Goal: Task Accomplishment & Management: Manage account settings

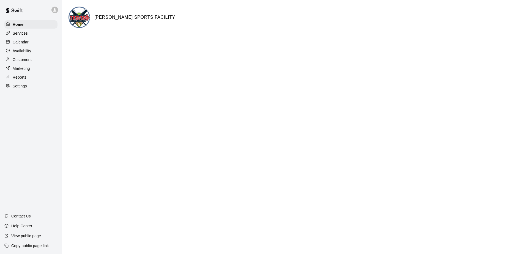
click at [24, 40] on p "Calendar" at bounding box center [21, 42] width 16 height 6
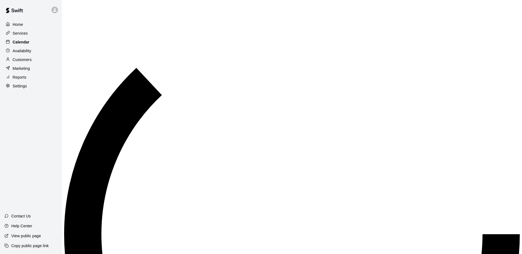
scroll to position [288, 0]
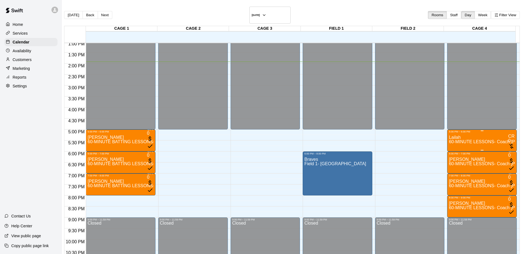
click at [449, 140] on span "60-MINUTE LESSONS- Coach [PERSON_NAME]" at bounding box center [498, 142] width 98 height 5
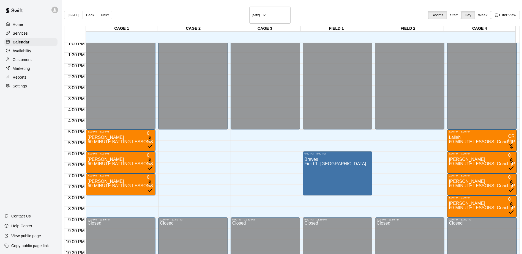
click at [25, 80] on p "Reports" at bounding box center [20, 78] width 14 height 6
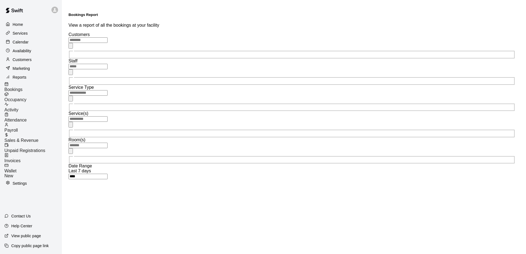
type input "******"
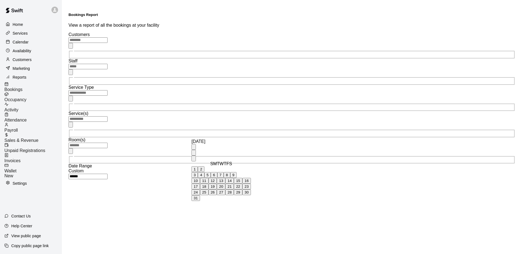
click at [194, 154] on icon "Previous month" at bounding box center [194, 154] width 0 height 0
click at [198, 171] on button "1" at bounding box center [195, 169] width 6 height 6
type input "**********"
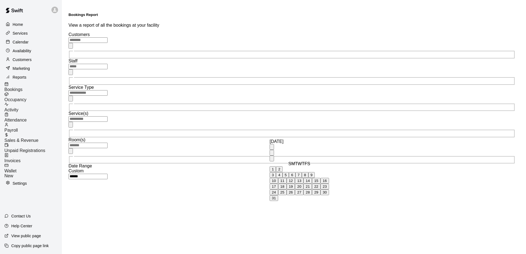
click at [276, 156] on icon "Previous month" at bounding box center [275, 157] width 2 height 3
click at [312, 195] on button "31" at bounding box center [308, 193] width 9 height 6
type input "**********"
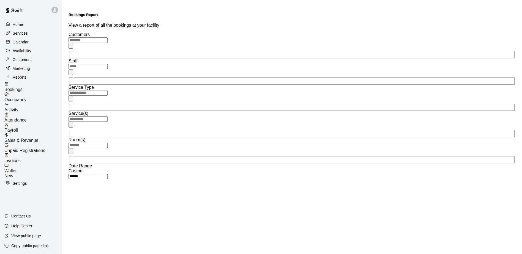
click at [82, 136] on li "Download as CSV" at bounding box center [99, 133] width 36 height 5
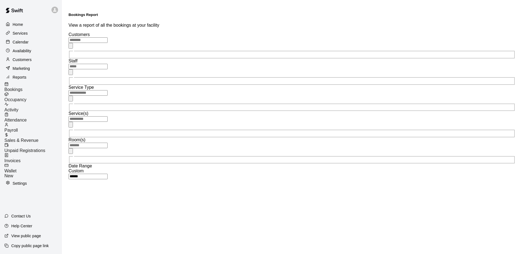
click at [81, 135] on li "Download as CSV" at bounding box center [99, 133] width 36 height 5
click at [15, 62] on p "Customers" at bounding box center [22, 60] width 19 height 6
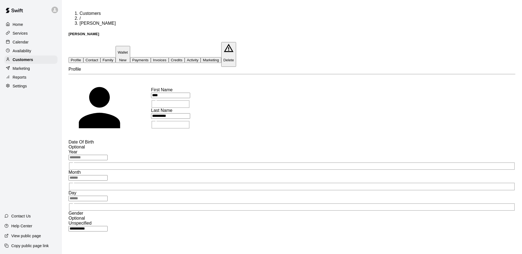
click at [151, 57] on button "Payments" at bounding box center [140, 60] width 21 height 6
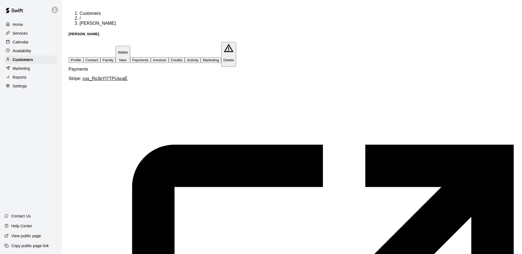
scroll to position [2, 0]
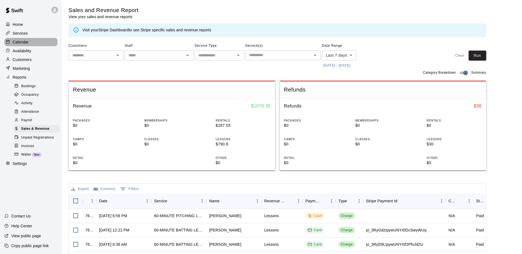
click at [19, 44] on p "Calendar" at bounding box center [21, 42] width 16 height 6
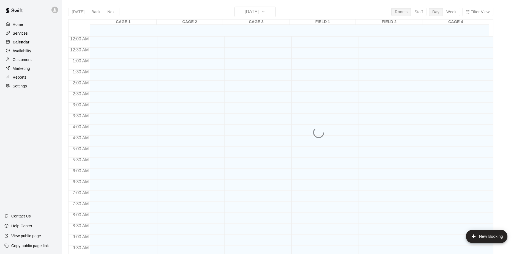
scroll to position [288, 0]
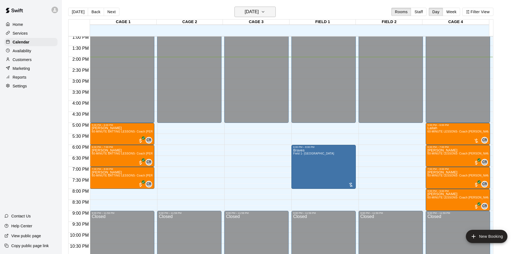
click at [265, 10] on icon "button" at bounding box center [263, 12] width 4 height 7
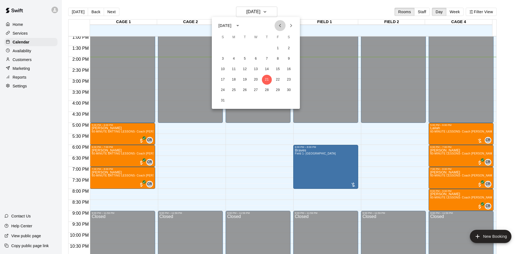
click at [276, 27] on button "Previous month" at bounding box center [280, 25] width 11 height 11
click at [256, 47] on button "4" at bounding box center [256, 48] width 10 height 10
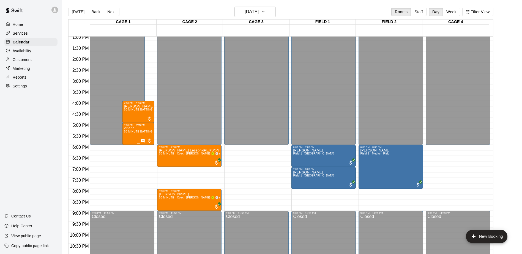
drag, startPoint x: 138, startPoint y: 133, endPoint x: 129, endPoint y: 135, distance: 10.0
click at [129, 135] on div "Ariana 60-MINUTE BATTING LESSONS- Coach Carlos-ages 11&up" at bounding box center [138, 254] width 29 height 254
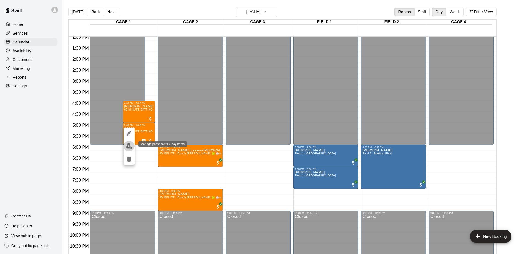
click at [127, 149] on img "edit" at bounding box center [129, 146] width 6 height 6
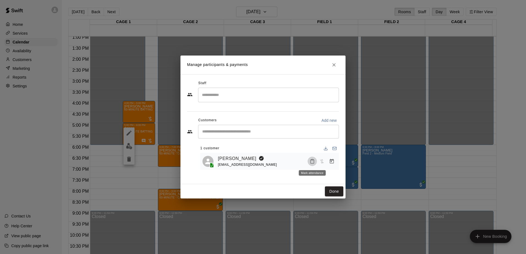
click at [311, 160] on icon "Mark attendance" at bounding box center [312, 161] width 5 height 5
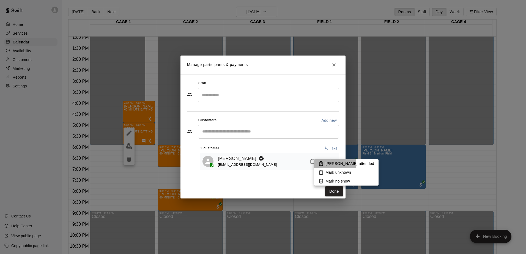
click at [321, 164] on icon at bounding box center [321, 164] width 1 height 1
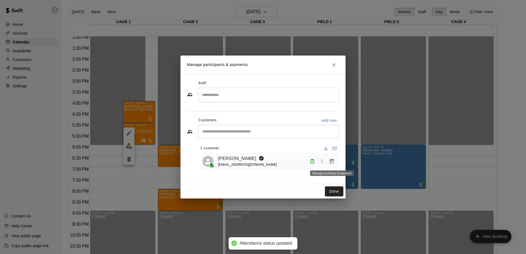
click at [330, 161] on icon "Manage bookings & payment" at bounding box center [332, 161] width 4 height 5
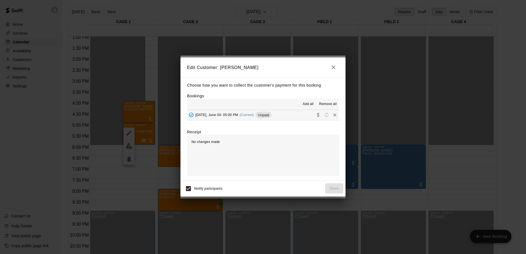
click at [269, 115] on span "Unpaid" at bounding box center [264, 115] width 16 height 4
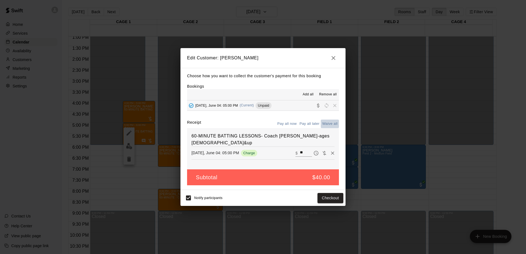
click at [326, 123] on button "Waive all" at bounding box center [330, 124] width 18 height 9
type input "*"
click at [335, 199] on button "Save" at bounding box center [334, 198] width 18 height 10
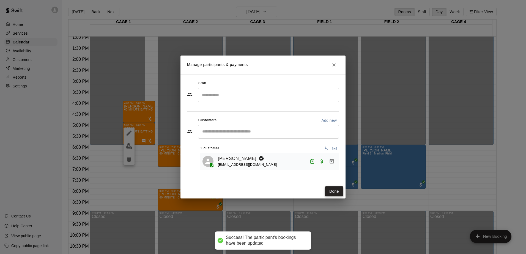
click at [335, 193] on button "Done" at bounding box center [334, 192] width 18 height 10
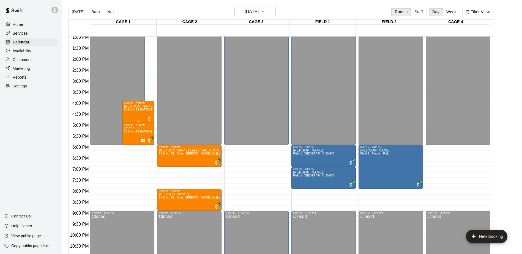
click at [143, 114] on div "Chloe 60-MINUTE BATTING LESSONS- Coach Carlos-ages 11&up" at bounding box center [138, 232] width 29 height 254
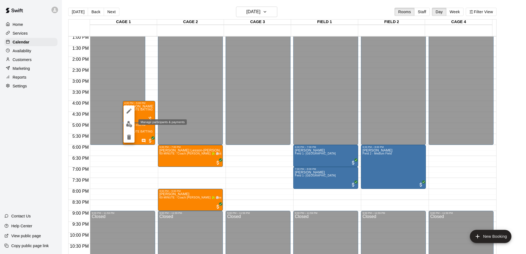
click at [130, 126] on img "edit" at bounding box center [129, 124] width 6 height 6
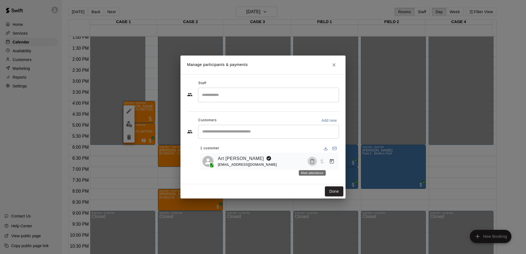
click at [313, 163] on icon "Mark attendance" at bounding box center [312, 161] width 5 height 5
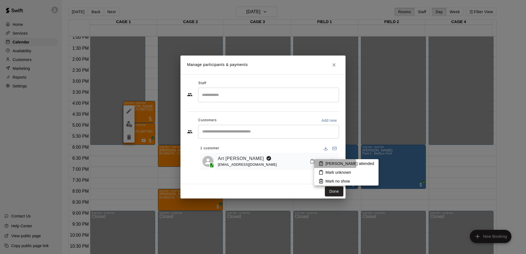
click at [321, 165] on icon at bounding box center [321, 163] width 5 height 5
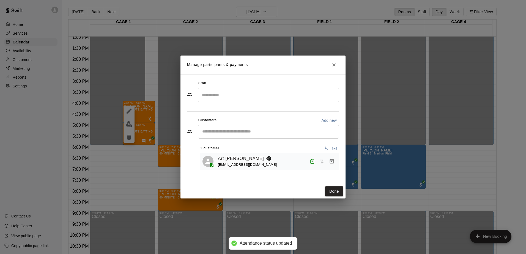
click at [332, 159] on icon "Manage bookings & payment" at bounding box center [332, 162] width 6 height 6
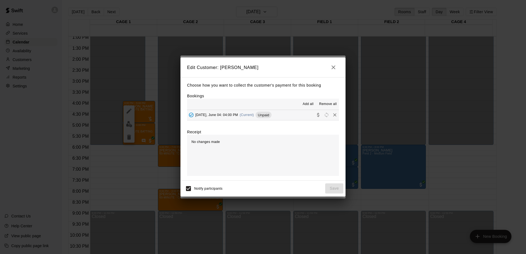
click at [271, 116] on span "Unpaid" at bounding box center [264, 115] width 16 height 4
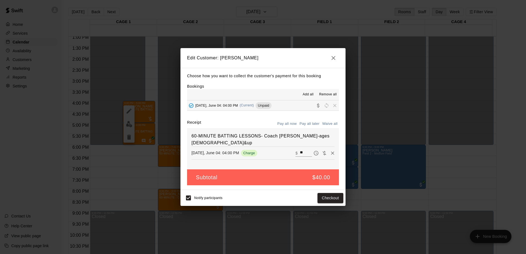
click at [328, 122] on button "Waive all" at bounding box center [330, 124] width 18 height 9
type input "*"
click at [331, 197] on button "Save" at bounding box center [334, 198] width 18 height 10
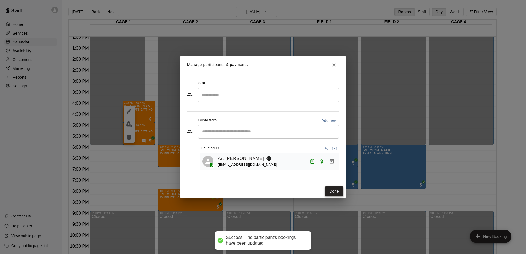
click at [333, 192] on button "Done" at bounding box center [334, 192] width 18 height 10
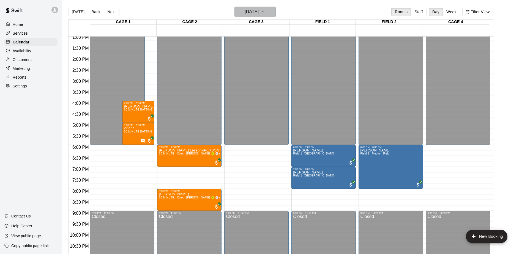
click at [276, 8] on button "Wednesday Jun 04" at bounding box center [254, 12] width 41 height 10
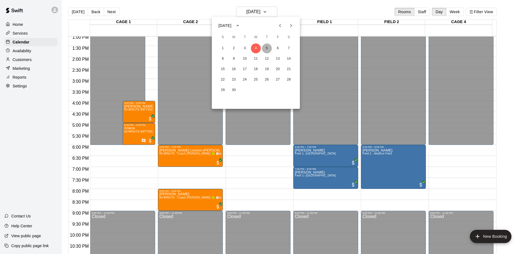
click at [266, 47] on button "5" at bounding box center [267, 48] width 10 height 10
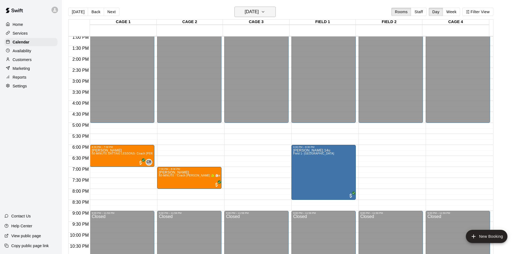
click at [265, 13] on icon "button" at bounding box center [263, 12] width 4 height 7
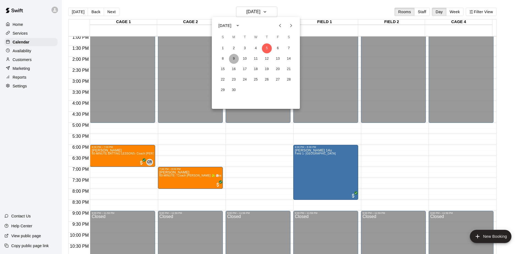
click at [235, 60] on button "9" at bounding box center [234, 59] width 10 height 10
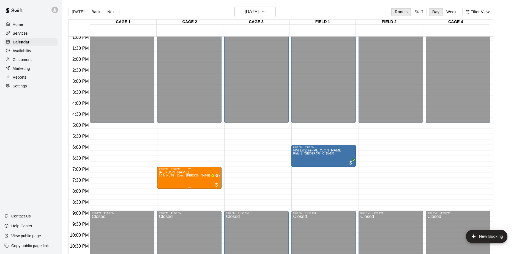
click at [187, 177] on span "60-MINUTE - Coach [PERSON_NAME] 🥎 ⚾️ages [DEMOGRAPHIC_DATA]&under" at bounding box center [213, 175] width 109 height 3
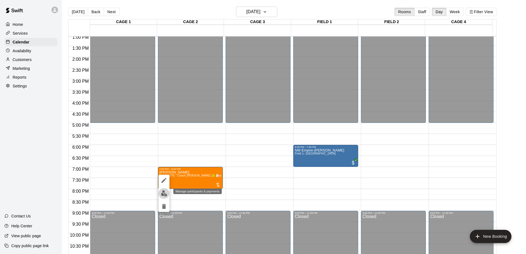
click at [165, 193] on img "edit" at bounding box center [164, 193] width 6 height 6
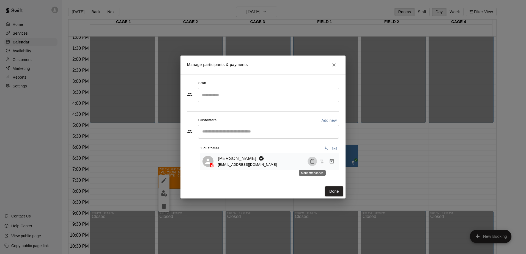
click at [313, 160] on icon "Mark attendance" at bounding box center [312, 162] width 3 height 4
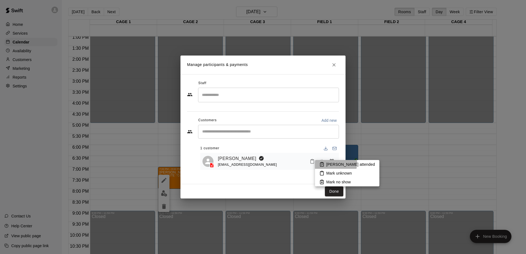
click at [321, 162] on icon at bounding box center [321, 164] width 5 height 5
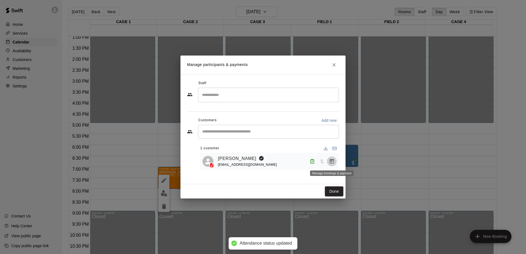
click at [329, 160] on button "Manage bookings & payment" at bounding box center [332, 162] width 10 height 10
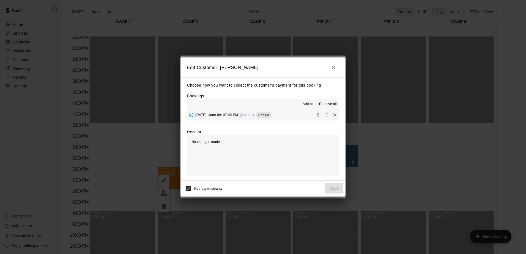
click at [308, 102] on span "Add all" at bounding box center [308, 105] width 11 height 6
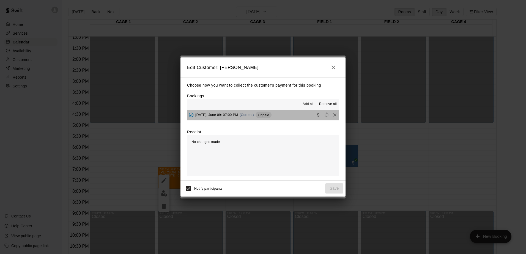
click at [271, 116] on span "Unpaid" at bounding box center [264, 115] width 16 height 4
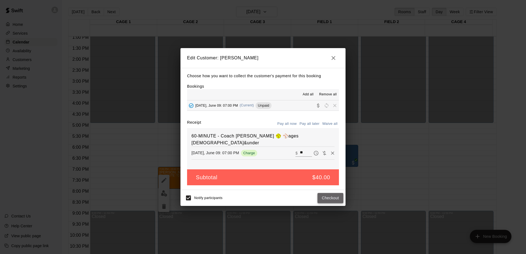
click at [330, 199] on button "Checkout" at bounding box center [331, 198] width 26 height 10
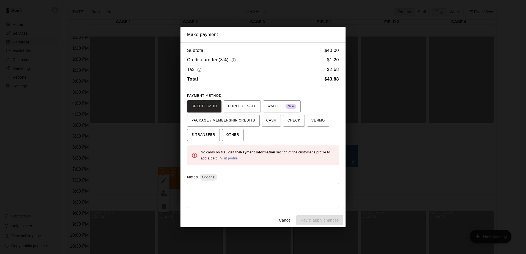
click at [288, 222] on button "Cancel" at bounding box center [286, 220] width 18 height 10
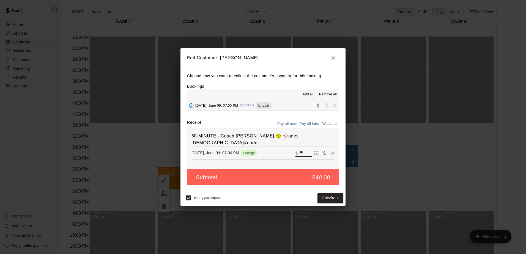
drag, startPoint x: 303, startPoint y: 149, endPoint x: 294, endPoint y: 146, distance: 9.1
click at [296, 150] on div "​ $ **" at bounding box center [304, 153] width 17 height 7
click at [331, 199] on button "Checkout" at bounding box center [331, 198] width 26 height 10
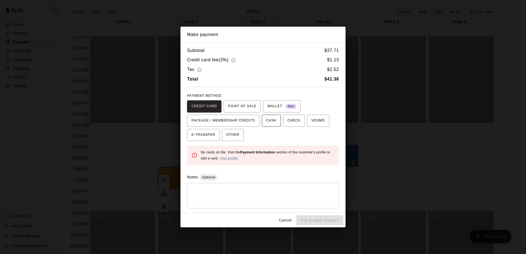
click at [272, 121] on button "CASH" at bounding box center [271, 121] width 19 height 12
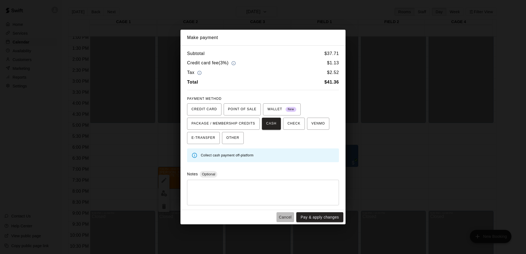
click at [285, 219] on button "Cancel" at bounding box center [286, 217] width 18 height 10
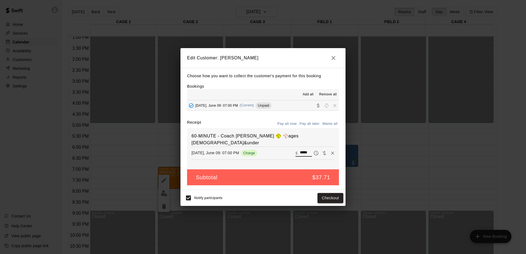
click at [300, 150] on input "*****" at bounding box center [306, 153] width 12 height 7
click at [325, 197] on button "Checkout" at bounding box center [331, 198] width 26 height 10
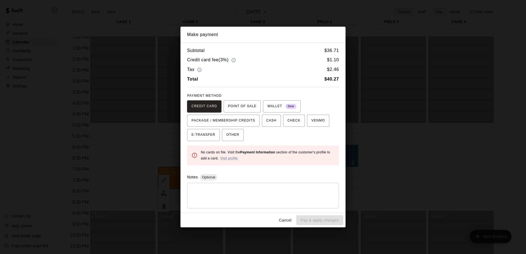
click at [286, 221] on button "Cancel" at bounding box center [286, 220] width 18 height 10
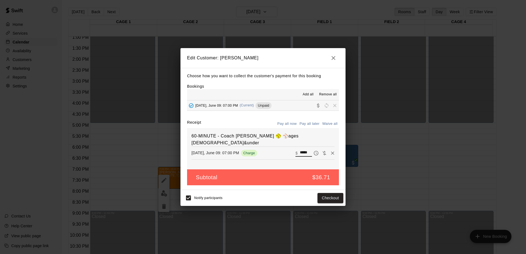
drag, startPoint x: 302, startPoint y: 145, endPoint x: 306, endPoint y: 145, distance: 4.7
click at [306, 150] on input "*****" at bounding box center [306, 153] width 12 height 7
click at [331, 198] on button "Checkout" at bounding box center [331, 198] width 26 height 10
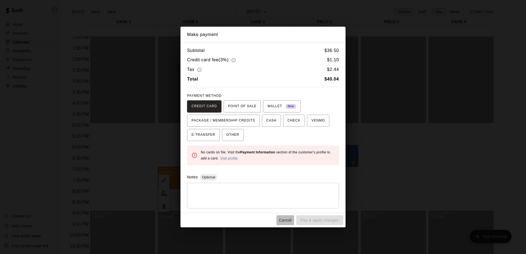
click at [281, 220] on button "Cancel" at bounding box center [286, 220] width 18 height 10
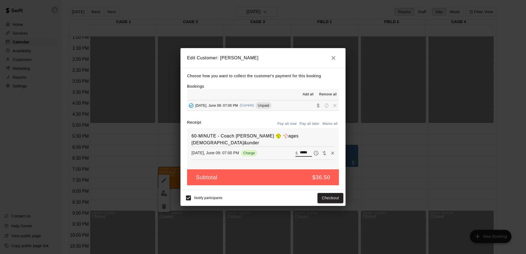
drag, startPoint x: 303, startPoint y: 146, endPoint x: 306, endPoint y: 146, distance: 2.8
click at [306, 150] on input "*****" at bounding box center [306, 153] width 12 height 7
click at [321, 196] on button "Checkout" at bounding box center [331, 198] width 26 height 10
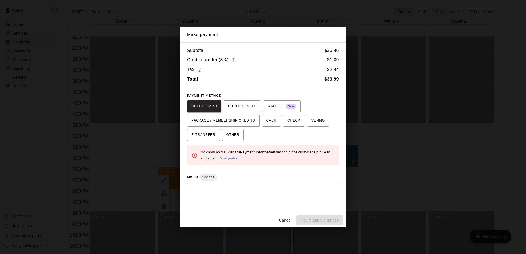
click at [287, 222] on button "Cancel" at bounding box center [286, 220] width 18 height 10
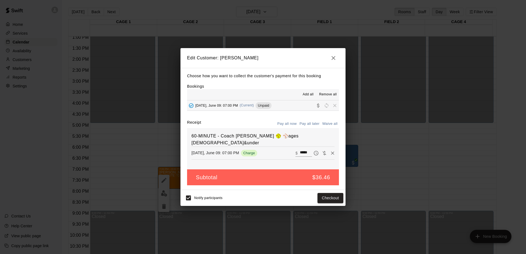
click at [304, 150] on input "*****" at bounding box center [306, 153] width 12 height 7
type input "*****"
click at [325, 201] on button "Checkout" at bounding box center [331, 198] width 26 height 10
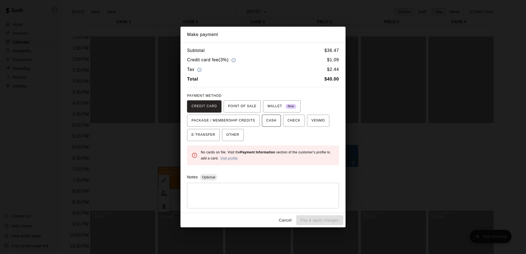
click at [266, 121] on span "CASH" at bounding box center [271, 120] width 10 height 9
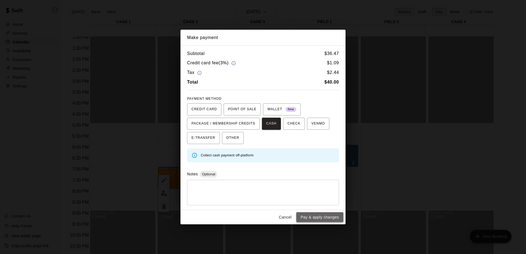
click at [317, 214] on button "Pay & apply changes" at bounding box center [319, 217] width 47 height 10
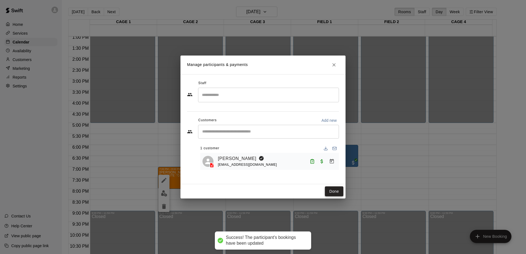
click at [335, 194] on button "Done" at bounding box center [334, 192] width 18 height 10
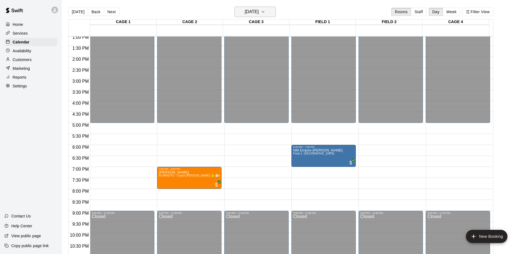
click at [264, 12] on icon "button" at bounding box center [263, 11] width 2 height 1
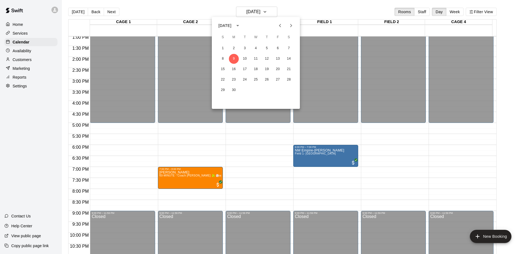
click at [241, 54] on div "1 2 3 4 5 6 7 8 9 10 11 12 13 14 15 16 17 18 19 20 21 22 23 24 25 26 27 28 29 30" at bounding box center [256, 69] width 88 height 53
click at [242, 59] on button "10" at bounding box center [245, 59] width 10 height 10
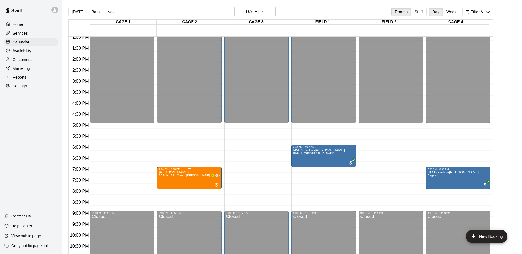
click at [190, 177] on span "60-MINUTE - Coach [PERSON_NAME] 🥎 ⚾️ages [DEMOGRAPHIC_DATA]&under" at bounding box center [213, 175] width 109 height 3
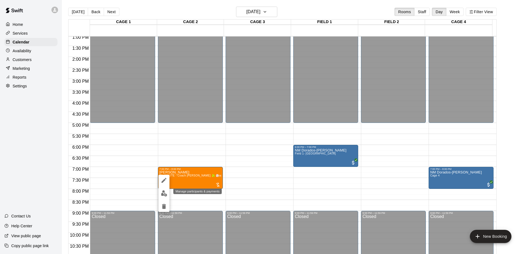
click at [161, 193] on img "edit" at bounding box center [164, 193] width 6 height 6
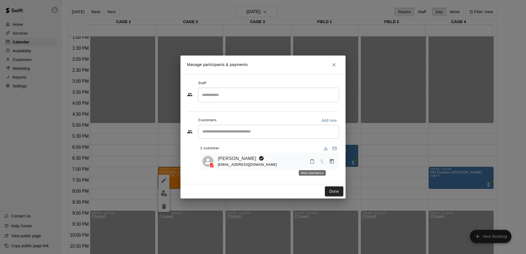
click at [311, 161] on icon "Mark attendance" at bounding box center [312, 161] width 5 height 5
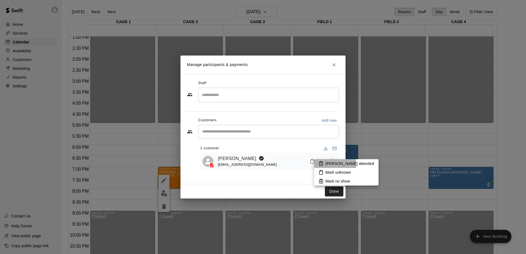
click at [319, 165] on icon at bounding box center [320, 164] width 3 height 4
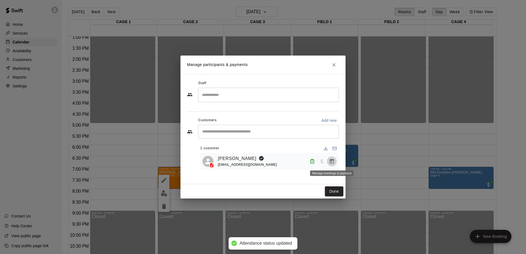
click at [331, 160] on icon "Manage bookings & payment" at bounding box center [332, 161] width 4 height 5
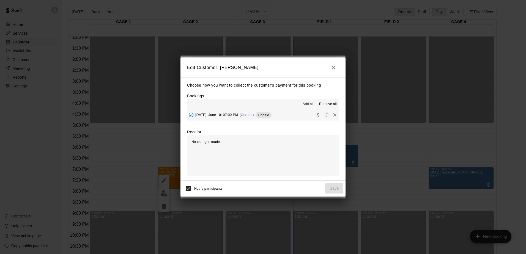
click at [305, 103] on span "Add all" at bounding box center [308, 105] width 11 height 6
click at [264, 115] on span "Unpaid" at bounding box center [264, 115] width 16 height 4
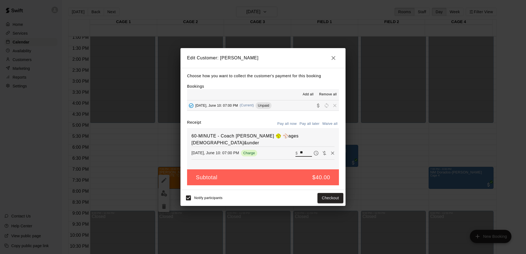
drag, startPoint x: 303, startPoint y: 145, endPoint x: 286, endPoint y: 143, distance: 17.0
click at [286, 149] on div "Tuesday, June 10: 07:00 PM Charge ​ $ **" at bounding box center [263, 153] width 143 height 8
click at [330, 198] on button "Checkout" at bounding box center [331, 198] width 26 height 10
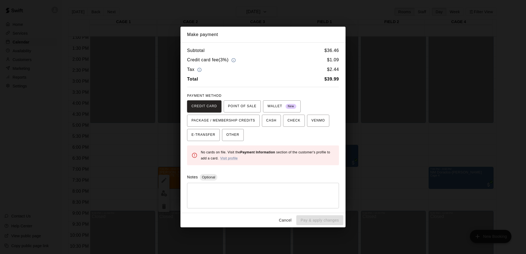
click at [285, 222] on button "Cancel" at bounding box center [286, 220] width 18 height 10
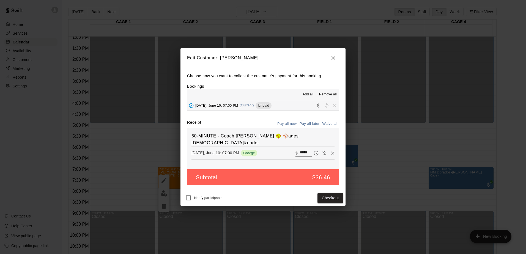
click at [305, 150] on input "*****" at bounding box center [306, 153] width 12 height 7
type input "*****"
click at [324, 196] on button "Checkout" at bounding box center [331, 198] width 26 height 10
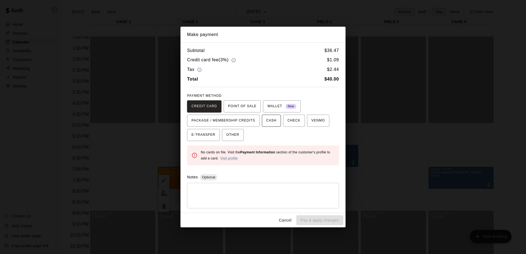
click at [267, 120] on span "CASH" at bounding box center [271, 120] width 10 height 9
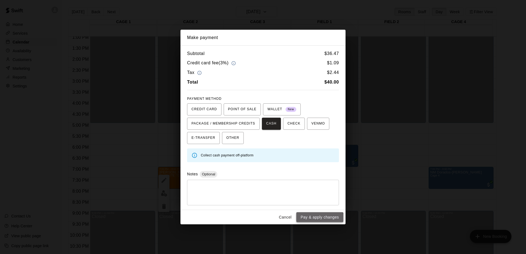
click at [320, 219] on button "Pay & apply changes" at bounding box center [319, 217] width 47 height 10
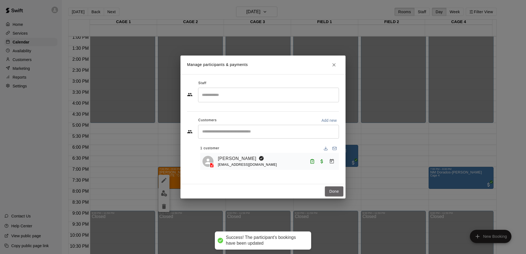
drag, startPoint x: 329, startPoint y: 191, endPoint x: 401, endPoint y: 168, distance: 76.5
click at [329, 190] on button "Done" at bounding box center [334, 192] width 18 height 10
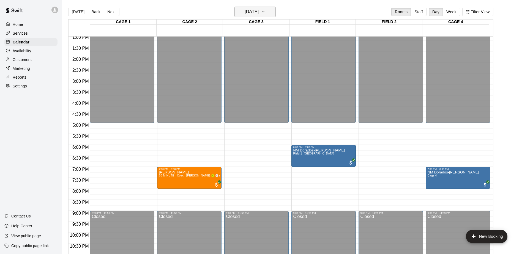
click at [265, 10] on icon "button" at bounding box center [263, 12] width 4 height 7
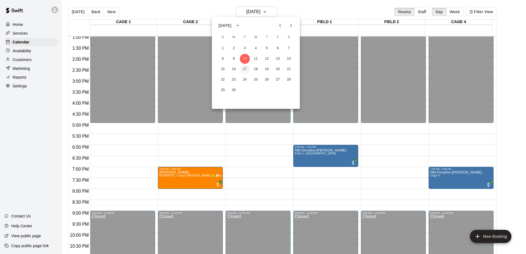
click at [245, 70] on button "17" at bounding box center [245, 69] width 10 height 10
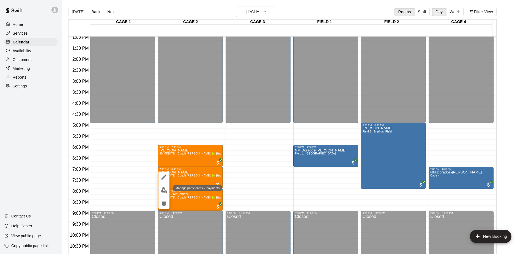
click at [162, 190] on img "edit" at bounding box center [164, 190] width 6 height 6
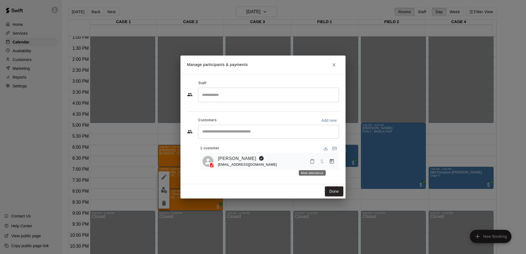
click at [312, 159] on icon "Mark attendance" at bounding box center [312, 161] width 5 height 5
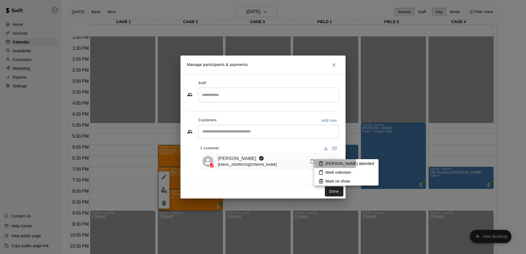
click at [323, 163] on icon at bounding box center [321, 163] width 5 height 5
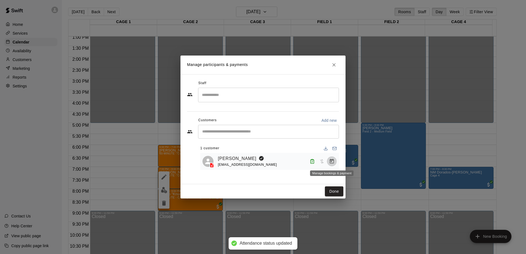
click at [330, 162] on icon "Manage bookings & payment" at bounding box center [332, 162] width 6 height 6
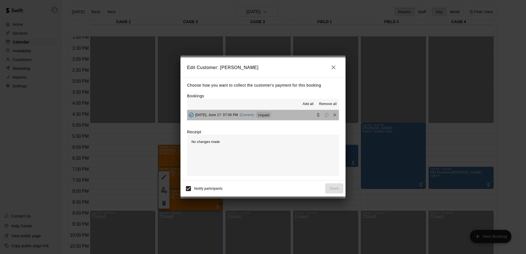
click at [265, 117] on span "Unpaid" at bounding box center [264, 115] width 16 height 4
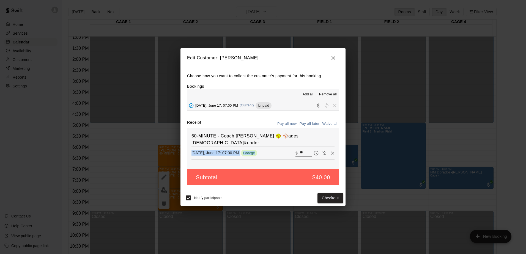
drag, startPoint x: 304, startPoint y: 151, endPoint x: 300, endPoint y: 150, distance: 3.9
click at [300, 150] on div "60-MINUTE - Coach Tony 🥎 ⚾️ages 12&under Tuesday, June 17: 07:00 PM Charge ​ $ …" at bounding box center [263, 148] width 152 height 41
drag, startPoint x: 303, startPoint y: 144, endPoint x: 297, endPoint y: 144, distance: 6.3
click at [300, 150] on input "**" at bounding box center [306, 153] width 12 height 7
type input "*****"
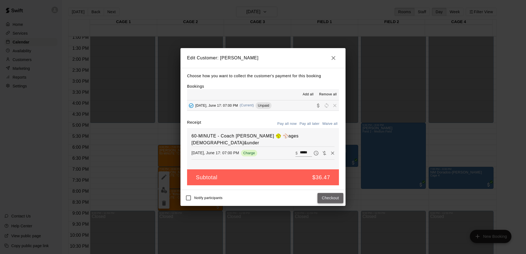
click at [323, 199] on button "Checkout" at bounding box center [331, 198] width 26 height 10
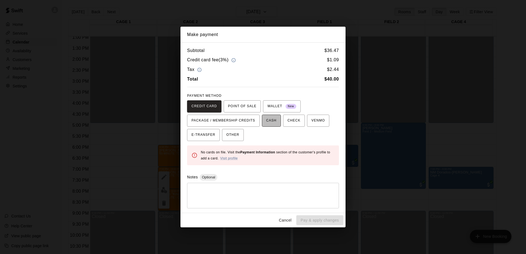
click at [267, 124] on span "CASH" at bounding box center [271, 120] width 10 height 9
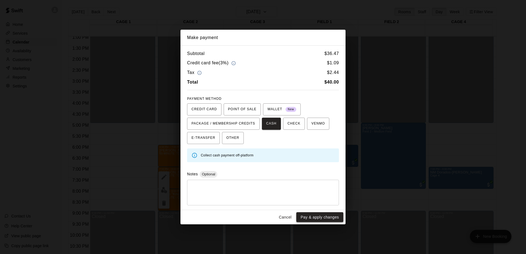
click at [322, 217] on button "Pay & apply changes" at bounding box center [319, 217] width 47 height 10
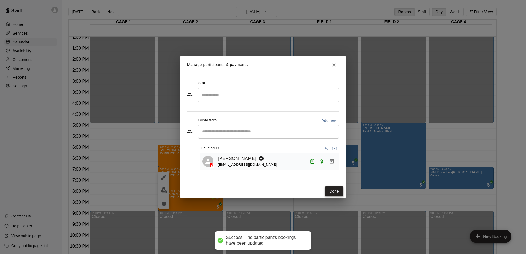
click at [334, 192] on button "Done" at bounding box center [334, 192] width 18 height 10
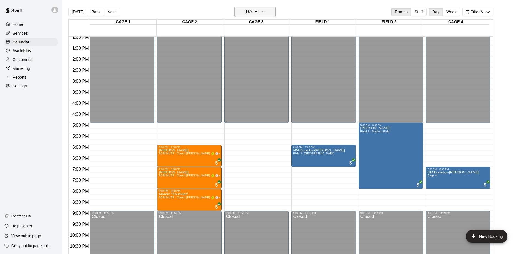
click at [264, 11] on icon "button" at bounding box center [263, 11] width 2 height 1
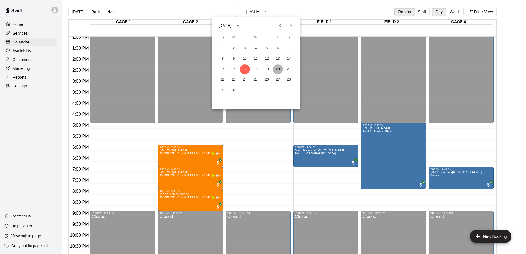
click at [280, 69] on button "20" at bounding box center [278, 69] width 10 height 10
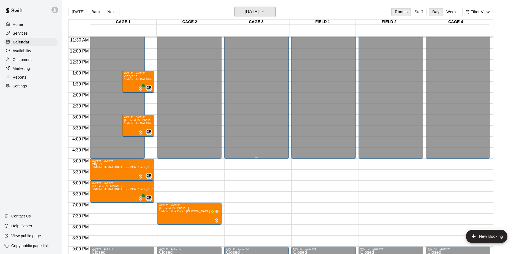
scroll to position [260, 0]
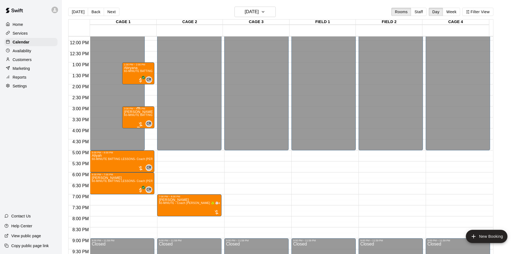
click at [128, 112] on p "[PERSON_NAME]" at bounding box center [138, 112] width 29 height 0
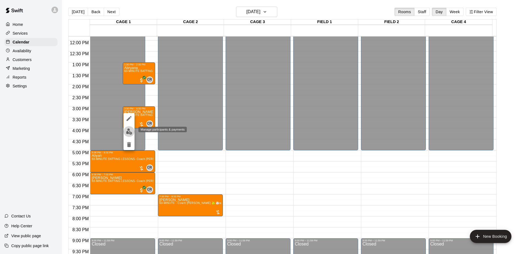
click at [132, 133] on img "edit" at bounding box center [129, 132] width 6 height 6
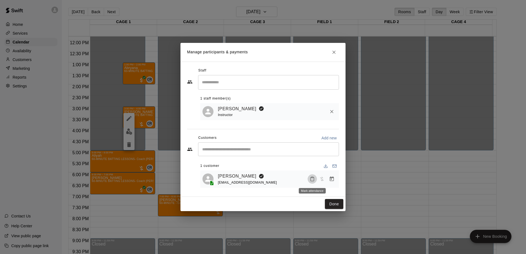
click at [312, 178] on rect "Mark attendance" at bounding box center [313, 177] width 2 height 1
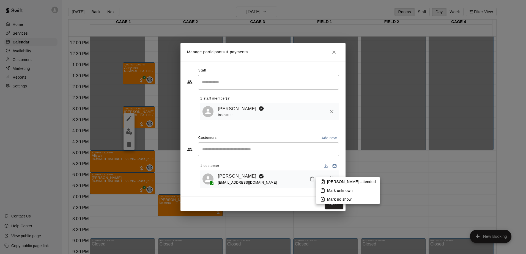
click at [324, 184] on icon at bounding box center [322, 181] width 5 height 5
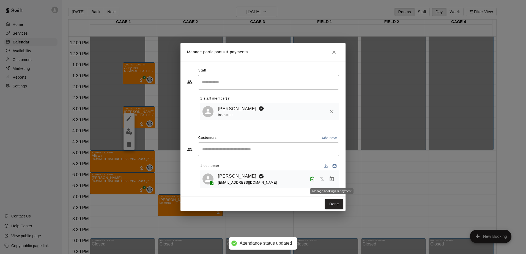
click at [330, 178] on icon "Manage bookings & payment" at bounding box center [332, 179] width 4 height 5
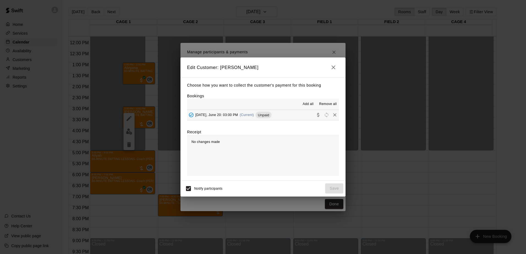
click at [258, 116] on span "Unpaid" at bounding box center [264, 115] width 16 height 4
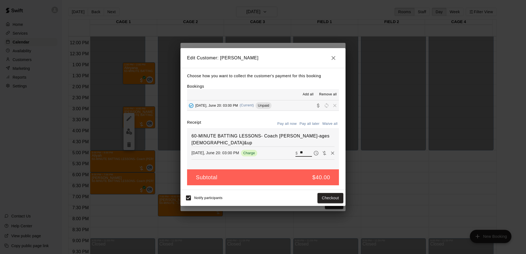
click at [301, 150] on input "**" at bounding box center [306, 153] width 12 height 7
type input "*"
click at [328, 198] on button "Checkout" at bounding box center [331, 198] width 26 height 10
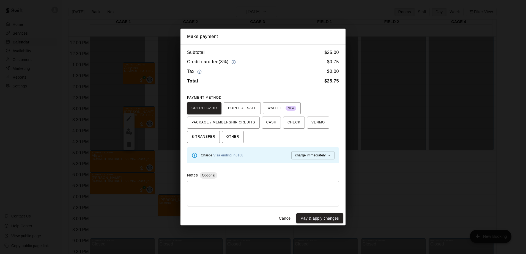
click at [282, 214] on button "Cancel" at bounding box center [286, 219] width 18 height 10
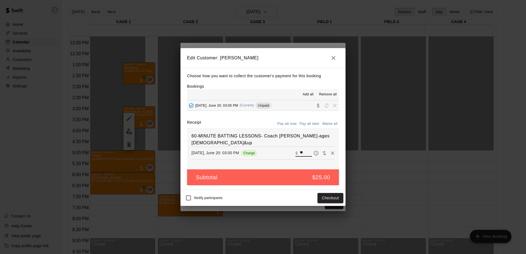
drag, startPoint x: 303, startPoint y: 146, endPoint x: 296, endPoint y: 146, distance: 6.6
click at [300, 150] on input "**" at bounding box center [306, 153] width 12 height 7
click at [327, 197] on button "Checkout" at bounding box center [331, 198] width 26 height 10
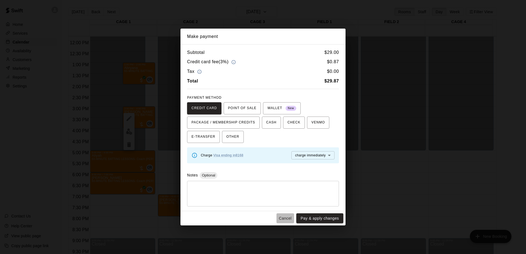
click at [288, 220] on button "Cancel" at bounding box center [286, 219] width 18 height 10
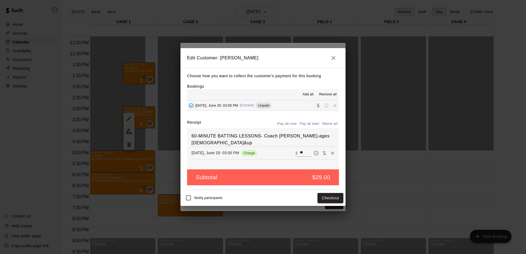
click at [302, 150] on input "**" at bounding box center [306, 153] width 12 height 7
click at [330, 197] on button "Checkout" at bounding box center [331, 198] width 26 height 10
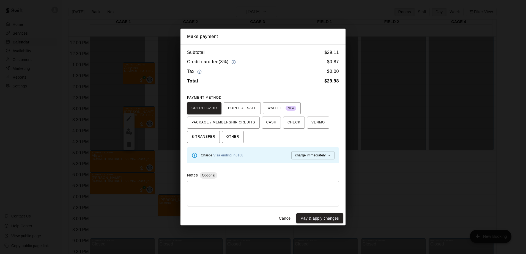
click at [283, 220] on button "Cancel" at bounding box center [286, 219] width 18 height 10
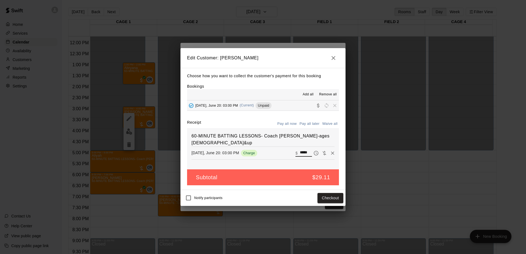
click at [305, 150] on input "*****" at bounding box center [306, 153] width 12 height 7
type input "*****"
click at [329, 200] on button "Checkout" at bounding box center [331, 198] width 26 height 10
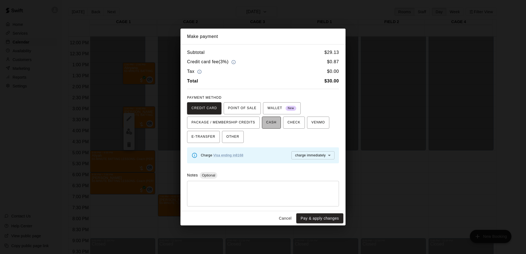
click at [266, 124] on span "CASH" at bounding box center [271, 122] width 10 height 9
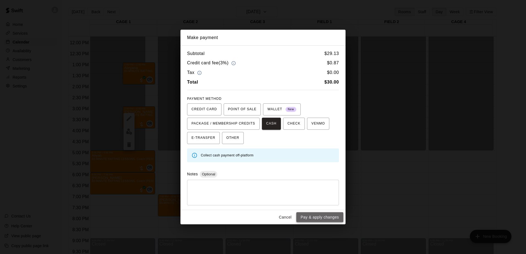
click at [315, 214] on button "Pay & apply changes" at bounding box center [319, 217] width 47 height 10
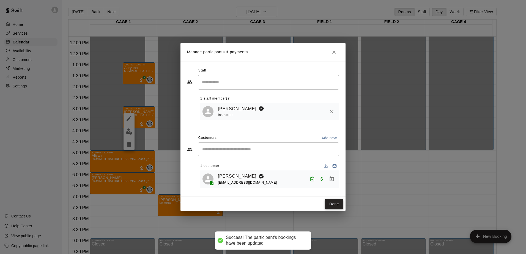
click at [330, 204] on button "Done" at bounding box center [334, 204] width 18 height 10
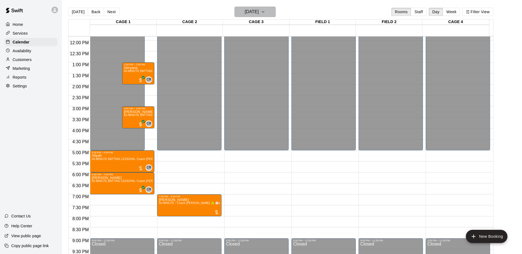
click at [275, 11] on button "Friday Jun 20" at bounding box center [254, 12] width 41 height 10
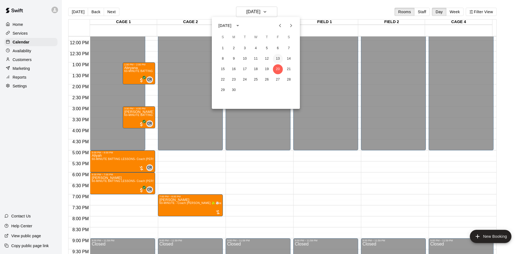
click at [279, 61] on button "13" at bounding box center [278, 59] width 10 height 10
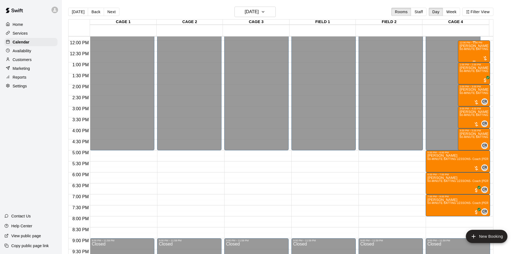
click at [473, 51] on span "60-MINUTE BATTING LESSONS- Coach [PERSON_NAME]-ages [DEMOGRAPHIC_DATA]&up" at bounding box center [522, 49] width 124 height 3
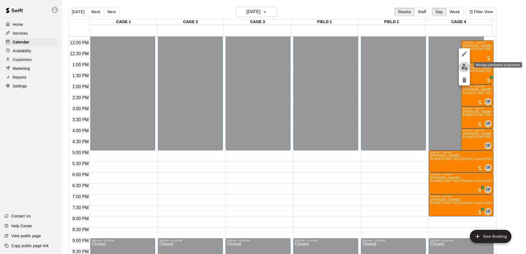
click at [465, 68] on img "edit" at bounding box center [464, 67] width 6 height 6
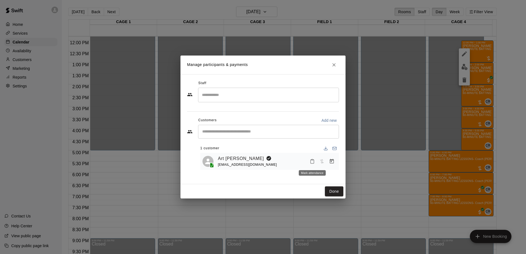
click at [311, 161] on icon "Mark attendance" at bounding box center [312, 161] width 5 height 5
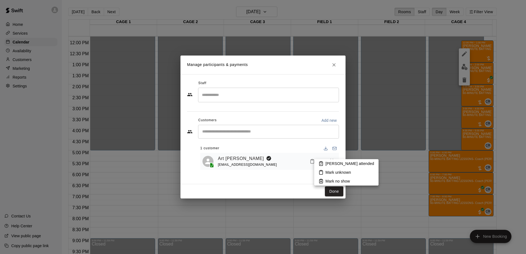
click at [321, 163] on rect at bounding box center [321, 162] width 2 height 1
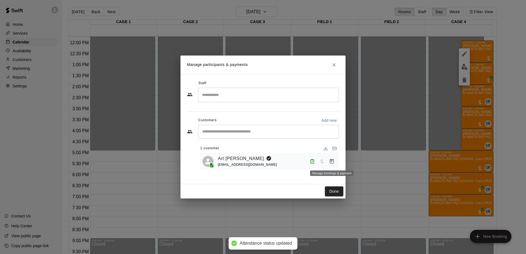
click at [334, 161] on icon "Manage bookings & payment" at bounding box center [332, 161] width 4 height 5
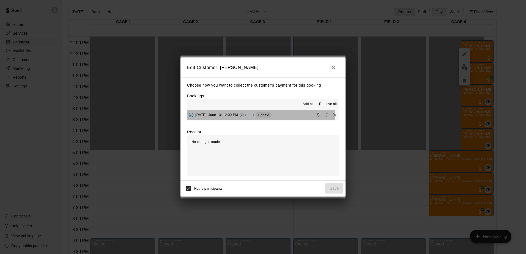
click at [259, 114] on span "Unpaid" at bounding box center [264, 115] width 16 height 4
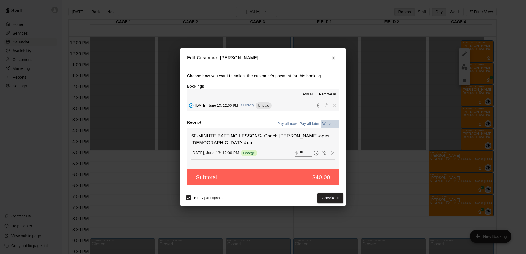
click at [329, 122] on button "Waive all" at bounding box center [330, 124] width 18 height 9
type input "*"
click at [338, 200] on button "Save" at bounding box center [334, 198] width 18 height 10
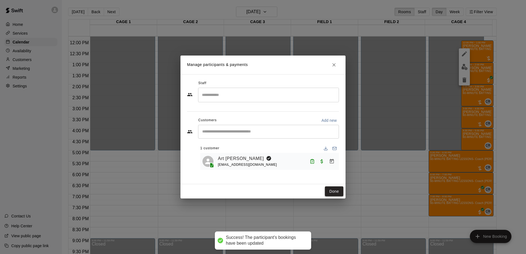
click at [330, 190] on button "Done" at bounding box center [334, 192] width 18 height 10
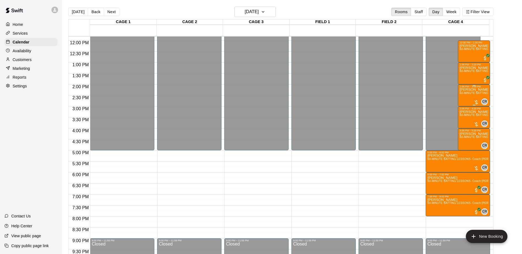
click at [467, 95] on span "60-MINUTE BATTING LESSONS- Coach [PERSON_NAME]-ages [DEMOGRAPHIC_DATA]&up" at bounding box center [522, 93] width 124 height 3
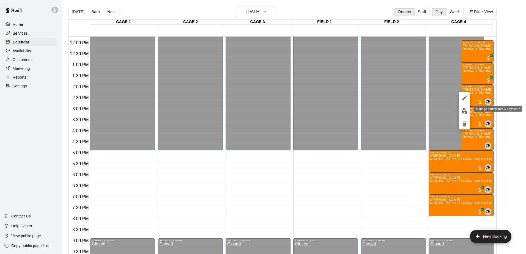
click at [466, 110] on img "edit" at bounding box center [464, 111] width 6 height 6
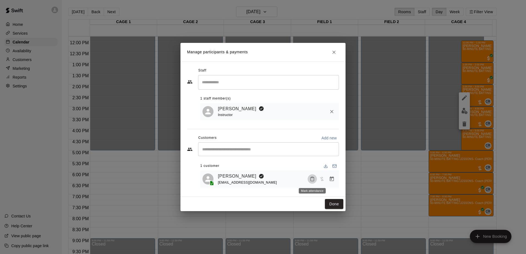
click at [311, 179] on icon "Mark attendance" at bounding box center [312, 179] width 5 height 5
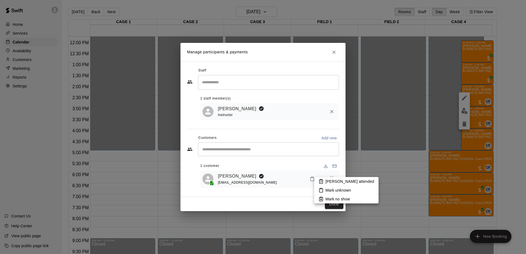
click at [321, 182] on icon at bounding box center [321, 182] width 1 height 1
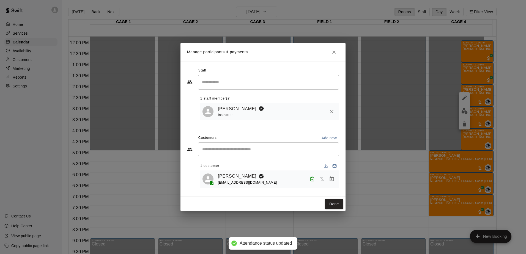
click at [331, 178] on icon "Manage bookings & payment" at bounding box center [332, 179] width 4 height 5
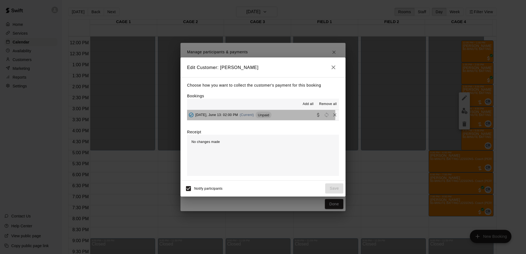
click at [261, 115] on span "Unpaid" at bounding box center [264, 115] width 16 height 4
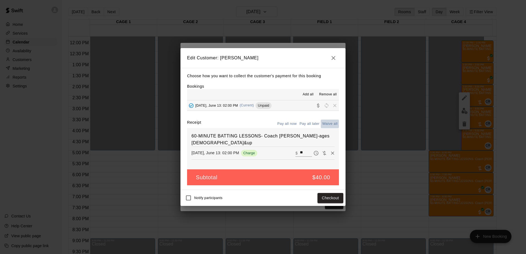
click at [325, 123] on button "Waive all" at bounding box center [330, 124] width 18 height 9
type input "*"
click at [331, 199] on button "Save" at bounding box center [334, 198] width 18 height 10
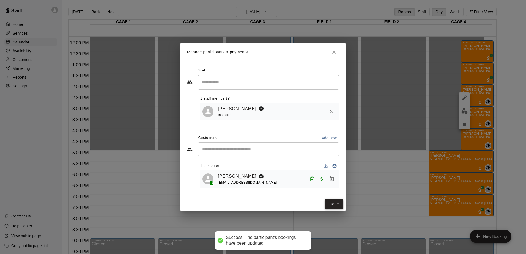
click at [331, 204] on button "Done" at bounding box center [334, 204] width 18 height 10
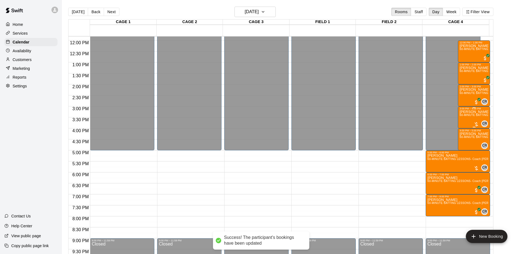
click at [463, 117] on span "60-MINUTE BATTING LESSONS- Coach [PERSON_NAME]-ages [DEMOGRAPHIC_DATA]&up" at bounding box center [522, 115] width 124 height 3
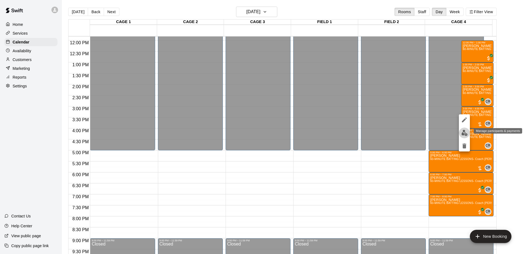
click at [463, 132] on img "edit" at bounding box center [464, 133] width 6 height 6
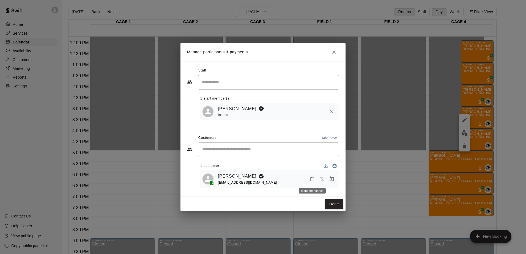
click at [311, 181] on icon "Mark attendance" at bounding box center [312, 179] width 5 height 5
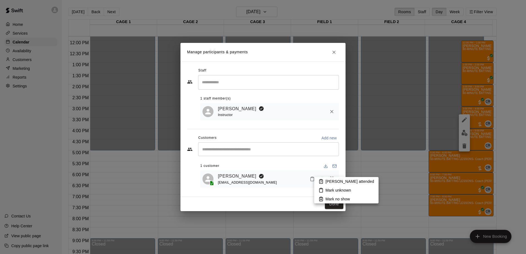
click at [322, 178] on li "Mark attended" at bounding box center [346, 181] width 64 height 9
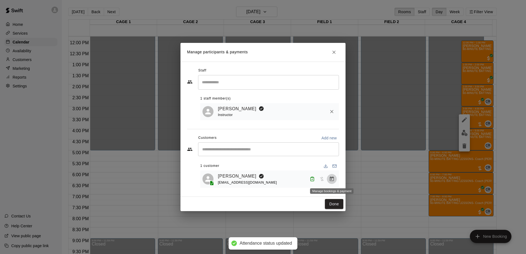
click at [333, 180] on icon "Manage bookings & payment" at bounding box center [332, 179] width 6 height 6
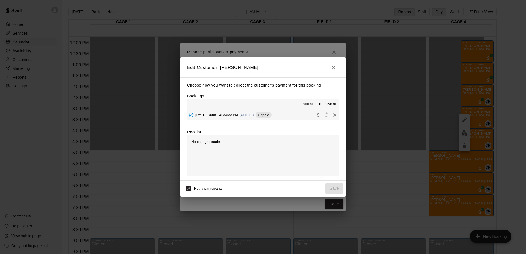
click at [264, 116] on span "Unpaid" at bounding box center [264, 115] width 16 height 4
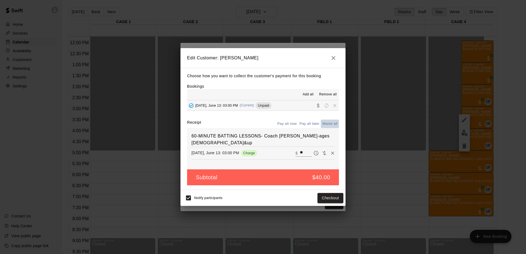
click at [328, 125] on button "Waive all" at bounding box center [330, 124] width 18 height 9
type input "*"
click at [335, 198] on button "Save" at bounding box center [334, 198] width 18 height 10
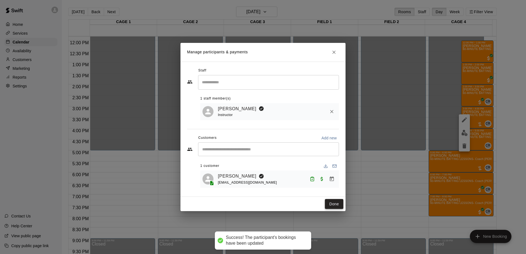
click at [335, 204] on button "Done" at bounding box center [334, 204] width 18 height 10
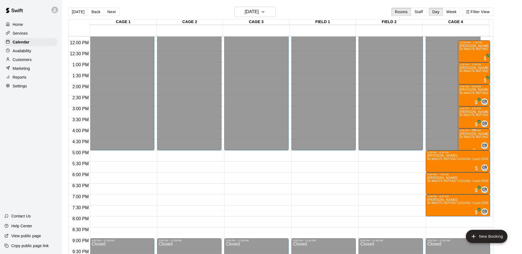
click at [469, 136] on span "60-MINUTE BATTING LESSONS- Coach [PERSON_NAME]-ages [DEMOGRAPHIC_DATA]&up" at bounding box center [522, 137] width 124 height 3
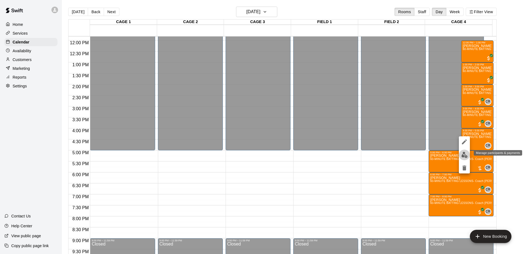
click at [467, 154] on img "edit" at bounding box center [464, 155] width 6 height 6
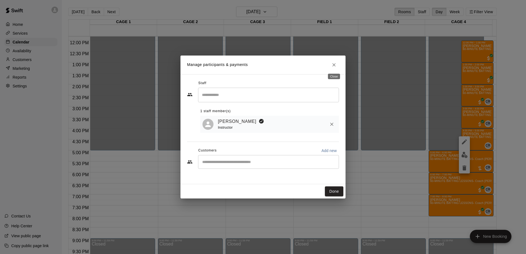
click at [331, 65] on button "Close" at bounding box center [334, 65] width 10 height 10
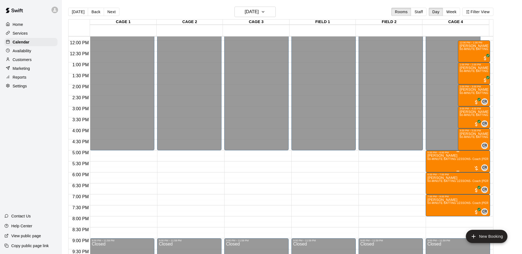
click at [447, 161] on span "60-MINUTE BATTING LESSONS- Coach [PERSON_NAME]-ages [DEMOGRAPHIC_DATA]&up" at bounding box center [489, 159] width 124 height 3
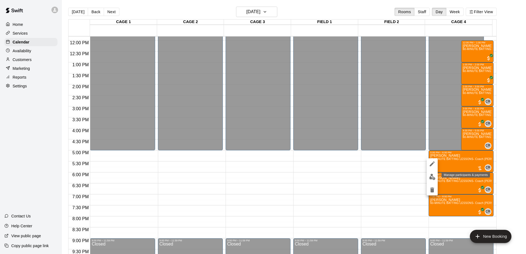
click at [429, 177] on img "edit" at bounding box center [432, 177] width 6 height 6
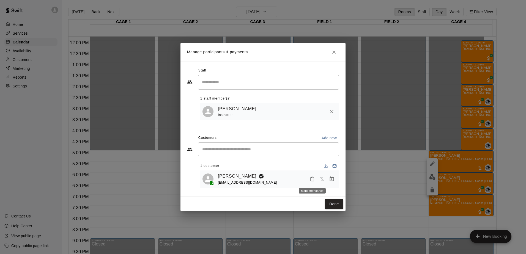
click at [315, 179] on button "Mark attendance" at bounding box center [312, 178] width 9 height 9
click at [318, 180] on icon at bounding box center [318, 179] width 5 height 5
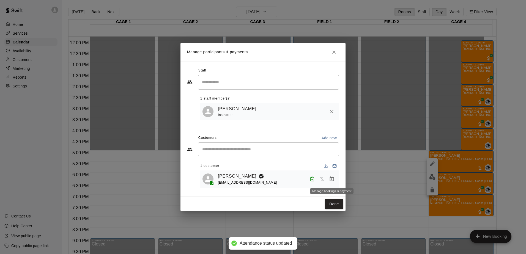
click at [331, 177] on icon "Manage bookings & payment" at bounding box center [332, 179] width 6 height 6
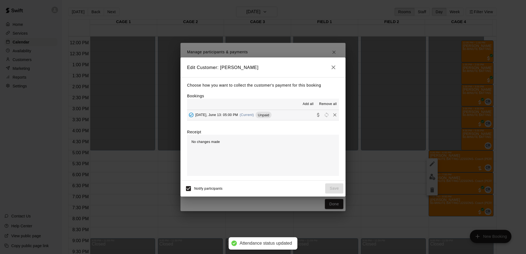
click at [259, 117] on span "Unpaid" at bounding box center [264, 115] width 16 height 4
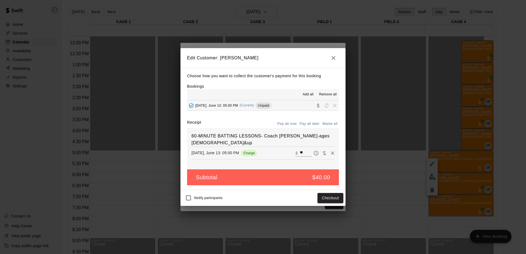
drag, startPoint x: 330, startPoint y: 198, endPoint x: 280, endPoint y: 191, distance: 50.8
click at [280, 191] on div "Notify participants Checkout" at bounding box center [263, 198] width 165 height 16
click at [333, 123] on button "Waive all" at bounding box center [330, 124] width 18 height 9
type input "*"
click at [335, 199] on button "Save" at bounding box center [334, 198] width 18 height 10
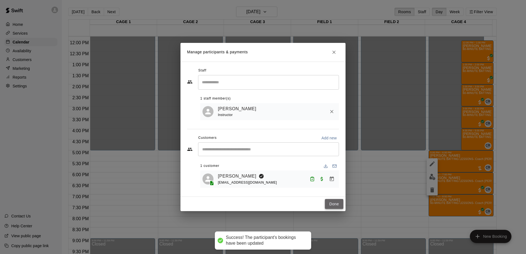
click at [333, 207] on button "Done" at bounding box center [334, 204] width 18 height 10
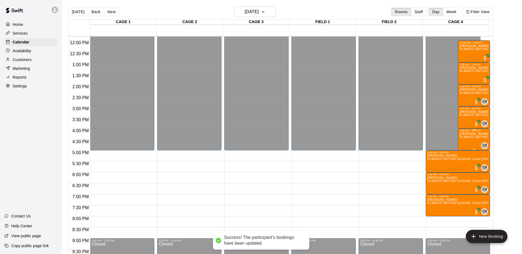
click at [467, 137] on span "60-MINUTE BATTING LESSONS- Coach [PERSON_NAME]-ages [DEMOGRAPHIC_DATA]&up" at bounding box center [522, 137] width 124 height 3
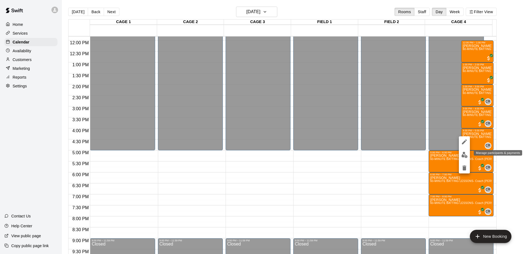
click at [463, 153] on img "edit" at bounding box center [464, 155] width 6 height 6
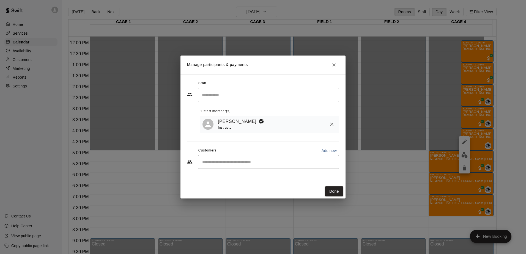
drag, startPoint x: 329, startPoint y: 188, endPoint x: 362, endPoint y: 189, distance: 33.0
click at [329, 189] on button "Done" at bounding box center [334, 192] width 18 height 10
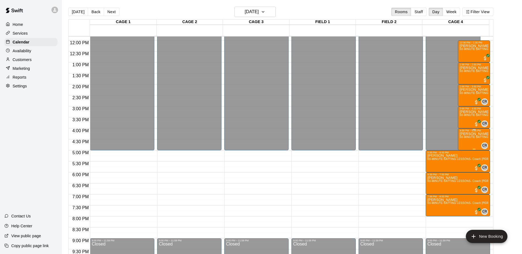
click at [480, 142] on div "Carlos 60-MINUTE BATTING LESSONS- Coach Carlos-ages 11&up" at bounding box center [474, 259] width 29 height 254
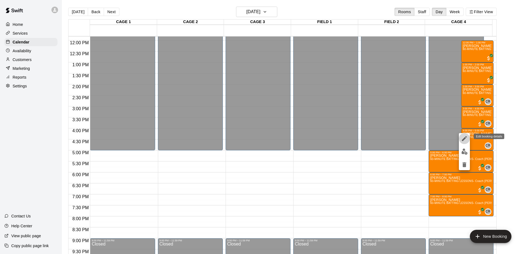
click at [465, 139] on icon "edit" at bounding box center [464, 138] width 5 height 5
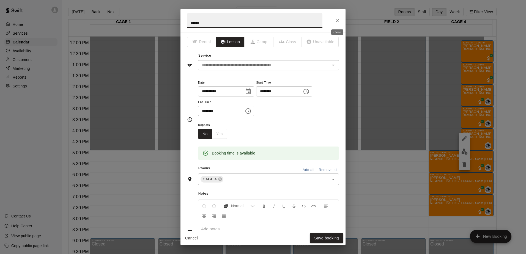
click at [334, 18] on button "Close" at bounding box center [337, 21] width 10 height 10
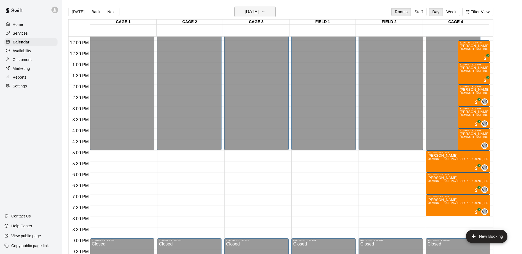
click at [265, 10] on icon "button" at bounding box center [263, 12] width 4 height 7
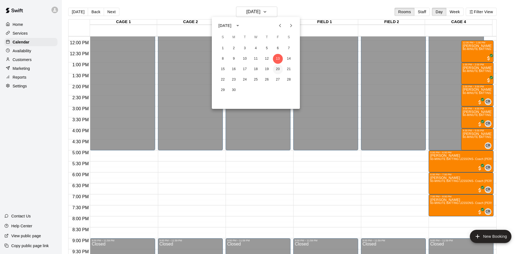
click at [279, 71] on button "20" at bounding box center [278, 69] width 10 height 10
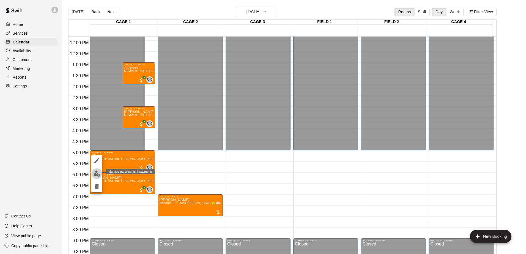
click at [99, 173] on img "edit" at bounding box center [97, 174] width 6 height 6
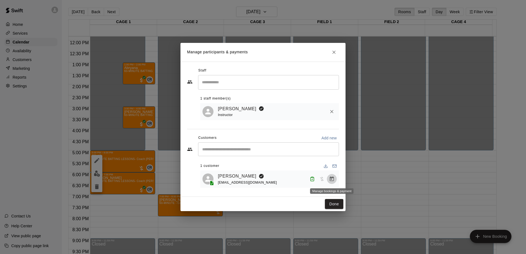
click at [332, 180] on icon "Manage bookings & payment" at bounding box center [332, 179] width 6 height 6
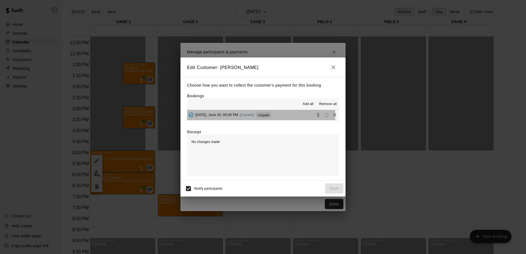
click at [260, 116] on span "Unpaid" at bounding box center [264, 115] width 16 height 4
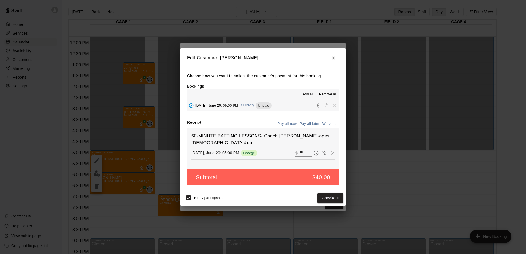
click at [330, 124] on button "Waive all" at bounding box center [330, 124] width 18 height 9
type input "*"
click at [332, 198] on button "Save" at bounding box center [334, 198] width 18 height 10
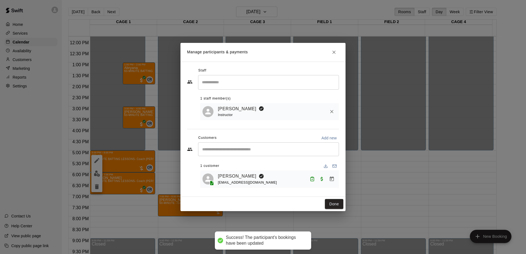
click at [333, 207] on button "Done" at bounding box center [334, 204] width 18 height 10
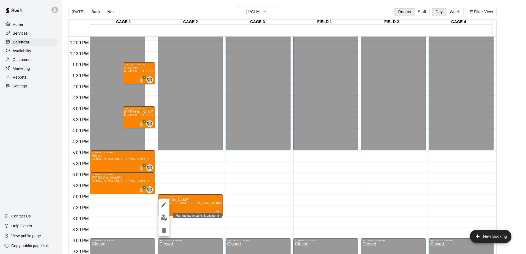
click at [161, 218] on img "edit" at bounding box center [164, 218] width 6 height 6
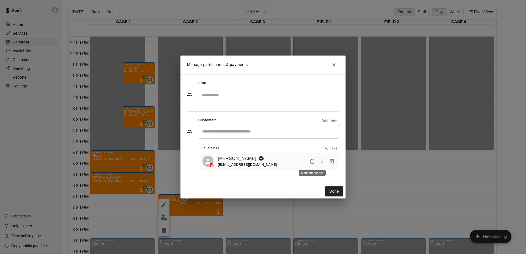
click at [314, 161] on icon "Mark attendance" at bounding box center [312, 161] width 5 height 5
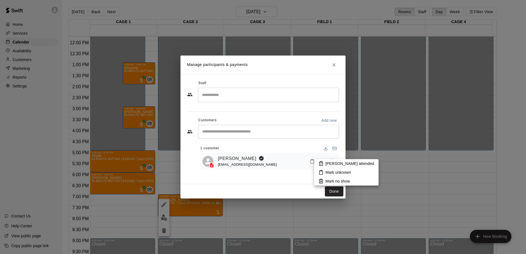
click at [321, 163] on icon at bounding box center [321, 163] width 5 height 5
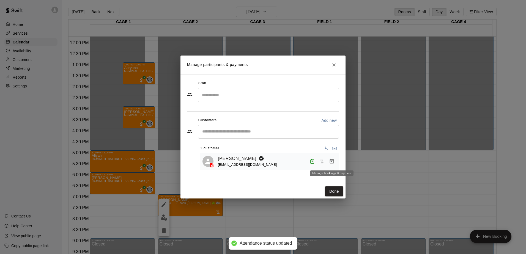
click at [329, 160] on button "Manage bookings & payment" at bounding box center [332, 162] width 10 height 10
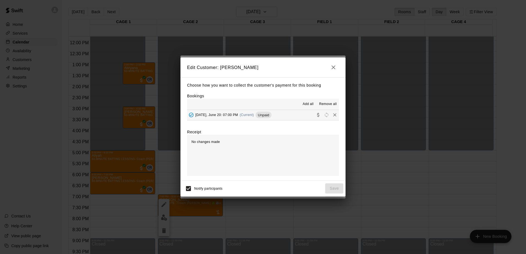
click at [261, 115] on span "Unpaid" at bounding box center [264, 115] width 16 height 4
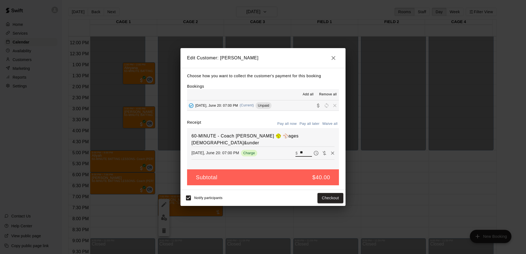
drag, startPoint x: 302, startPoint y: 146, endPoint x: 297, endPoint y: 146, distance: 5.0
click at [300, 150] on input "**" at bounding box center [306, 153] width 12 height 7
type input "*****"
click at [319, 199] on button "Checkout" at bounding box center [331, 198] width 26 height 10
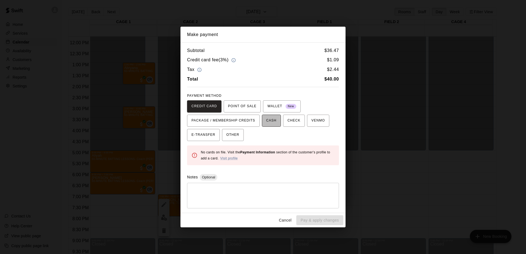
click at [268, 121] on span "CASH" at bounding box center [271, 120] width 10 height 9
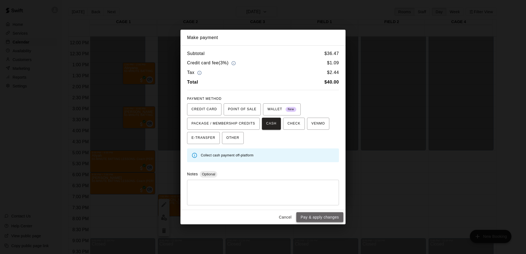
click at [331, 219] on button "Pay & apply changes" at bounding box center [319, 217] width 47 height 10
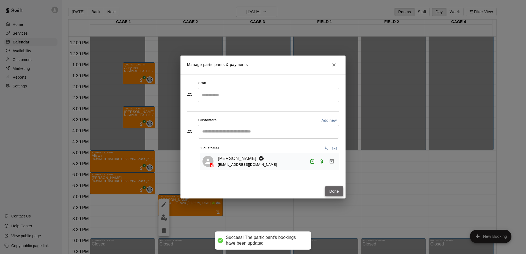
click at [333, 189] on button "Done" at bounding box center [334, 192] width 18 height 10
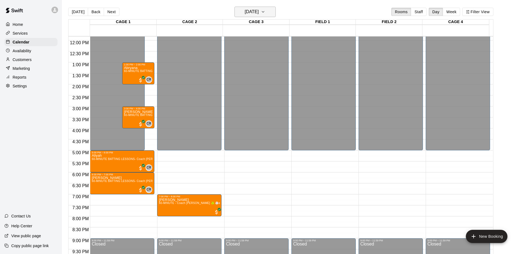
click at [265, 13] on icon "button" at bounding box center [263, 12] width 4 height 7
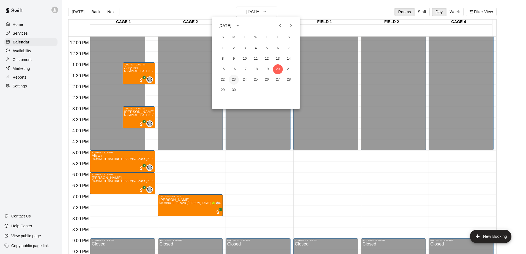
click at [232, 81] on button "23" at bounding box center [234, 80] width 10 height 10
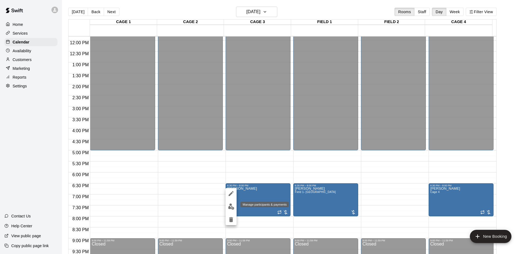
click at [233, 207] on img "edit" at bounding box center [231, 207] width 6 height 6
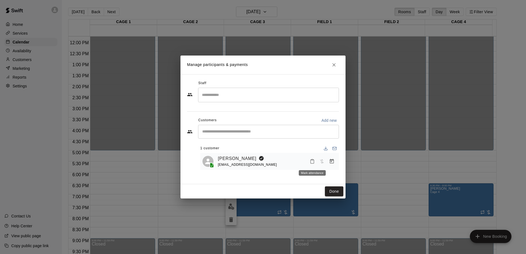
click at [310, 162] on icon "Mark attendance" at bounding box center [312, 161] width 5 height 5
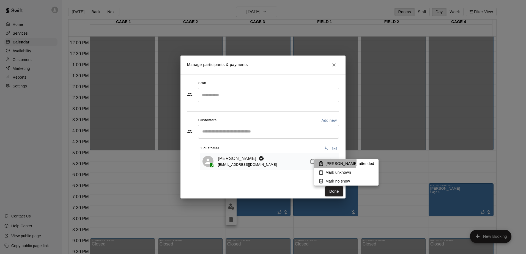
click at [319, 161] on li "Mark attended" at bounding box center [346, 163] width 64 height 9
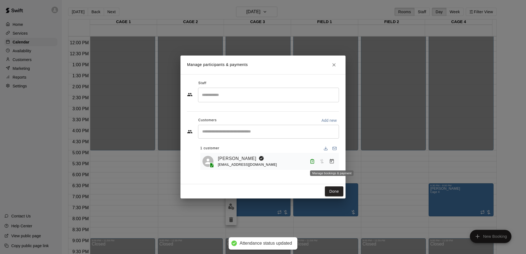
click at [332, 161] on icon "Manage bookings & payment" at bounding box center [332, 161] width 4 height 5
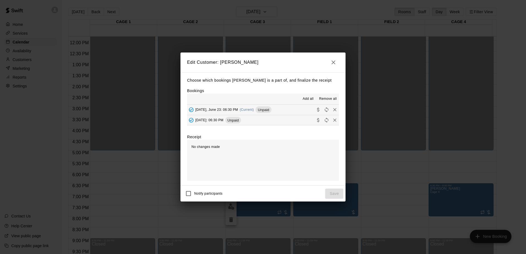
click at [262, 109] on span "Unpaid" at bounding box center [264, 110] width 16 height 4
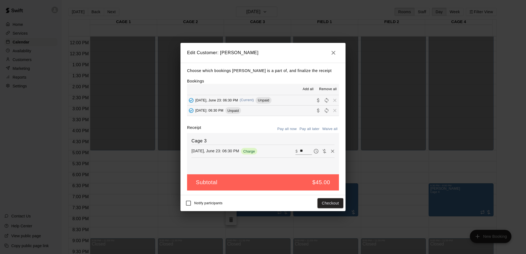
click at [241, 113] on span "Unpaid" at bounding box center [233, 111] width 16 height 4
click at [327, 129] on button "Waive all" at bounding box center [330, 128] width 18 height 9
type input "*"
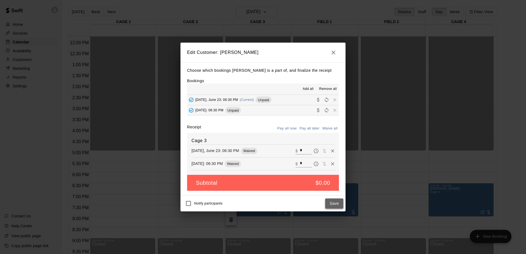
click at [335, 205] on button "Save" at bounding box center [334, 204] width 18 height 10
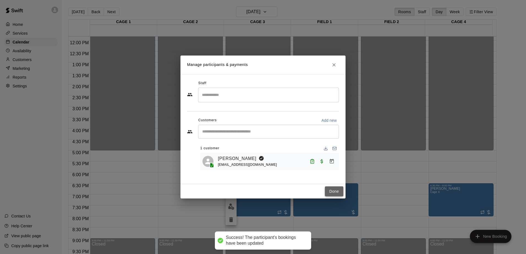
click at [342, 192] on button "Done" at bounding box center [334, 192] width 18 height 10
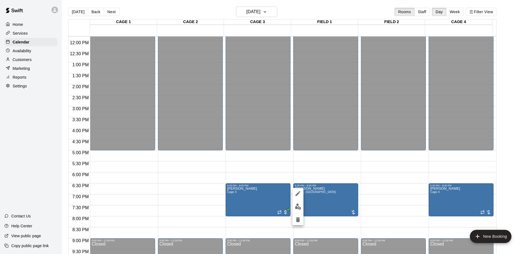
click at [291, 207] on div at bounding box center [263, 127] width 526 height 254
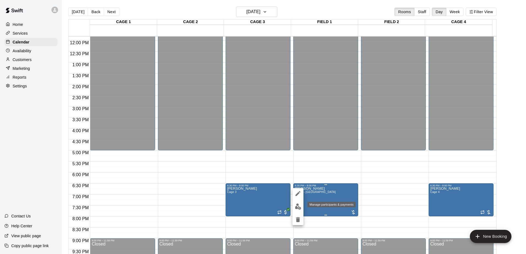
click at [298, 205] on img "edit" at bounding box center [298, 207] width 6 height 6
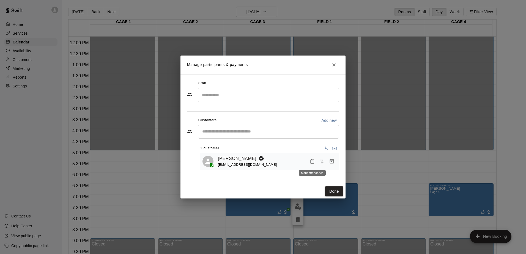
click at [310, 162] on icon "Mark attendance" at bounding box center [312, 161] width 5 height 5
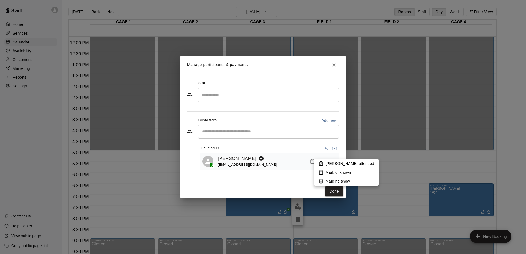
click at [320, 163] on icon at bounding box center [321, 163] width 5 height 5
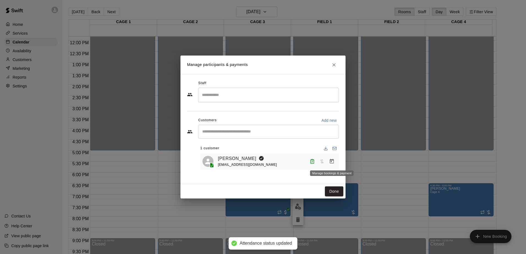
click at [328, 161] on button "Manage bookings & payment" at bounding box center [332, 162] width 10 height 10
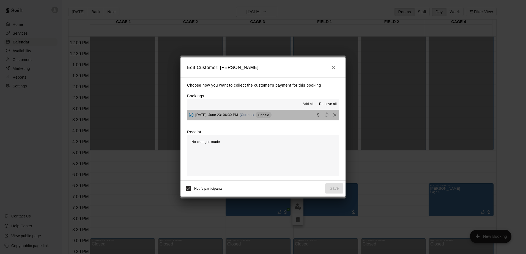
click at [263, 116] on span "Unpaid" at bounding box center [264, 115] width 16 height 4
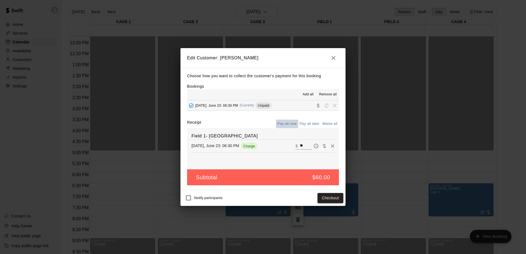
click at [295, 125] on button "Pay all now" at bounding box center [287, 124] width 22 height 9
click at [324, 200] on button "Checkout" at bounding box center [331, 198] width 26 height 10
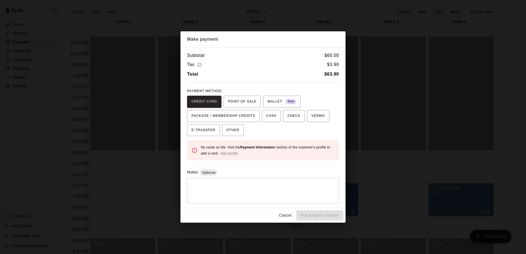
click at [284, 214] on button "Cancel" at bounding box center [286, 216] width 18 height 10
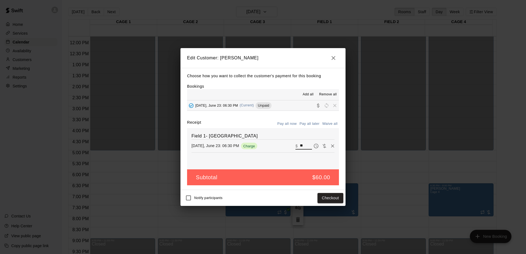
drag, startPoint x: 298, startPoint y: 145, endPoint x: 302, endPoint y: 144, distance: 3.6
click at [302, 144] on input "**" at bounding box center [306, 146] width 12 height 7
type input "*"
click at [326, 200] on button "Checkout" at bounding box center [331, 198] width 26 height 10
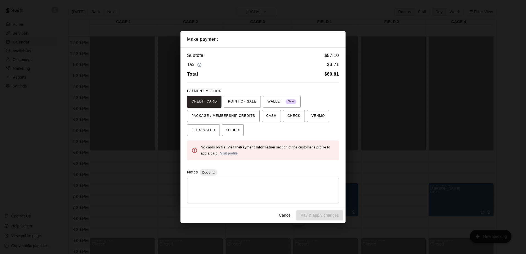
click at [287, 219] on button "Cancel" at bounding box center [286, 216] width 18 height 10
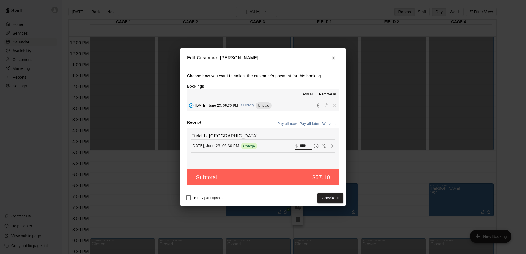
drag, startPoint x: 304, startPoint y: 147, endPoint x: 295, endPoint y: 147, distance: 8.3
click at [296, 147] on div "​ $ ****" at bounding box center [304, 146] width 17 height 7
click at [324, 199] on button "Checkout" at bounding box center [331, 198] width 26 height 10
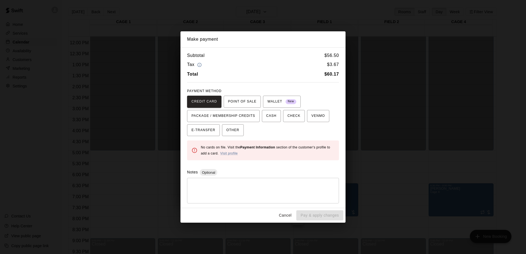
click at [288, 217] on button "Cancel" at bounding box center [286, 216] width 18 height 10
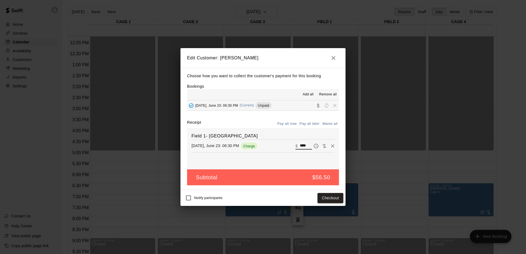
click at [307, 145] on input "****" at bounding box center [306, 146] width 12 height 7
click at [330, 196] on button "Checkout" at bounding box center [331, 198] width 26 height 10
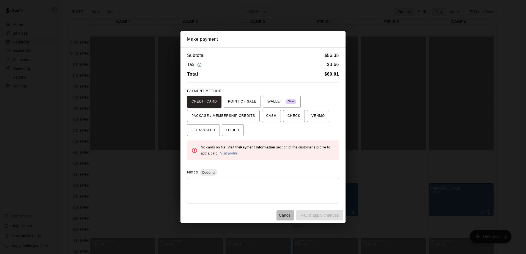
click at [284, 215] on button "Cancel" at bounding box center [286, 216] width 18 height 10
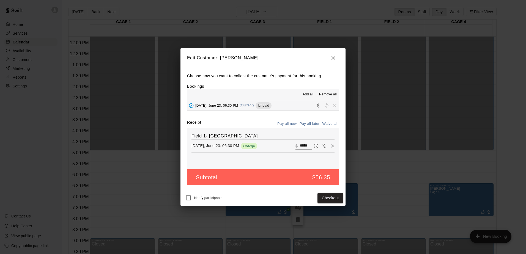
click at [305, 145] on input "*****" at bounding box center [306, 146] width 12 height 7
type input "*****"
click at [327, 201] on button "Checkout" at bounding box center [331, 198] width 26 height 10
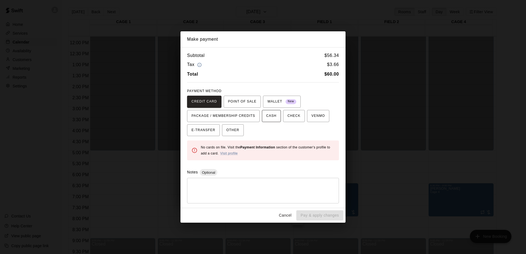
click at [274, 116] on button "CASH" at bounding box center [271, 116] width 19 height 12
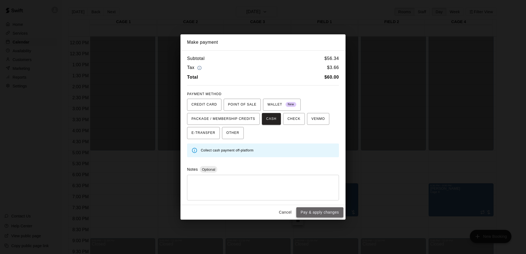
click at [317, 214] on button "Pay & apply changes" at bounding box center [319, 212] width 47 height 10
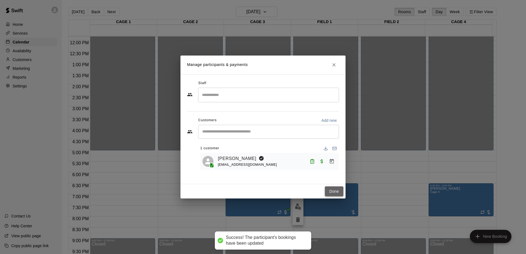
click at [335, 188] on button "Done" at bounding box center [334, 192] width 18 height 10
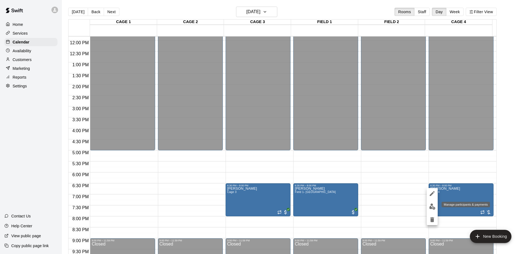
click at [435, 207] on img "edit" at bounding box center [432, 207] width 6 height 6
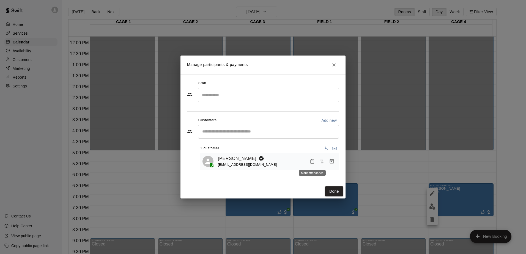
click at [313, 163] on icon "Mark attendance" at bounding box center [312, 161] width 5 height 5
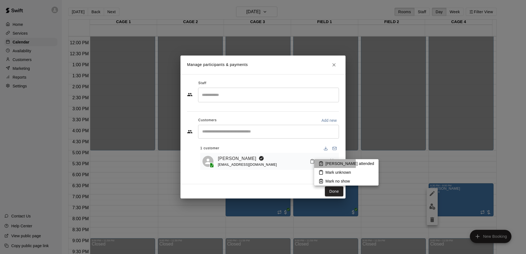
click at [321, 164] on icon at bounding box center [321, 164] width 1 height 1
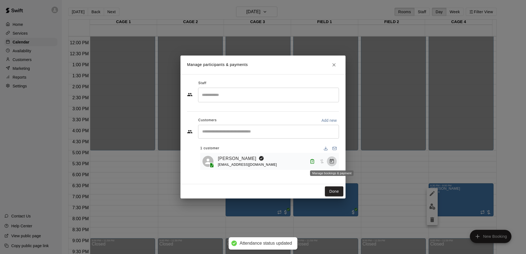
click at [334, 161] on icon "Manage bookings & payment" at bounding box center [332, 162] width 6 height 6
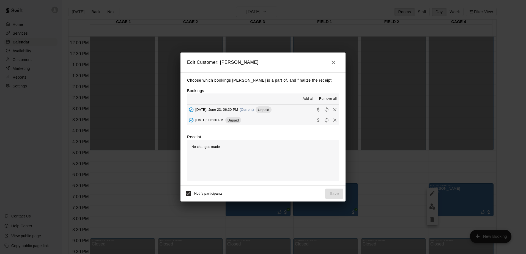
click at [263, 113] on div "Unpaid" at bounding box center [264, 109] width 16 height 7
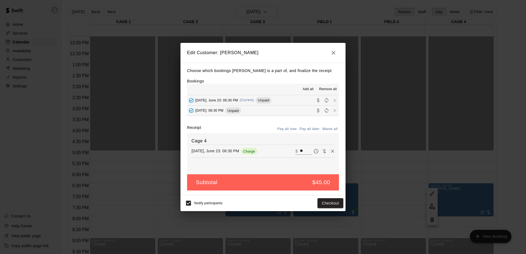
click at [241, 111] on span "Unpaid" at bounding box center [233, 111] width 16 height 4
click at [330, 128] on button "Waive all" at bounding box center [330, 128] width 18 height 9
type input "*"
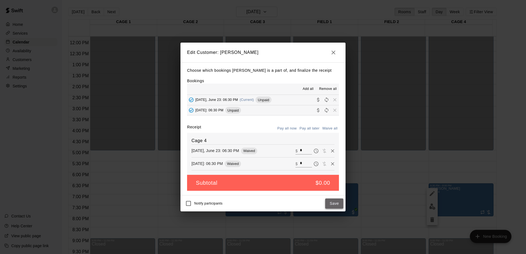
click at [332, 202] on button "Save" at bounding box center [334, 204] width 18 height 10
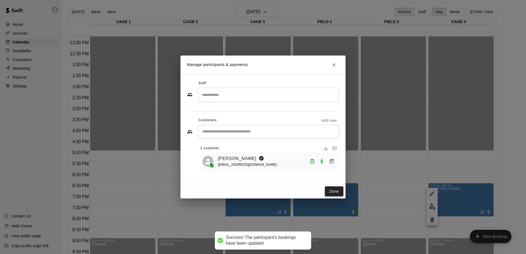
click at [329, 194] on button "Done" at bounding box center [334, 192] width 18 height 10
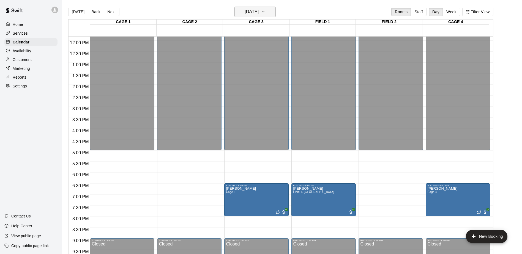
click at [270, 11] on button "Monday Jun 23" at bounding box center [254, 12] width 41 height 10
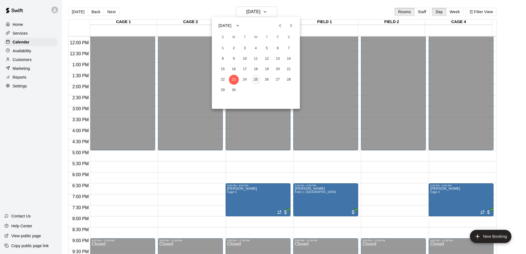
click at [257, 80] on button "25" at bounding box center [256, 80] width 10 height 10
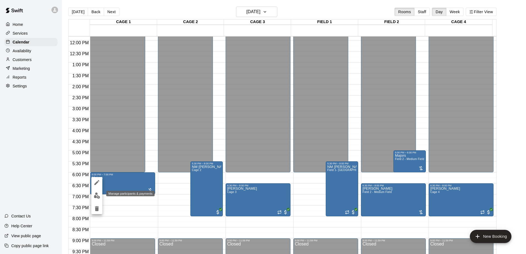
click at [100, 196] on img "edit" at bounding box center [97, 196] width 6 height 6
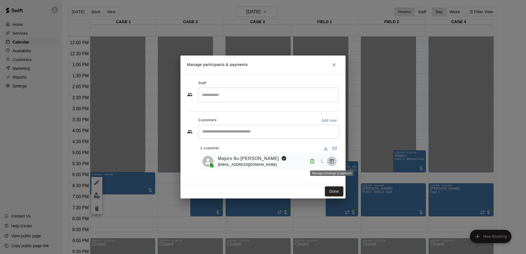
click at [333, 162] on icon "Manage bookings & payment" at bounding box center [332, 162] width 6 height 6
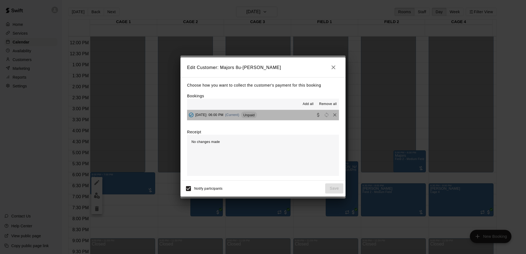
click at [257, 116] on span "Unpaid" at bounding box center [249, 115] width 16 height 4
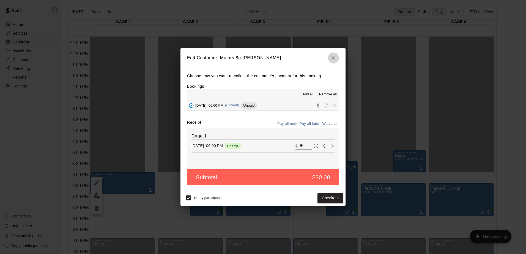
click at [336, 62] on button "button" at bounding box center [333, 58] width 11 height 11
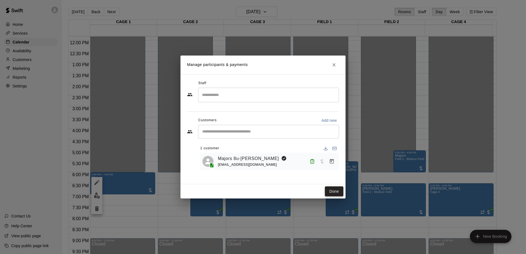
click at [335, 191] on button "Done" at bounding box center [334, 192] width 18 height 10
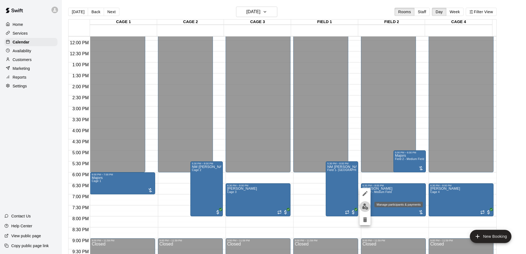
click at [367, 204] on img "edit" at bounding box center [365, 207] width 6 height 6
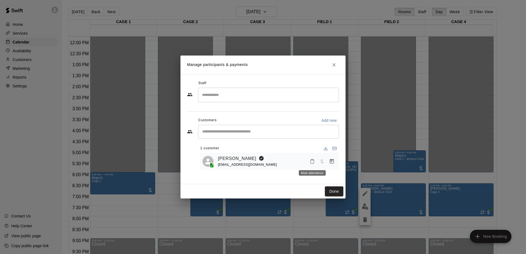
click at [310, 163] on icon "Mark attendance" at bounding box center [312, 161] width 5 height 5
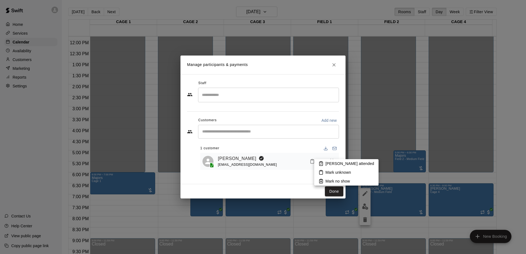
click at [322, 163] on rect at bounding box center [321, 162] width 2 height 1
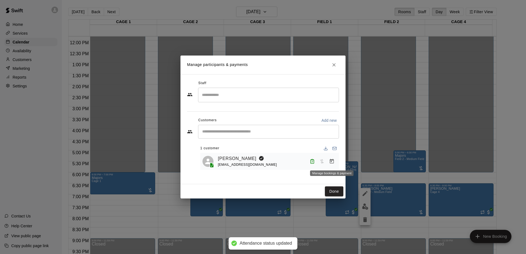
click at [332, 162] on icon "Manage bookings & payment" at bounding box center [332, 162] width 6 height 6
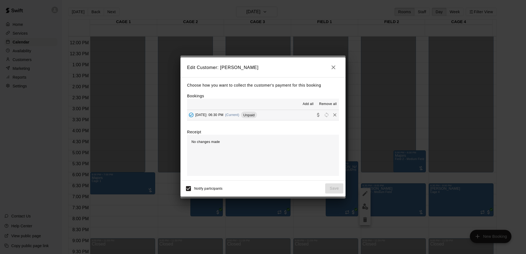
click at [257, 117] on span "Unpaid" at bounding box center [249, 115] width 16 height 4
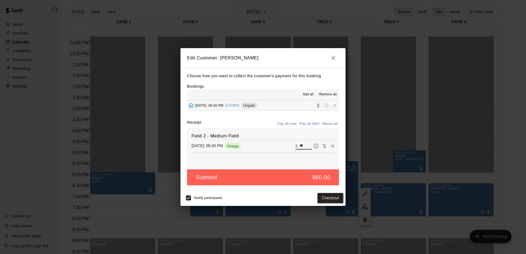
drag, startPoint x: 303, startPoint y: 146, endPoint x: 294, endPoint y: 146, distance: 9.1
click at [296, 146] on div "​ $ **" at bounding box center [304, 146] width 17 height 7
click at [326, 200] on button "Checkout" at bounding box center [331, 198] width 26 height 10
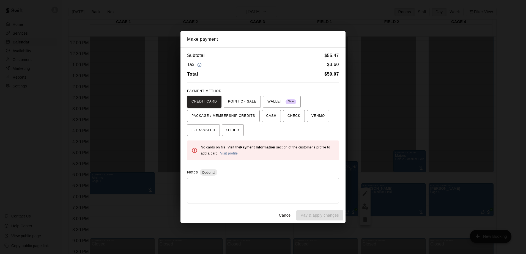
click at [288, 214] on button "Cancel" at bounding box center [286, 216] width 18 height 10
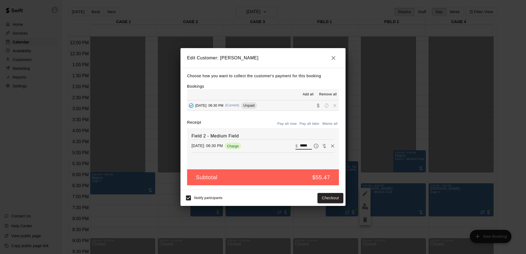
drag, startPoint x: 298, startPoint y: 146, endPoint x: 308, endPoint y: 146, distance: 9.9
click at [308, 146] on div "​ $ *****" at bounding box center [315, 146] width 39 height 8
click at [333, 196] on button "Checkout" at bounding box center [331, 198] width 26 height 10
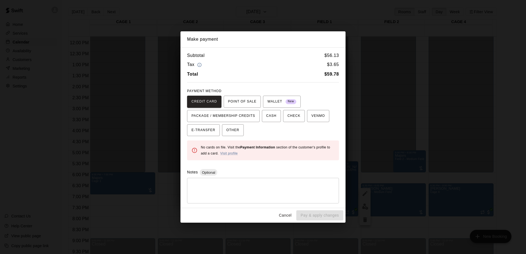
click at [289, 214] on button "Cancel" at bounding box center [286, 216] width 18 height 10
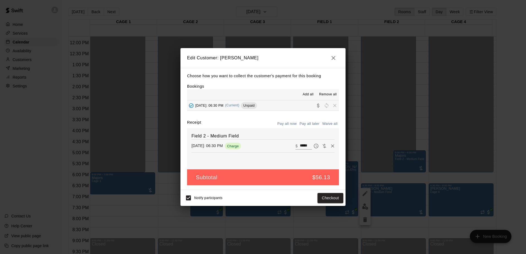
click at [302, 147] on input "*****" at bounding box center [306, 146] width 12 height 7
click at [335, 196] on button "Checkout" at bounding box center [331, 198] width 26 height 10
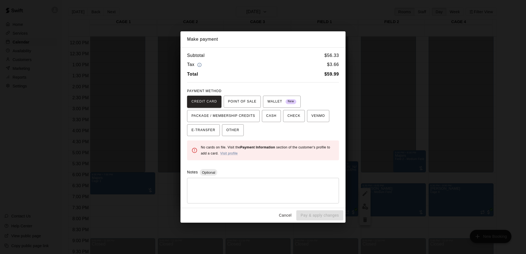
click at [289, 215] on button "Cancel" at bounding box center [286, 216] width 18 height 10
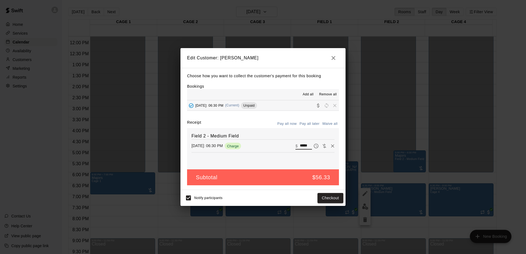
click at [305, 147] on input "*****" at bounding box center [306, 146] width 12 height 7
type input "*****"
click at [325, 199] on button "Checkout" at bounding box center [331, 198] width 26 height 10
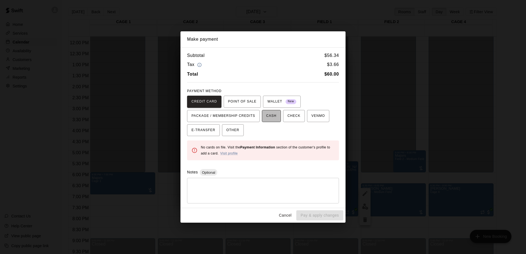
click at [266, 117] on span "CASH" at bounding box center [271, 116] width 10 height 9
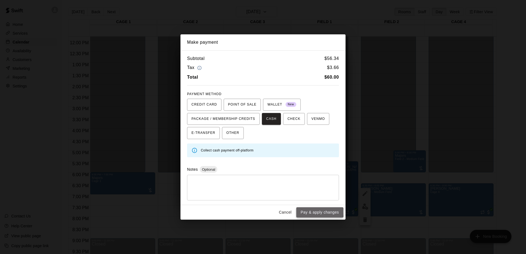
click at [310, 212] on button "Pay & apply changes" at bounding box center [319, 212] width 47 height 10
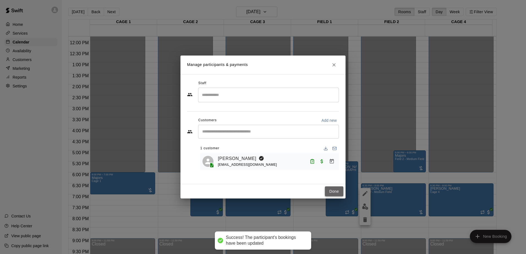
click at [330, 193] on button "Done" at bounding box center [334, 192] width 18 height 10
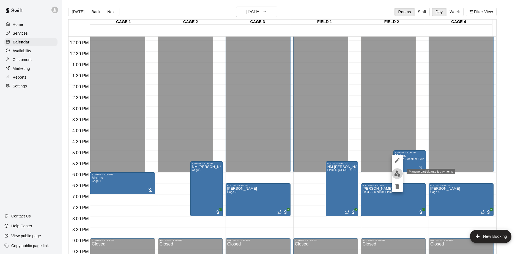
click at [396, 177] on img "edit" at bounding box center [397, 174] width 6 height 6
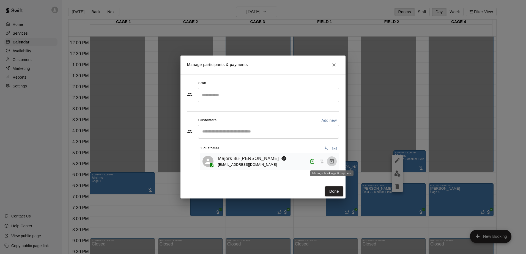
click at [331, 161] on icon "Manage bookings & payment" at bounding box center [332, 162] width 6 height 6
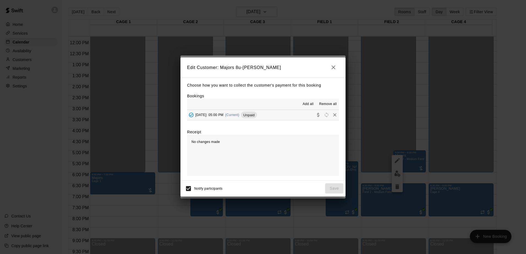
click at [257, 117] on span "Unpaid" at bounding box center [249, 115] width 16 height 4
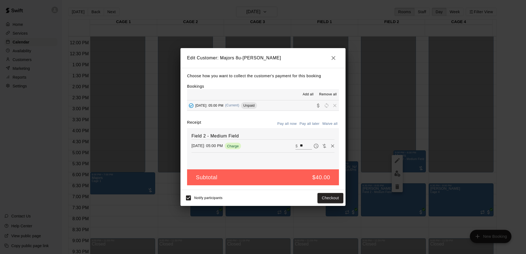
click at [331, 125] on button "Waive all" at bounding box center [330, 124] width 18 height 9
type input "*"
click at [335, 195] on button "Save" at bounding box center [334, 198] width 18 height 10
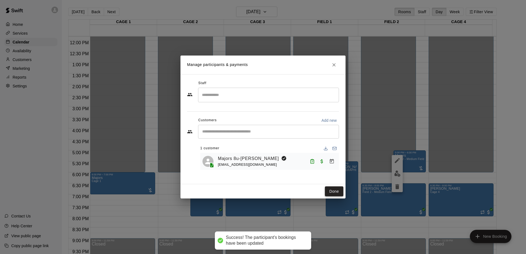
click at [333, 190] on button "Done" at bounding box center [334, 192] width 18 height 10
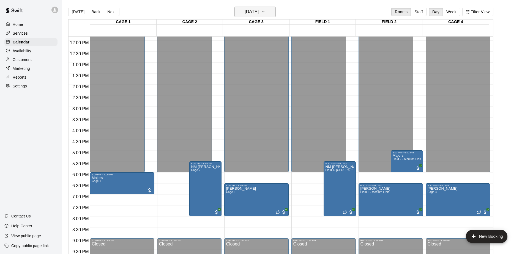
click at [265, 13] on icon "button" at bounding box center [263, 12] width 4 height 7
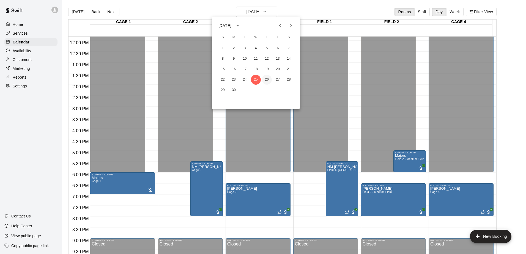
click at [267, 80] on button "26" at bounding box center [267, 80] width 10 height 10
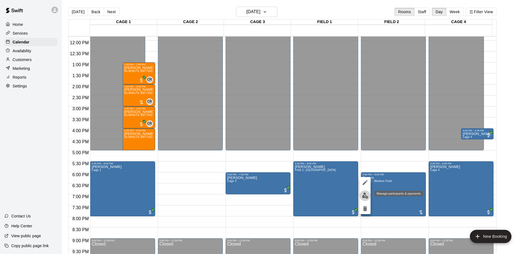
click at [366, 196] on img "edit" at bounding box center [365, 196] width 6 height 6
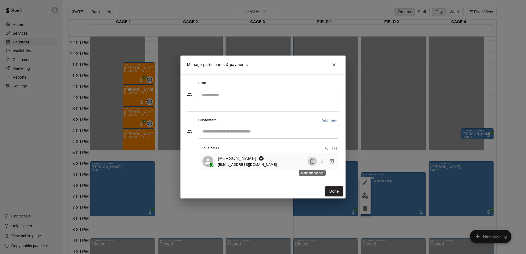
click at [310, 163] on icon "Mark attendance" at bounding box center [312, 161] width 5 height 5
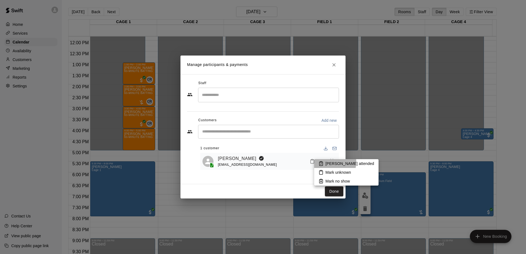
click at [323, 162] on icon at bounding box center [321, 163] width 5 height 5
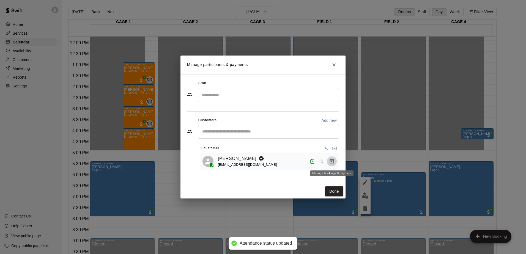
click at [330, 161] on icon "Manage bookings & payment" at bounding box center [332, 161] width 4 height 5
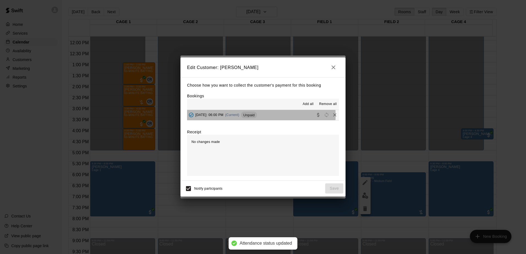
click at [257, 116] on span "Unpaid" at bounding box center [249, 115] width 16 height 4
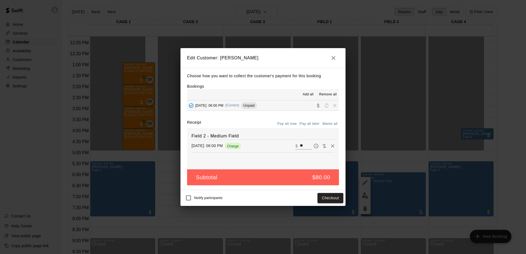
click at [325, 124] on button "Waive all" at bounding box center [330, 124] width 18 height 9
type input "*"
click at [338, 200] on button "Save" at bounding box center [334, 198] width 18 height 10
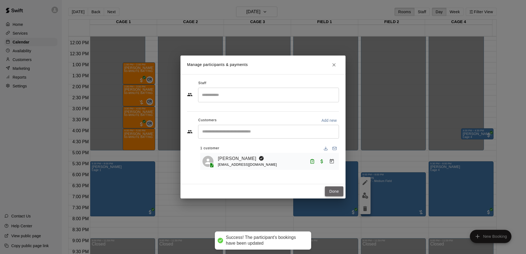
click at [337, 192] on button "Done" at bounding box center [334, 192] width 18 height 10
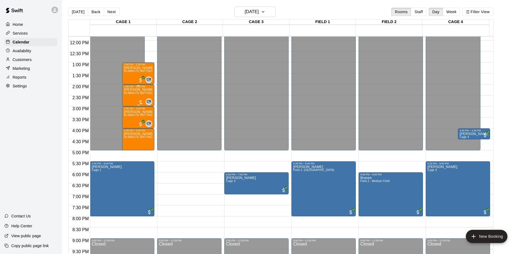
click at [129, 95] on span "60-MINUTE BATTING LESSONS- Coach [PERSON_NAME]-ages [DEMOGRAPHIC_DATA]&up" at bounding box center [186, 93] width 124 height 3
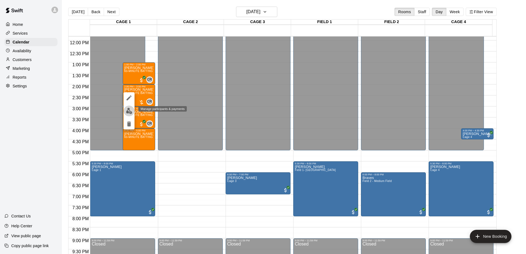
click at [126, 111] on img "edit" at bounding box center [129, 111] width 6 height 6
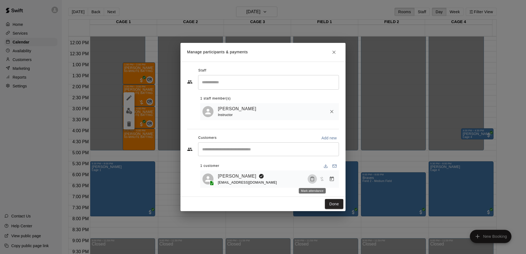
click at [312, 179] on icon "Mark attendance" at bounding box center [312, 179] width 5 height 5
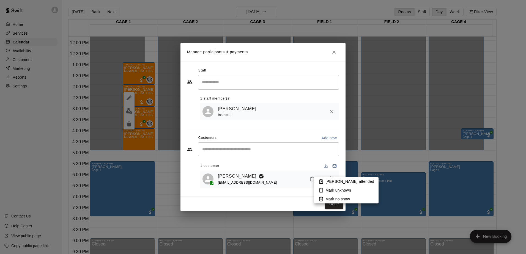
click at [319, 182] on icon at bounding box center [321, 181] width 5 height 5
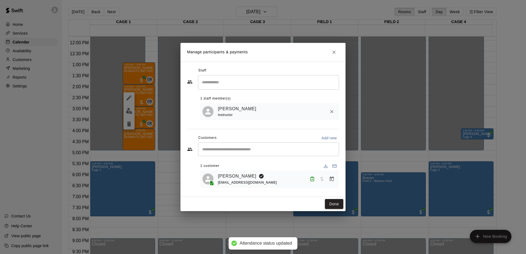
click at [330, 178] on icon "Manage bookings & payment" at bounding box center [332, 179] width 4 height 5
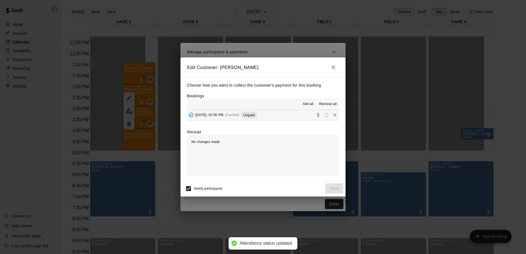
click at [257, 113] on span "Unpaid" at bounding box center [249, 115] width 16 height 4
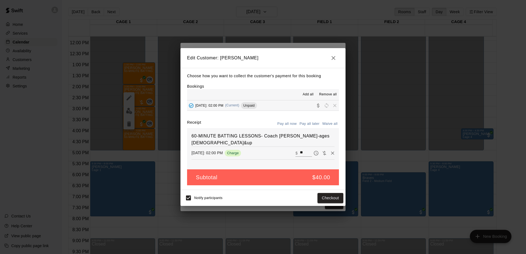
click at [329, 126] on button "Waive all" at bounding box center [330, 124] width 18 height 9
type input "*"
click at [333, 199] on button "Save" at bounding box center [334, 198] width 18 height 10
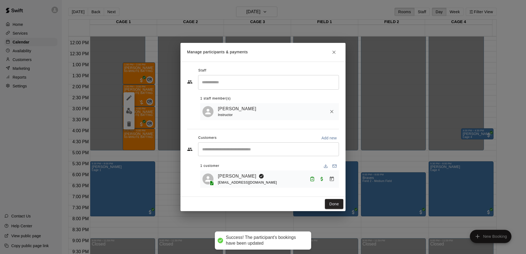
click at [333, 206] on button "Done" at bounding box center [334, 204] width 18 height 10
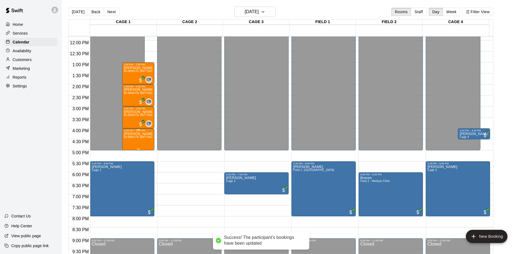
click at [136, 138] on span "60-MINUTE BATTING LESSONS- Coach [PERSON_NAME]-ages [DEMOGRAPHIC_DATA]&up" at bounding box center [186, 137] width 124 height 3
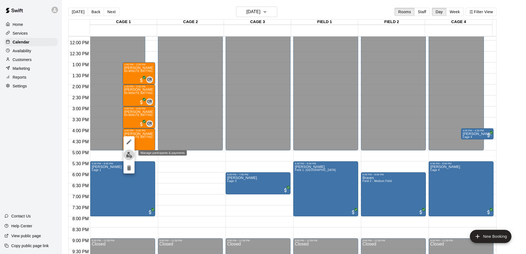
click at [128, 153] on img "edit" at bounding box center [129, 155] width 6 height 6
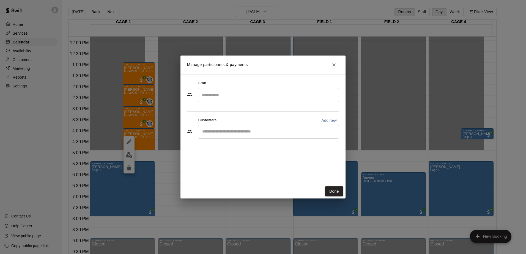
drag, startPoint x: 336, startPoint y: 194, endPoint x: 272, endPoint y: 177, distance: 65.9
click at [335, 195] on button "Done" at bounding box center [334, 192] width 18 height 10
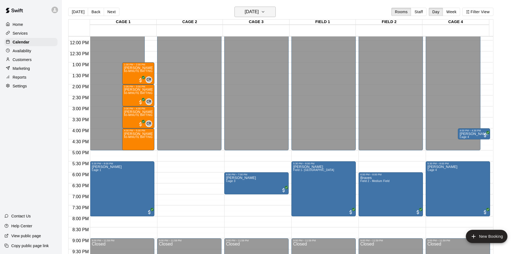
click at [265, 12] on icon "button" at bounding box center [263, 12] width 4 height 7
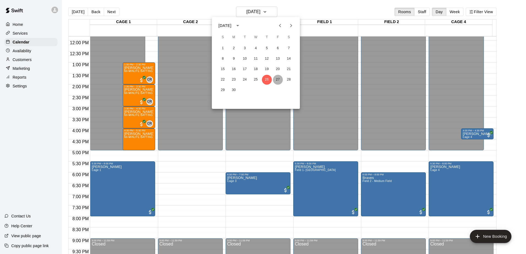
click at [279, 80] on button "27" at bounding box center [278, 80] width 10 height 10
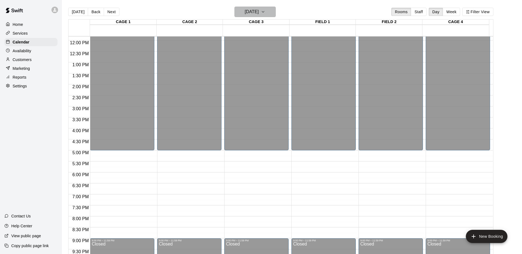
click at [274, 12] on button "Friday Jun 27" at bounding box center [254, 12] width 41 height 10
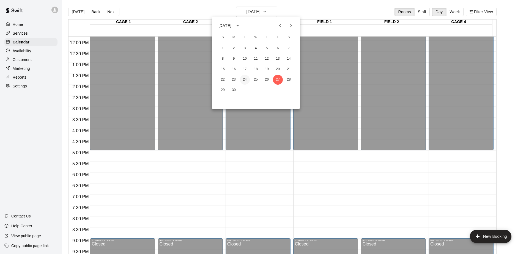
click at [244, 79] on button "24" at bounding box center [245, 80] width 10 height 10
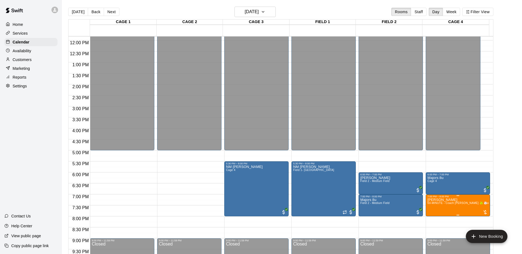
click at [439, 204] on span "60-MINUTE - Coach [PERSON_NAME] 🥎 ⚾️ages [DEMOGRAPHIC_DATA]&under" at bounding box center [481, 203] width 109 height 3
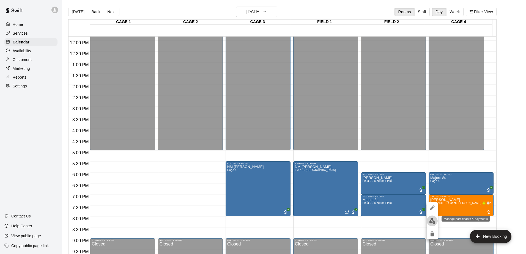
click at [431, 222] on img "edit" at bounding box center [432, 221] width 6 height 6
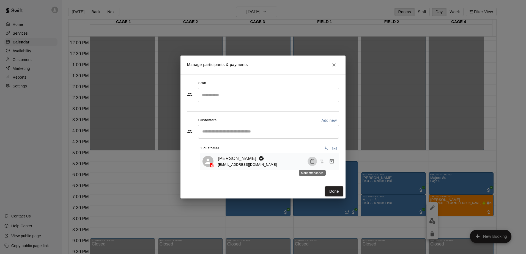
click at [312, 159] on icon "Mark attendance" at bounding box center [312, 161] width 5 height 5
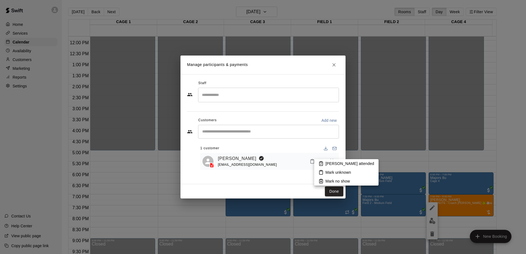
click at [322, 163] on icon at bounding box center [321, 163] width 5 height 5
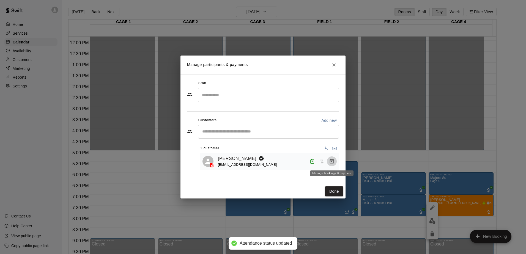
click at [330, 163] on icon "Manage bookings & payment" at bounding box center [332, 162] width 6 height 6
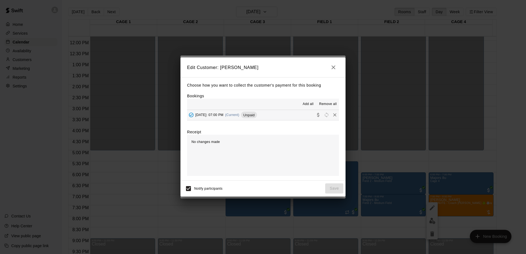
click at [257, 116] on span "Unpaid" at bounding box center [249, 115] width 16 height 4
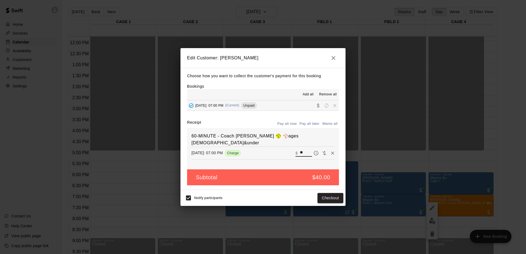
drag, startPoint x: 300, startPoint y: 144, endPoint x: 294, endPoint y: 144, distance: 5.8
click at [296, 150] on div "​ $ **" at bounding box center [304, 153] width 17 height 7
type input "*****"
click at [330, 200] on button "Checkout" at bounding box center [331, 198] width 26 height 10
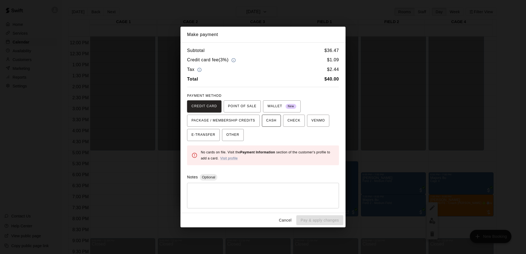
click at [269, 124] on span "CASH" at bounding box center [271, 120] width 10 height 9
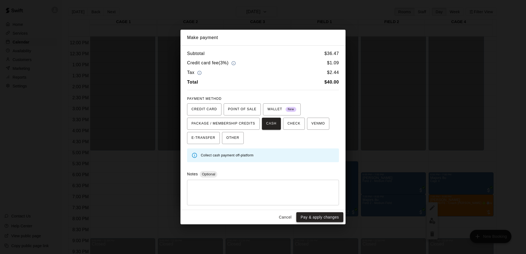
click at [316, 219] on button "Pay & apply changes" at bounding box center [319, 217] width 47 height 10
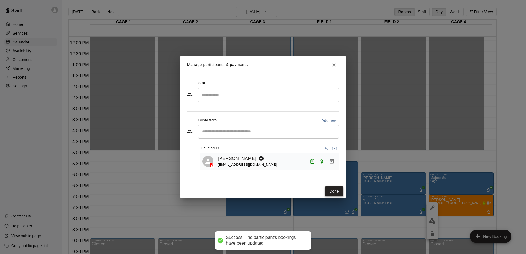
click at [333, 190] on button "Done" at bounding box center [334, 192] width 18 height 10
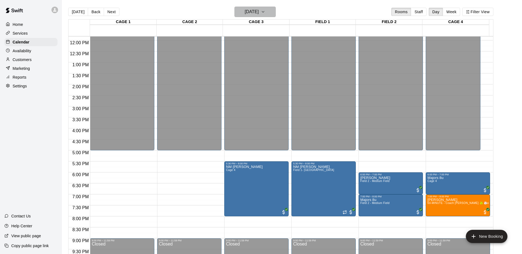
click at [265, 15] on icon "button" at bounding box center [263, 12] width 4 height 7
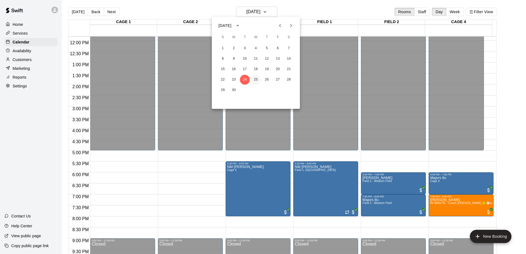
click at [257, 79] on button "25" at bounding box center [256, 80] width 10 height 10
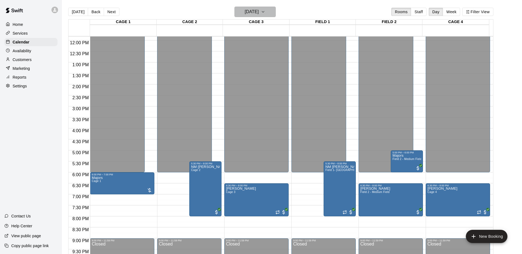
click at [273, 12] on button "Wednesday Jun 25" at bounding box center [254, 12] width 41 height 10
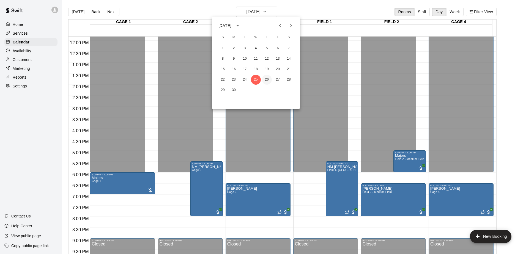
click at [269, 81] on button "26" at bounding box center [267, 80] width 10 height 10
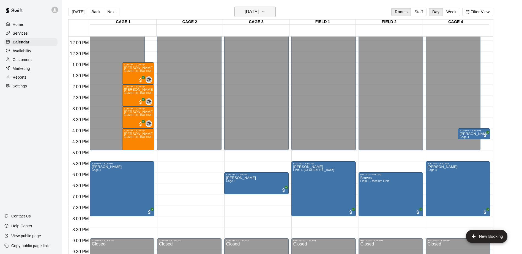
click at [271, 10] on button "Thursday Jun 26" at bounding box center [254, 12] width 41 height 10
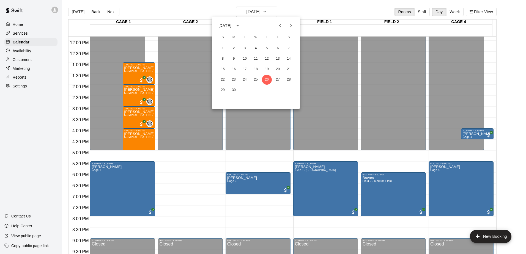
click at [289, 28] on icon "Next month" at bounding box center [291, 25] width 7 height 7
click at [245, 48] on button "1" at bounding box center [245, 48] width 10 height 10
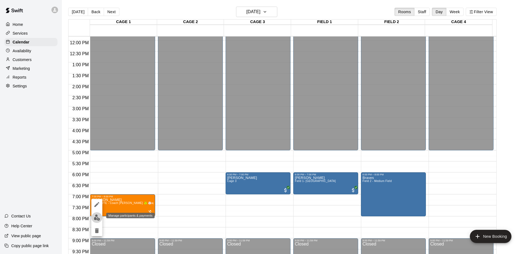
click at [96, 219] on img "edit" at bounding box center [97, 218] width 6 height 6
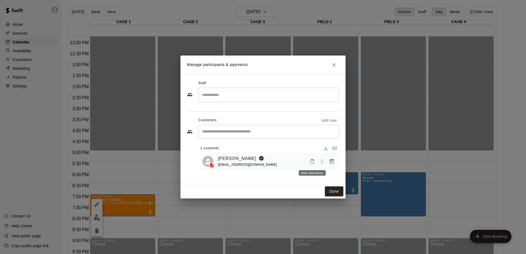
click at [313, 160] on rect "Mark attendance" at bounding box center [313, 159] width 2 height 1
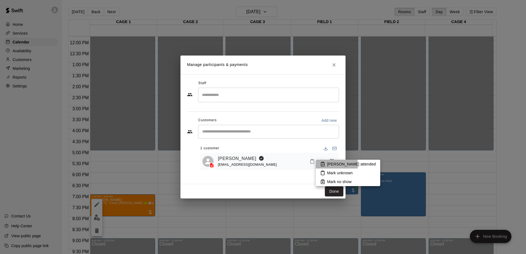
click at [322, 165] on icon at bounding box center [322, 164] width 5 height 5
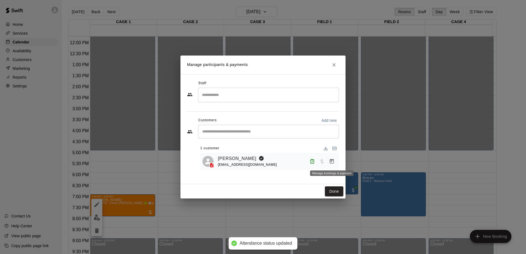
click at [329, 162] on button "Manage bookings & payment" at bounding box center [332, 162] width 10 height 10
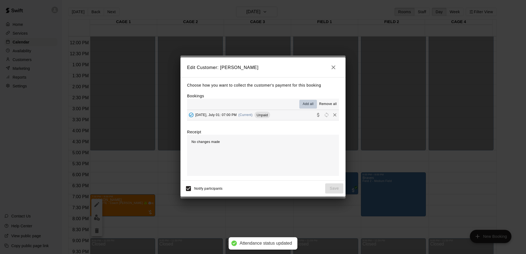
click at [307, 104] on span "Add all" at bounding box center [308, 105] width 11 height 6
click at [264, 114] on span "Unpaid" at bounding box center [263, 115] width 16 height 4
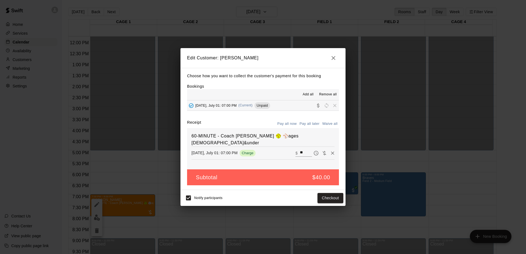
drag, startPoint x: 296, startPoint y: 145, endPoint x: 305, endPoint y: 145, distance: 9.9
click at [305, 150] on div "​ $ **" at bounding box center [304, 153] width 17 height 7
type input "*"
type input "*****"
click at [324, 198] on button "Checkout" at bounding box center [331, 198] width 26 height 10
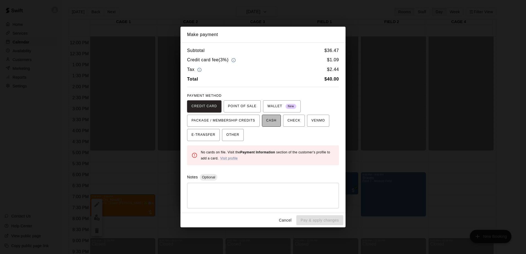
click at [271, 122] on span "CASH" at bounding box center [271, 120] width 10 height 9
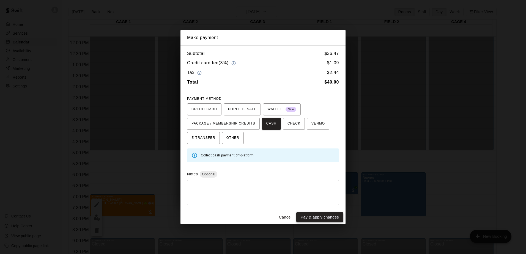
click at [313, 216] on button "Pay & apply changes" at bounding box center [319, 217] width 47 height 10
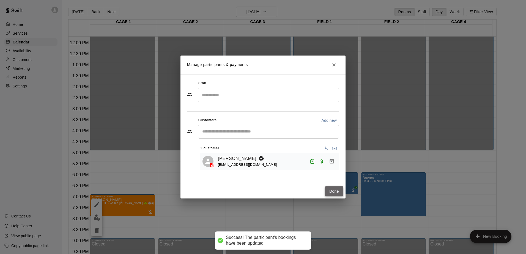
click at [328, 192] on button "Done" at bounding box center [334, 192] width 18 height 10
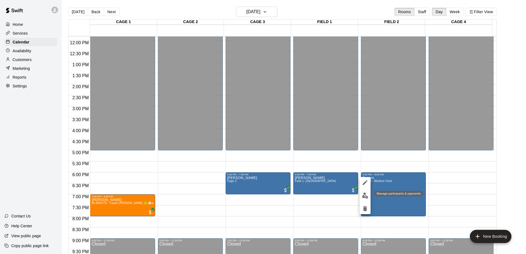
click at [365, 196] on img "edit" at bounding box center [365, 196] width 6 height 6
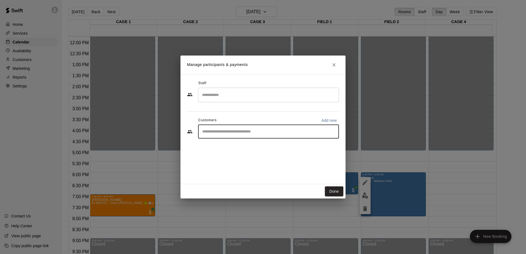
click at [234, 133] on input "Start typing to search customers..." at bounding box center [269, 132] width 136 height 6
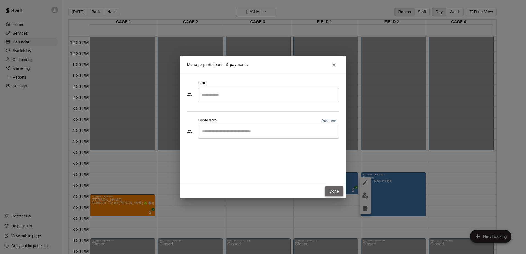
click at [331, 193] on button "Done" at bounding box center [334, 192] width 18 height 10
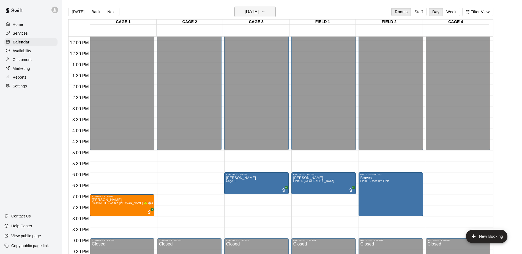
click at [258, 11] on h6 "Tuesday Jul 01" at bounding box center [252, 12] width 14 height 8
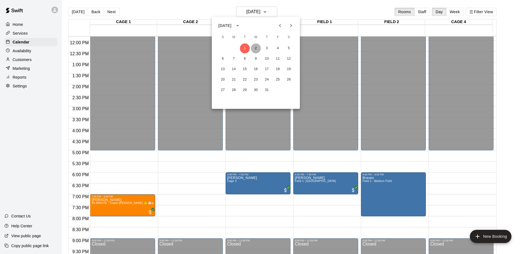
click at [256, 47] on button "2" at bounding box center [256, 48] width 10 height 10
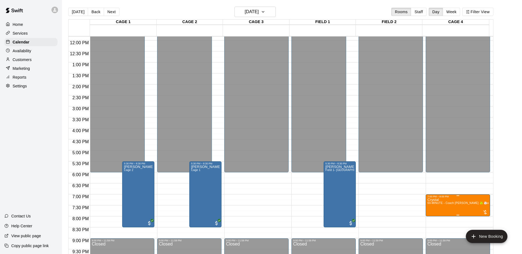
click at [445, 204] on span "60-MINUTE - Coach [PERSON_NAME] 🥎 ⚾️ages [DEMOGRAPHIC_DATA]&under" at bounding box center [481, 203] width 109 height 3
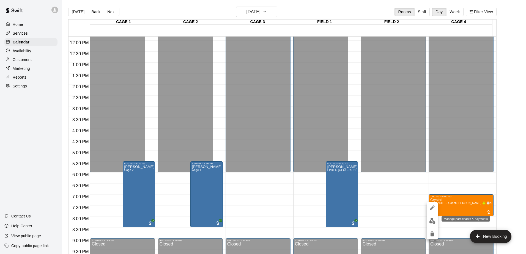
click at [429, 222] on img "edit" at bounding box center [432, 221] width 6 height 6
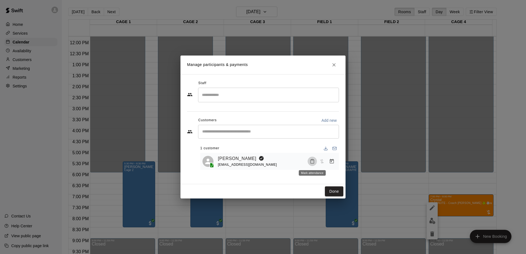
click at [312, 162] on icon "Mark attendance" at bounding box center [312, 161] width 5 height 5
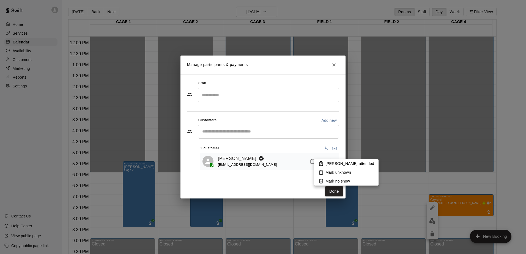
click at [323, 166] on icon at bounding box center [321, 163] width 5 height 5
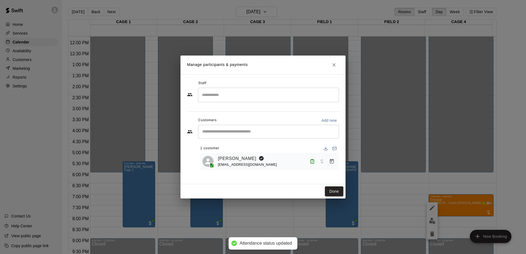
click at [329, 160] on icon "Manage bookings & payment" at bounding box center [332, 162] width 6 height 6
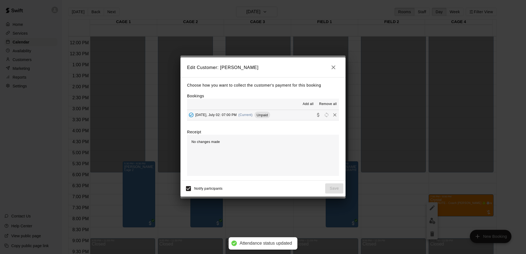
click at [263, 117] on span "Unpaid" at bounding box center [263, 115] width 16 height 4
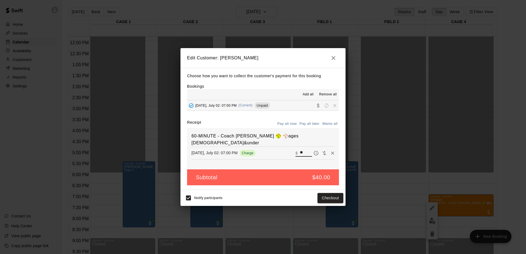
drag, startPoint x: 302, startPoint y: 149, endPoint x: 296, endPoint y: 149, distance: 5.5
click at [300, 150] on input "**" at bounding box center [306, 153] width 12 height 7
type input "*****"
click at [336, 197] on button "Checkout" at bounding box center [331, 198] width 26 height 10
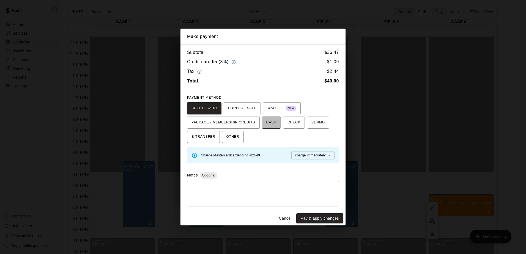
click at [266, 120] on span "CASH" at bounding box center [271, 122] width 10 height 9
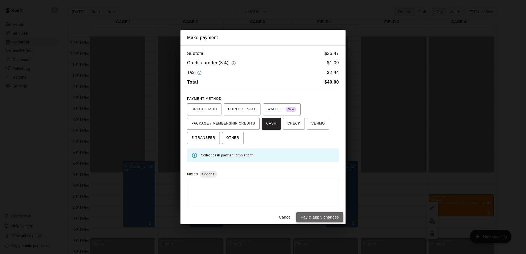
click at [313, 218] on button "Pay & apply changes" at bounding box center [319, 217] width 47 height 10
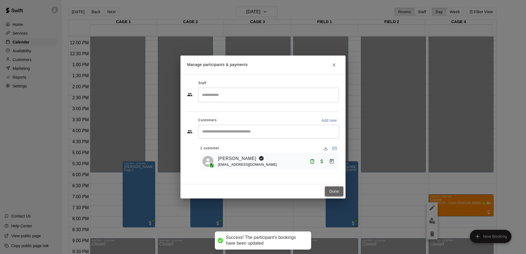
click at [339, 194] on button "Done" at bounding box center [334, 192] width 18 height 10
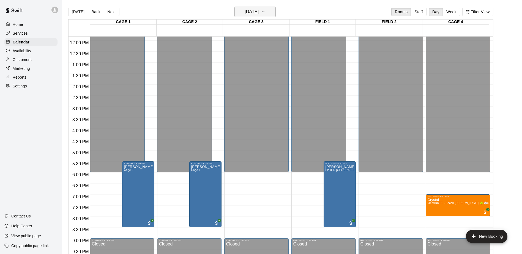
click at [259, 12] on h6 "Wednesday Jul 02" at bounding box center [252, 12] width 14 height 8
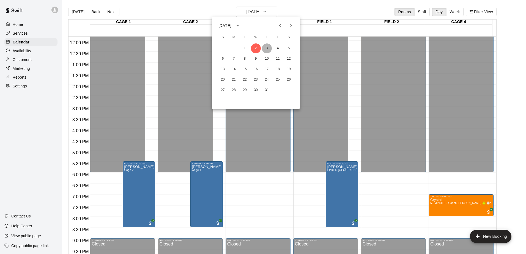
click at [266, 48] on button "3" at bounding box center [267, 48] width 10 height 10
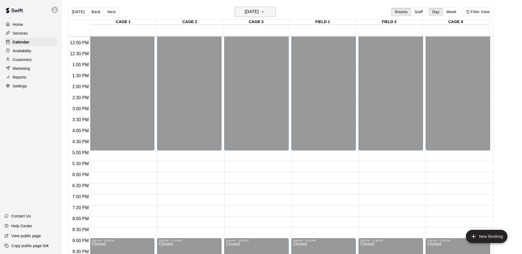
click at [265, 12] on icon "button" at bounding box center [263, 12] width 4 height 7
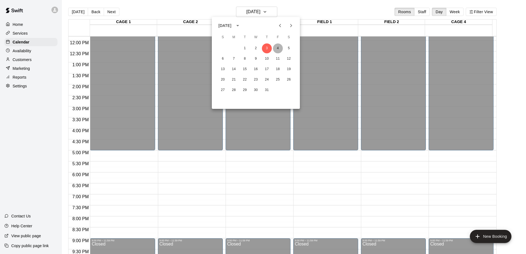
click at [279, 45] on button "4" at bounding box center [278, 48] width 10 height 10
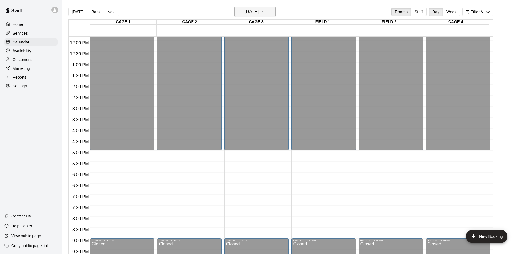
click at [265, 11] on icon "button" at bounding box center [263, 12] width 4 height 7
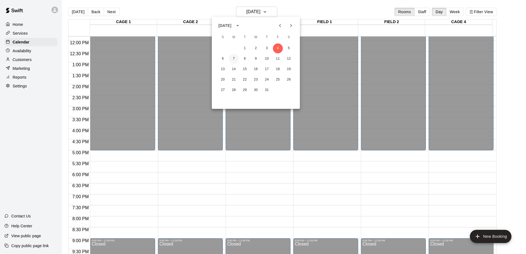
click at [232, 58] on button "7" at bounding box center [234, 59] width 10 height 10
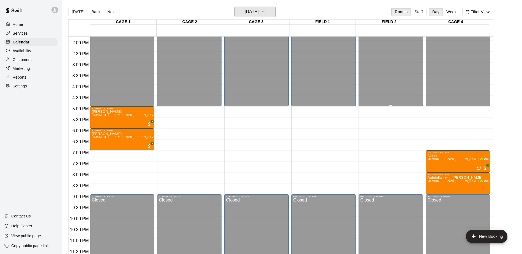
scroll to position [305, 0]
click at [441, 180] on span "60-MINUTE - Coach [PERSON_NAME] 🥎 ⚾️ages [DEMOGRAPHIC_DATA]&under" at bounding box center [481, 181] width 109 height 3
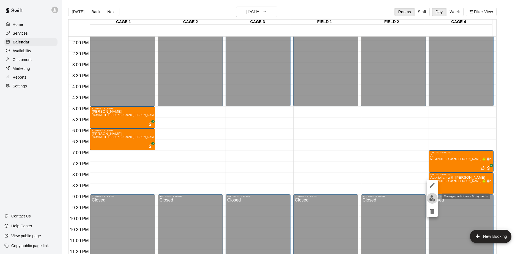
click at [434, 197] on img "edit" at bounding box center [432, 198] width 6 height 6
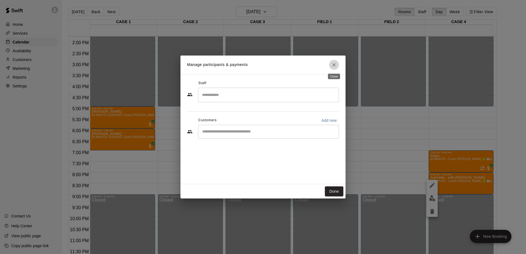
click at [334, 64] on icon "Close" at bounding box center [334, 65] width 6 height 6
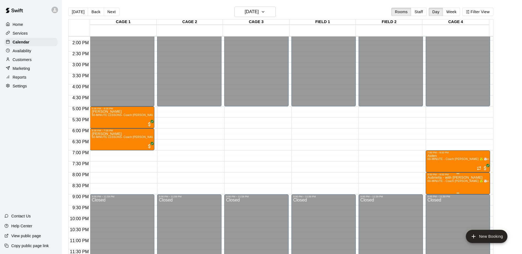
click at [443, 183] on span "60-MINUTE - Coach [PERSON_NAME] 🥎 ⚾️ages [DEMOGRAPHIC_DATA]&under" at bounding box center [481, 181] width 109 height 3
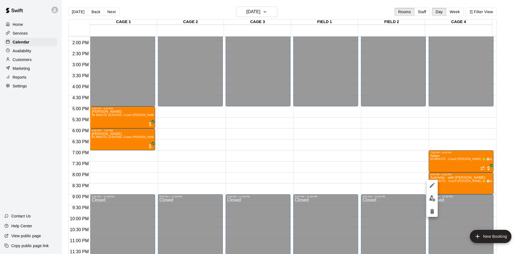
click at [269, 13] on div at bounding box center [263, 127] width 526 height 254
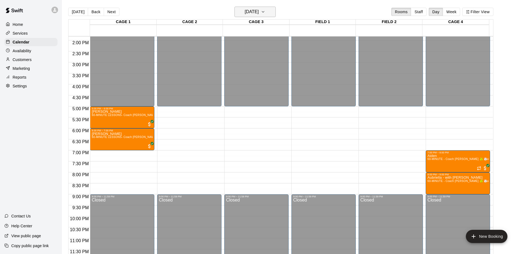
click at [269, 12] on button "Monday Jul 07" at bounding box center [254, 12] width 41 height 10
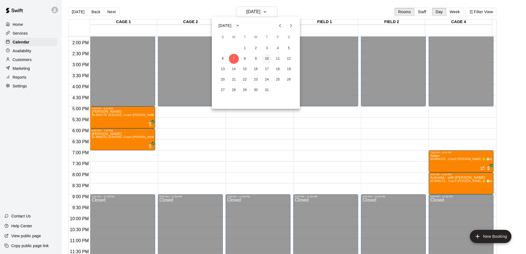
click at [266, 58] on button "10" at bounding box center [267, 59] width 10 height 10
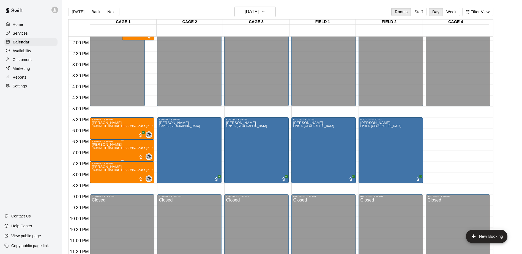
click at [112, 150] on span "60-MINUTE BATTING LESSONS- Coach [PERSON_NAME]-ages [DEMOGRAPHIC_DATA]&up" at bounding box center [154, 148] width 124 height 3
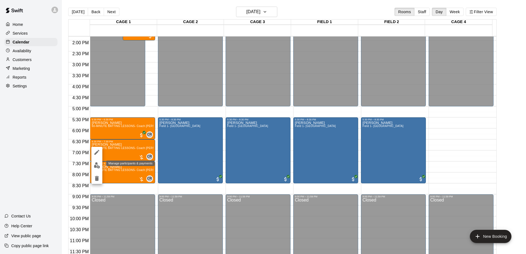
click at [95, 166] on img "edit" at bounding box center [97, 165] width 6 height 6
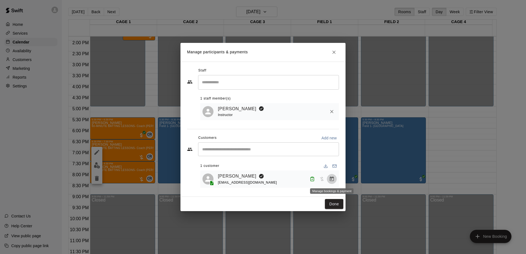
click at [332, 178] on icon "Manage bookings & payment" at bounding box center [332, 179] width 4 height 5
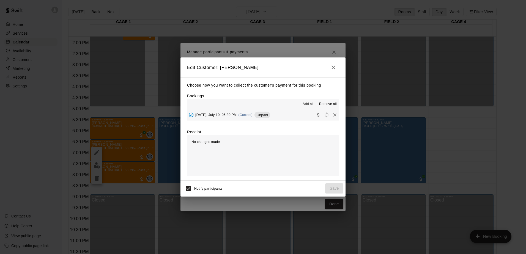
click at [262, 115] on span "Unpaid" at bounding box center [263, 115] width 16 height 4
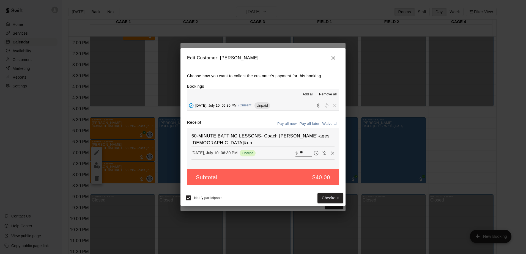
click at [327, 125] on button "Waive all" at bounding box center [330, 124] width 18 height 9
type input "*"
click at [328, 200] on button "Save" at bounding box center [334, 198] width 18 height 10
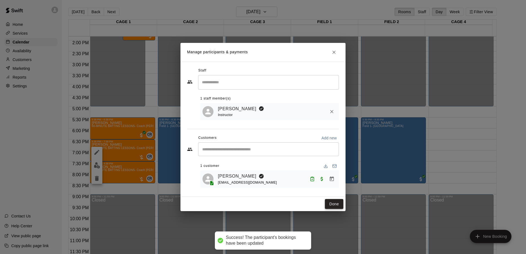
click at [327, 203] on button "Done" at bounding box center [334, 204] width 18 height 10
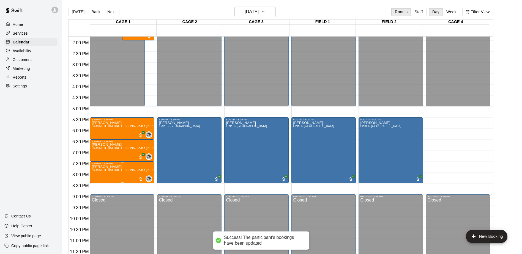
click at [112, 165] on div "7:30 PM – 8:30 PM" at bounding box center [122, 163] width 61 height 3
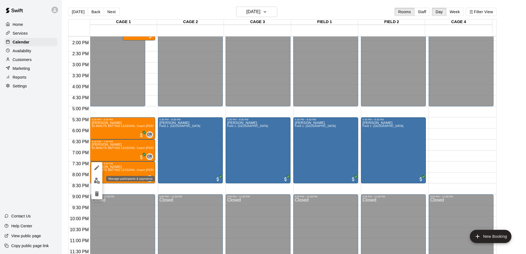
click at [98, 178] on img "edit" at bounding box center [97, 181] width 6 height 6
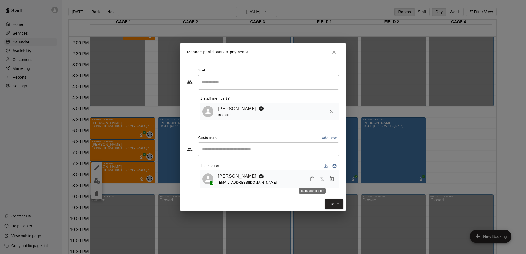
click at [311, 179] on icon "Mark attendance" at bounding box center [312, 179] width 5 height 5
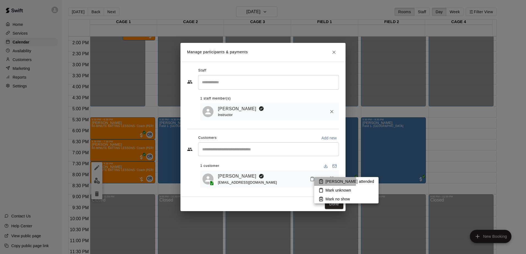
click at [319, 180] on icon at bounding box center [321, 181] width 5 height 5
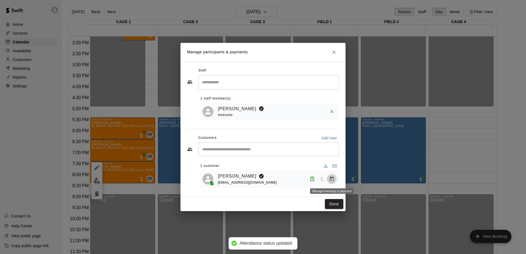
click at [329, 176] on button "Manage bookings & payment" at bounding box center [332, 179] width 10 height 10
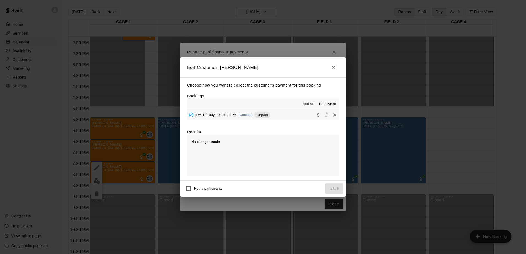
click at [260, 116] on span "Unpaid" at bounding box center [263, 115] width 16 height 4
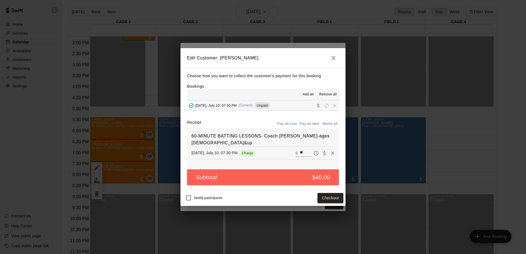
click at [330, 123] on button "Waive all" at bounding box center [330, 124] width 18 height 9
type input "*"
click at [333, 198] on button "Save" at bounding box center [334, 198] width 18 height 10
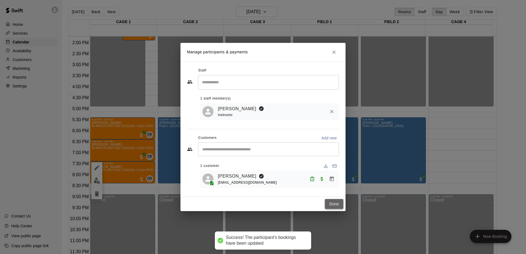
click at [334, 207] on button "Done" at bounding box center [334, 204] width 18 height 10
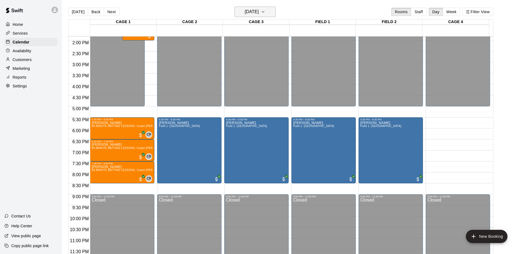
click at [259, 11] on h6 "Thursday Jul 10" at bounding box center [252, 12] width 14 height 8
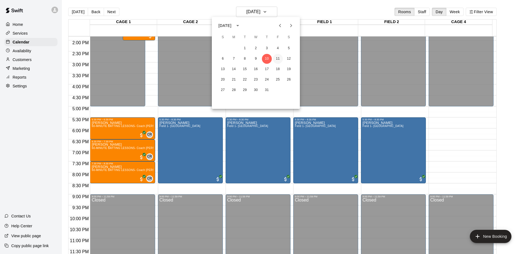
click at [277, 57] on button "11" at bounding box center [278, 59] width 10 height 10
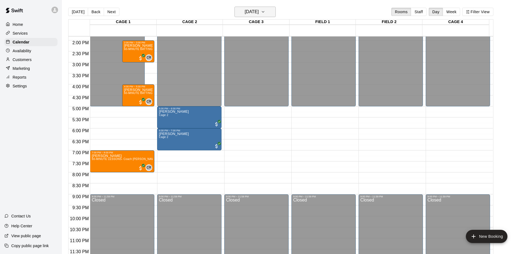
click at [259, 9] on h6 "Friday Jul 11" at bounding box center [252, 12] width 14 height 8
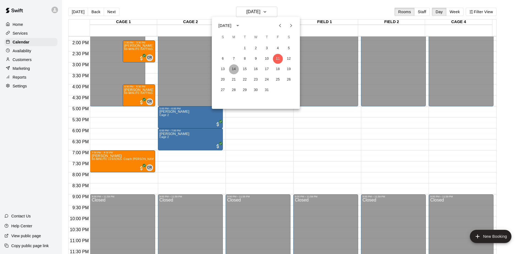
click at [236, 70] on button "14" at bounding box center [234, 69] width 10 height 10
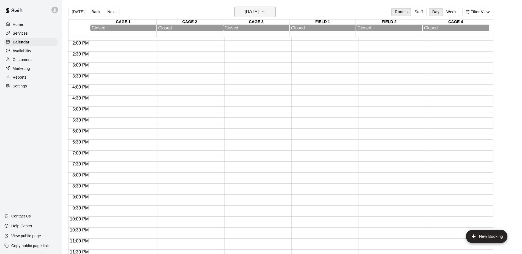
click at [259, 12] on h6 "Monday Jul 14" at bounding box center [252, 12] width 14 height 8
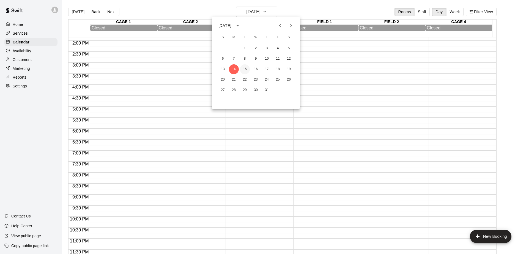
click at [242, 67] on button "15" at bounding box center [245, 69] width 10 height 10
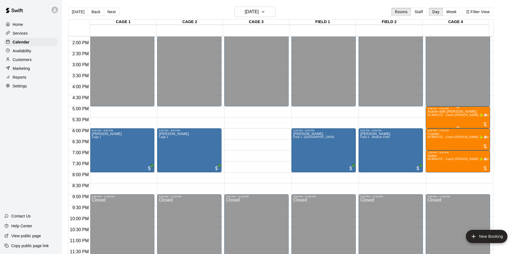
click at [444, 112] on p "Aubrie-with [PERSON_NAME]" at bounding box center [457, 112] width 61 height 0
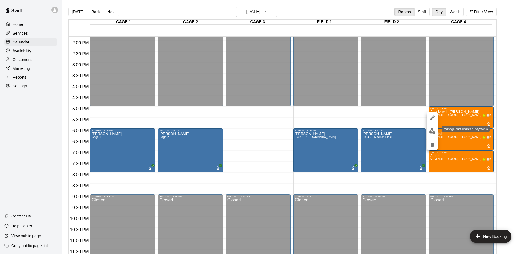
click at [432, 133] on img "edit" at bounding box center [432, 131] width 6 height 6
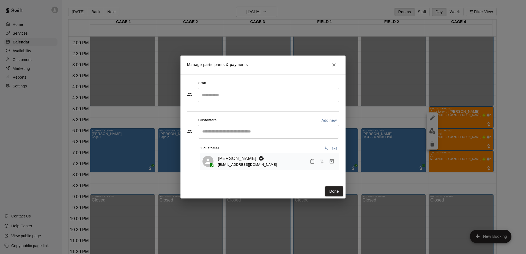
click at [244, 130] on input "Start typing to search customers..." at bounding box center [269, 132] width 136 height 6
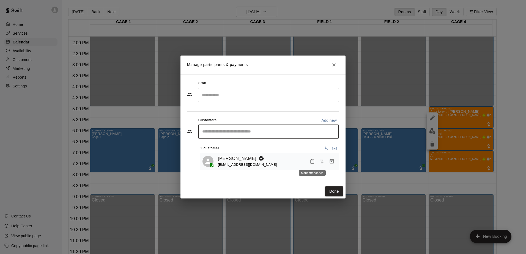
click at [311, 163] on icon "Mark attendance" at bounding box center [312, 161] width 5 height 5
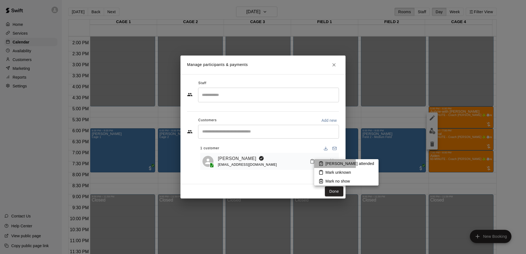
click at [319, 164] on icon at bounding box center [321, 163] width 5 height 5
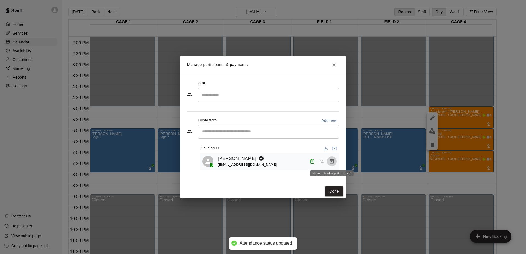
click at [332, 161] on icon "Manage bookings & payment" at bounding box center [332, 161] width 4 height 5
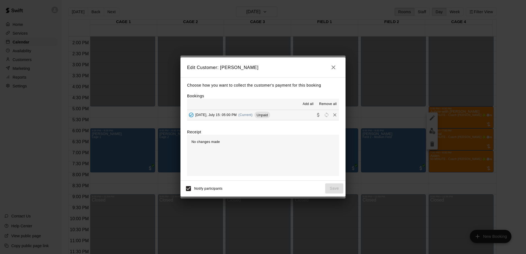
click at [262, 117] on span "Unpaid" at bounding box center [263, 115] width 16 height 4
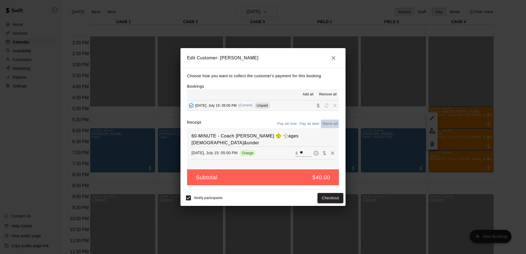
click at [330, 124] on button "Waive all" at bounding box center [330, 124] width 18 height 9
type input "*"
click at [337, 202] on button "Save" at bounding box center [334, 198] width 18 height 10
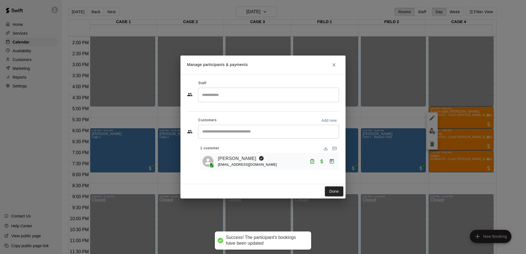
click at [454, 140] on div "Manage participants & payments Staff ​ Customers Add new ​ 1 customer Crystal D…" at bounding box center [263, 127] width 526 height 254
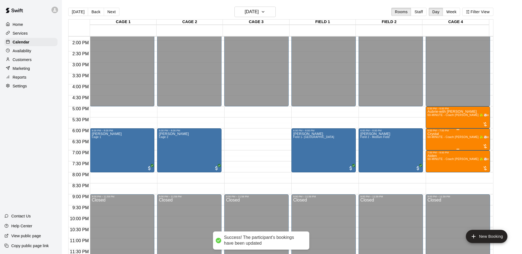
click at [442, 138] on span "60-MINUTE - Coach [PERSON_NAME] 🥎 ⚾️ages [DEMOGRAPHIC_DATA]&under" at bounding box center [481, 137] width 109 height 3
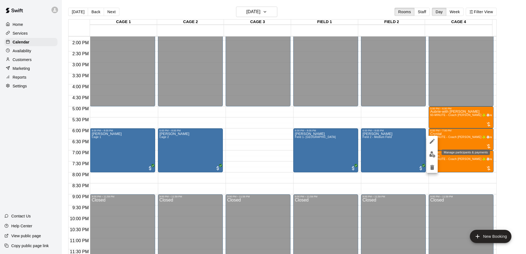
click at [430, 156] on img "edit" at bounding box center [432, 154] width 6 height 6
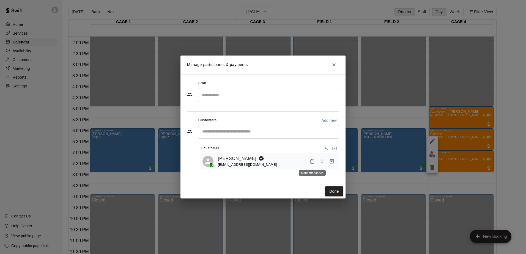
click at [309, 161] on button "Mark attendance" at bounding box center [312, 161] width 9 height 9
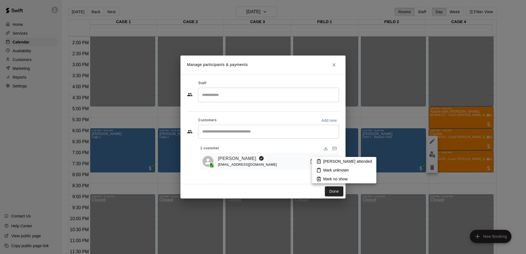
click at [319, 161] on icon at bounding box center [318, 161] width 5 height 5
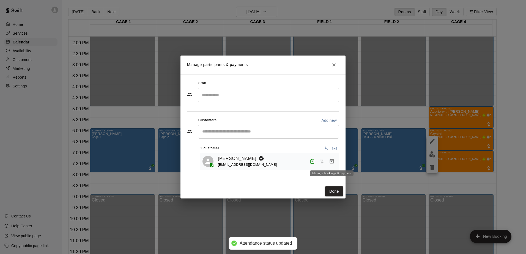
click at [332, 162] on icon "Manage bookings & payment" at bounding box center [332, 161] width 4 height 5
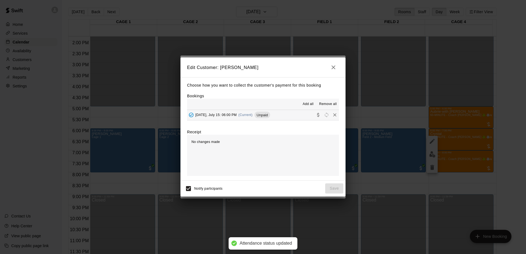
click at [264, 116] on span "Unpaid" at bounding box center [263, 115] width 16 height 4
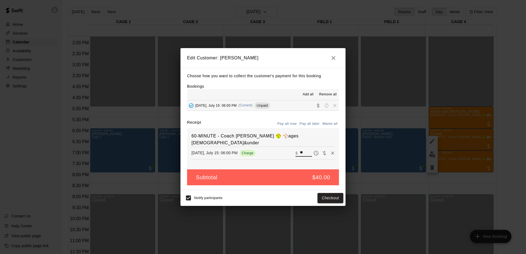
drag, startPoint x: 301, startPoint y: 144, endPoint x: 296, endPoint y: 144, distance: 5.0
click at [300, 150] on input "**" at bounding box center [306, 153] width 12 height 7
type input "*****"
click at [332, 200] on button "Checkout" at bounding box center [331, 198] width 26 height 10
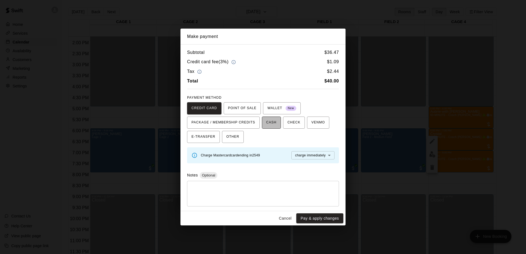
click at [266, 121] on span "CASH" at bounding box center [271, 122] width 10 height 9
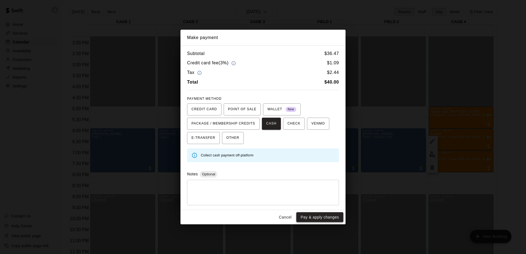
click at [309, 215] on button "Pay & apply changes" at bounding box center [319, 217] width 47 height 10
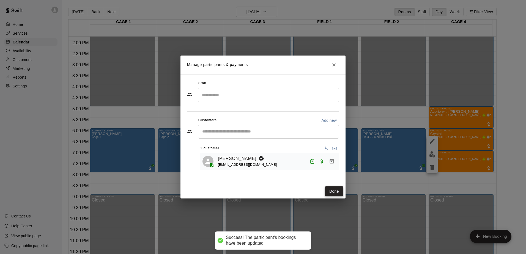
click at [333, 189] on button "Done" at bounding box center [334, 192] width 18 height 10
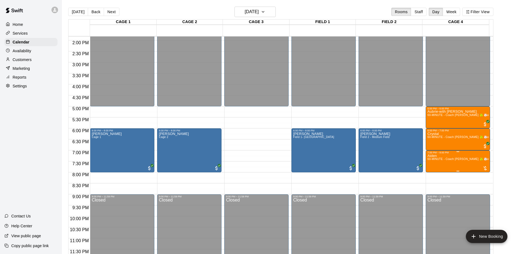
click at [438, 159] on span "60-MINUTE - Coach [PERSON_NAME] 🥎 ⚾️ages [DEMOGRAPHIC_DATA]&under" at bounding box center [481, 159] width 109 height 3
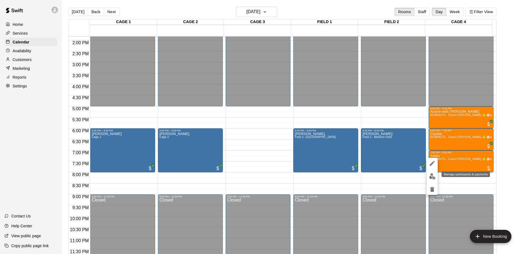
click at [431, 176] on img "edit" at bounding box center [432, 176] width 6 height 6
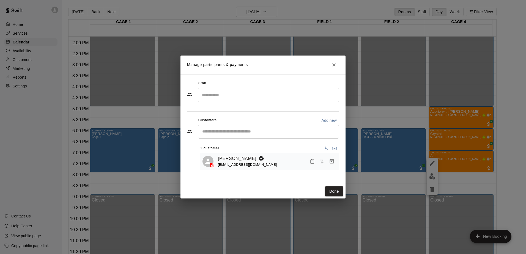
click at [311, 161] on icon "Mark attendance" at bounding box center [312, 162] width 3 height 4
click at [319, 166] on icon at bounding box center [321, 164] width 5 height 5
click at [331, 162] on icon "Manage bookings & payment" at bounding box center [332, 161] width 4 height 5
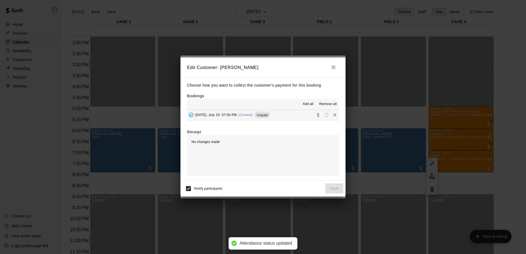
click at [264, 117] on span "Unpaid" at bounding box center [263, 115] width 16 height 4
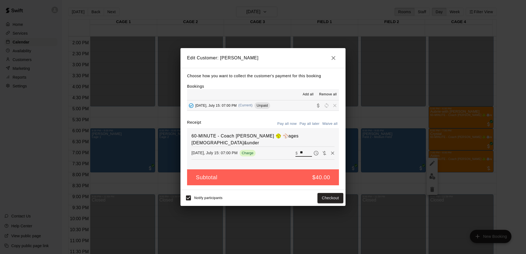
drag, startPoint x: 300, startPoint y: 145, endPoint x: 297, endPoint y: 146, distance: 2.8
click at [300, 150] on input "**" at bounding box center [306, 153] width 12 height 7
type input "*****"
click at [334, 198] on button "Checkout" at bounding box center [331, 198] width 26 height 10
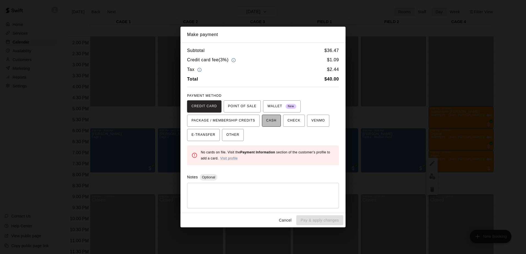
click at [267, 122] on span "CASH" at bounding box center [271, 120] width 10 height 9
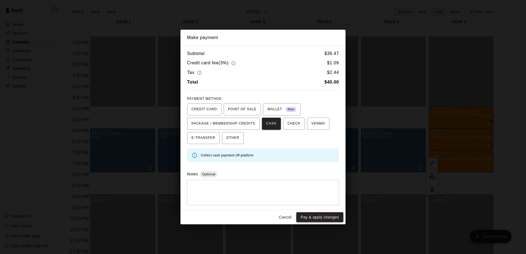
click at [312, 214] on button "Pay & apply changes" at bounding box center [319, 217] width 47 height 10
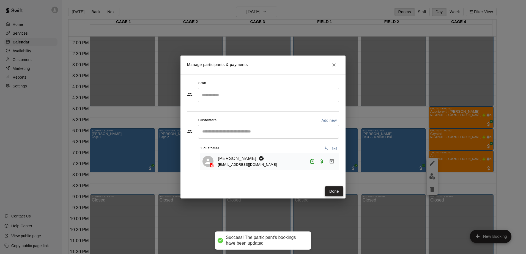
click at [340, 192] on button "Done" at bounding box center [334, 192] width 18 height 10
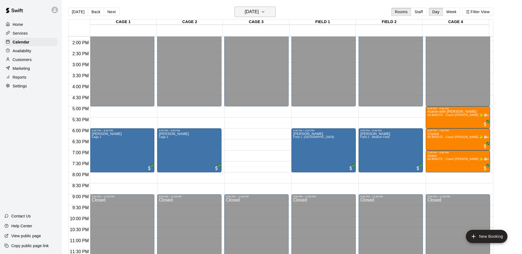
click at [265, 10] on icon "button" at bounding box center [263, 12] width 4 height 7
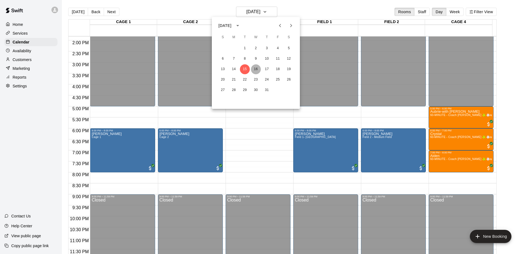
click at [256, 67] on button "16" at bounding box center [256, 69] width 10 height 10
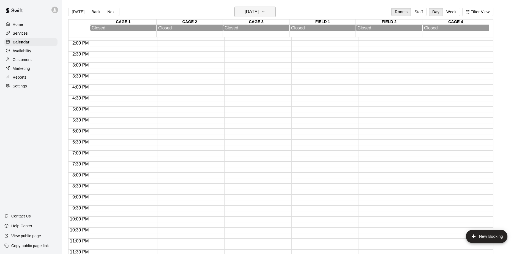
click at [271, 9] on button "Wednesday Jul 16" at bounding box center [254, 12] width 41 height 10
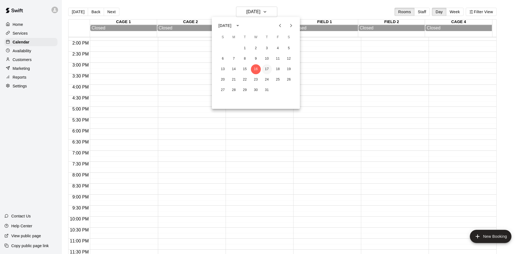
click at [268, 67] on button "17" at bounding box center [267, 69] width 10 height 10
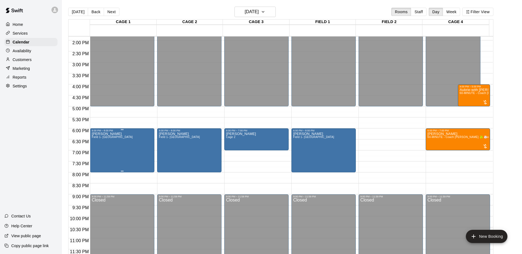
click at [106, 138] on span "Field 1- [GEOGRAPHIC_DATA]" at bounding box center [112, 137] width 41 height 3
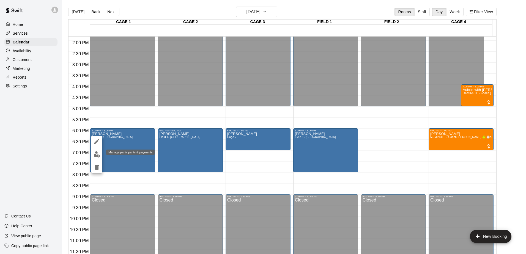
click at [98, 154] on img "edit" at bounding box center [97, 154] width 6 height 6
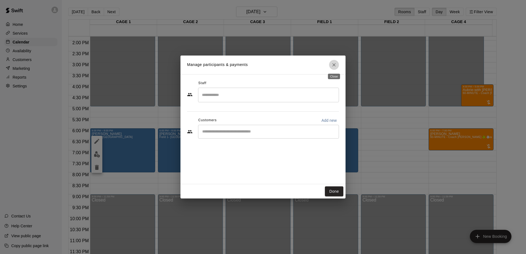
click at [334, 65] on icon "Close" at bounding box center [333, 64] width 3 height 3
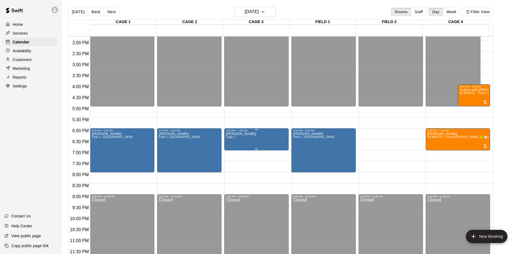
click at [242, 136] on div "Abel Cage 2" at bounding box center [256, 259] width 61 height 254
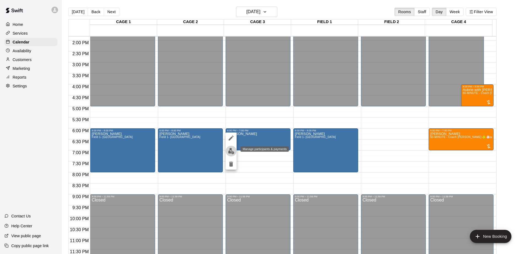
click at [227, 150] on button "edit" at bounding box center [231, 151] width 11 height 11
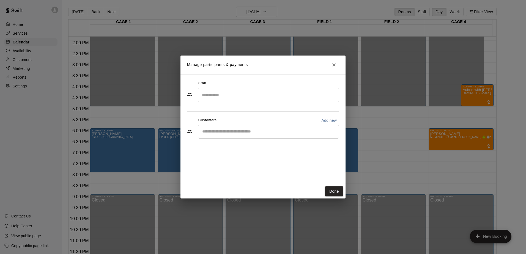
click at [333, 64] on icon "Close" at bounding box center [333, 64] width 3 height 3
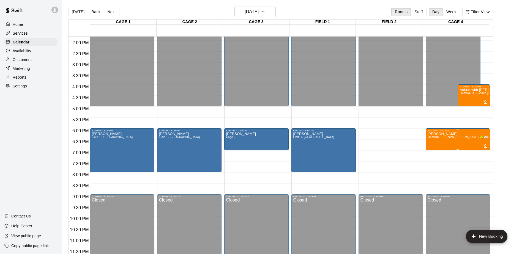
click at [439, 141] on div "Sophia Corral 60-MINUTE - Coach Tony 🥎 ⚾️ages 12&under" at bounding box center [457, 259] width 61 height 254
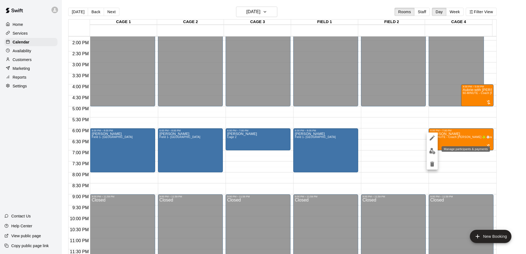
click at [432, 154] on img "edit" at bounding box center [432, 151] width 6 height 6
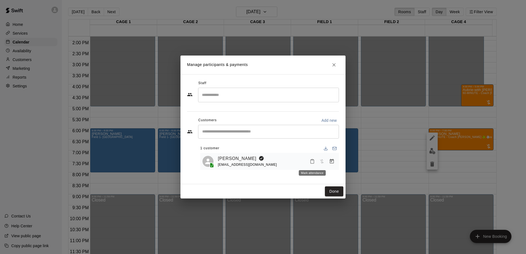
click at [312, 159] on button "Mark attendance" at bounding box center [312, 161] width 9 height 9
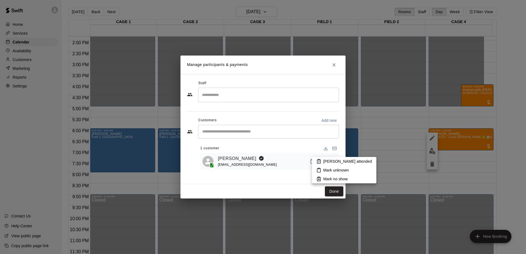
click at [319, 160] on rect at bounding box center [319, 160] width 2 height 1
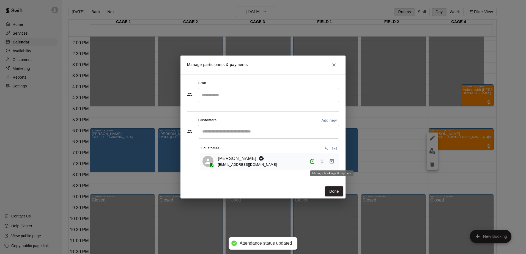
click at [330, 160] on icon "Manage bookings & payment" at bounding box center [332, 162] width 6 height 6
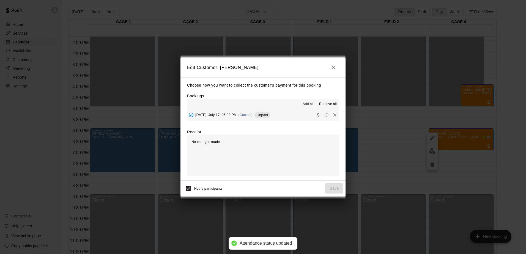
click at [267, 116] on span "Unpaid" at bounding box center [263, 115] width 16 height 4
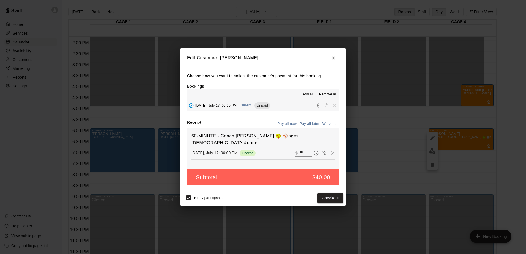
click at [330, 124] on button "Waive all" at bounding box center [330, 124] width 18 height 9
type input "*"
click at [338, 195] on button "Save" at bounding box center [334, 198] width 18 height 10
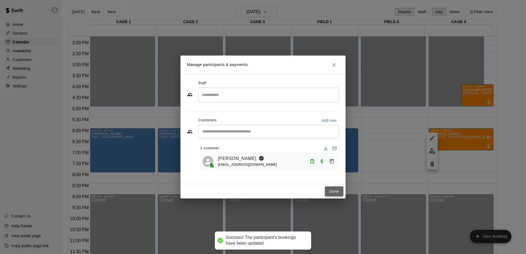
click at [334, 192] on button "Done" at bounding box center [334, 192] width 18 height 10
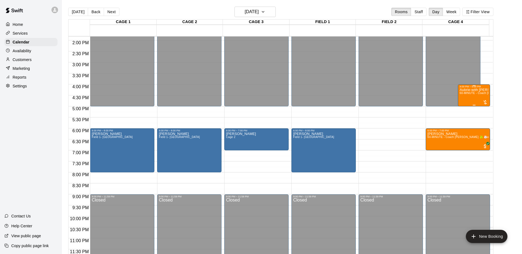
click at [466, 93] on span "60-MINUTE - Coach [PERSON_NAME] 🥎 ⚾️ages [DEMOGRAPHIC_DATA]&under" at bounding box center [514, 93] width 109 height 3
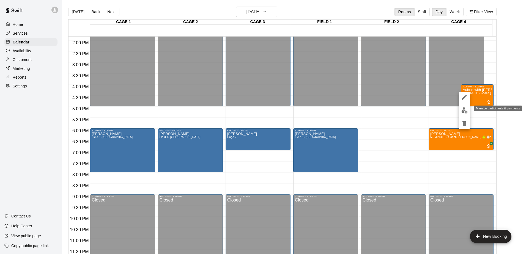
click at [465, 106] on button "edit" at bounding box center [464, 110] width 11 height 11
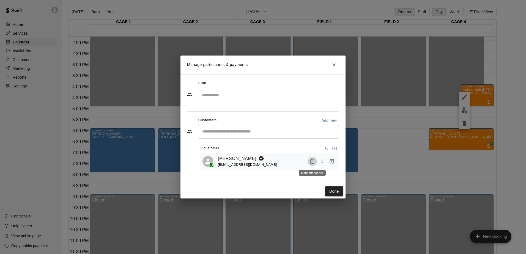
click at [312, 161] on icon "Mark attendance" at bounding box center [312, 161] width 5 height 5
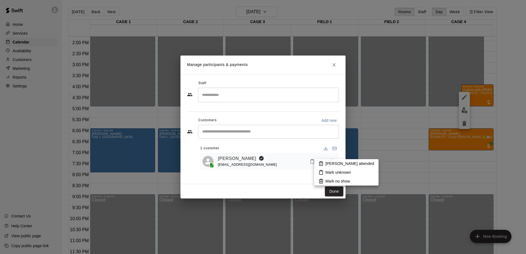
click at [320, 166] on li "Mark attended" at bounding box center [346, 163] width 64 height 9
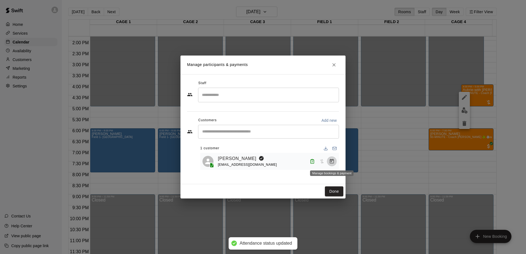
click at [331, 160] on icon "Manage bookings & payment" at bounding box center [332, 162] width 6 height 6
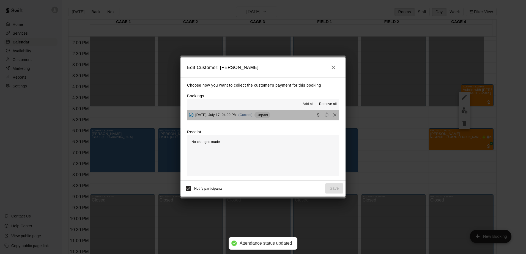
click at [268, 117] on span "Unpaid" at bounding box center [263, 115] width 16 height 4
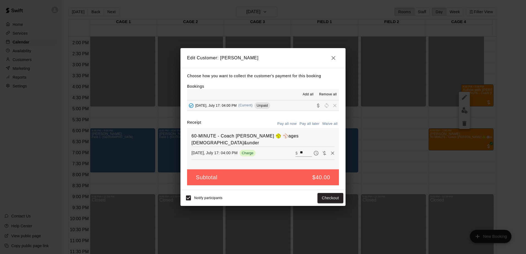
click at [327, 125] on button "Waive all" at bounding box center [330, 124] width 18 height 9
type input "*"
click at [339, 201] on button "Save" at bounding box center [334, 198] width 18 height 10
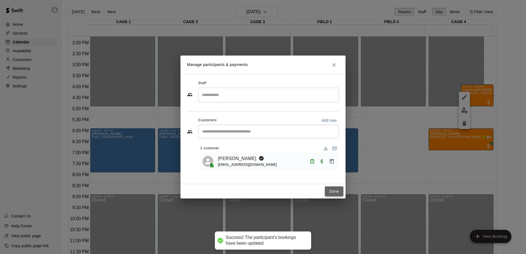
click at [336, 193] on button "Done" at bounding box center [334, 192] width 18 height 10
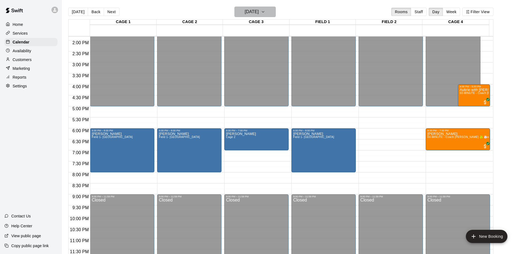
click at [255, 14] on h6 "Thursday Jul 17" at bounding box center [252, 12] width 14 height 8
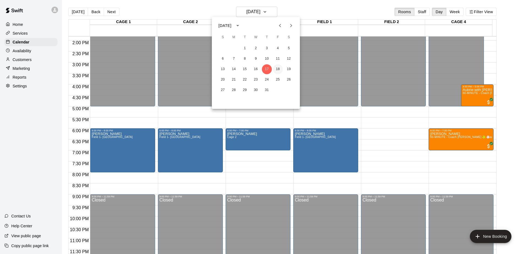
click at [275, 67] on button "18" at bounding box center [278, 69] width 10 height 10
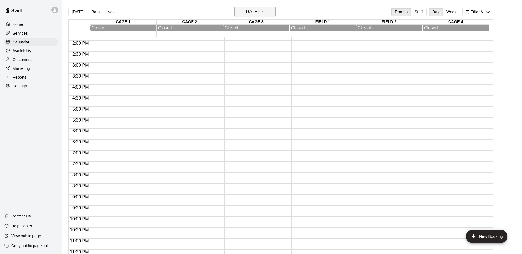
click at [259, 10] on h6 "Friday Jul 18" at bounding box center [252, 12] width 14 height 8
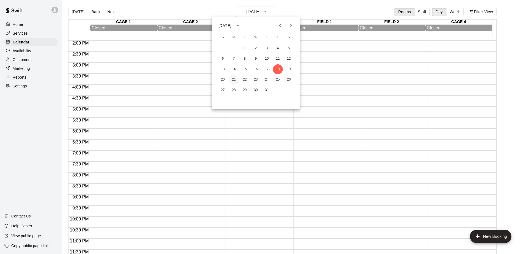
click at [234, 77] on button "21" at bounding box center [234, 80] width 10 height 10
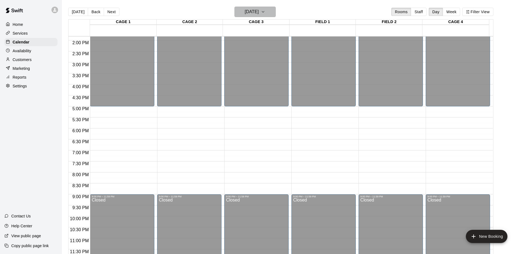
click at [251, 12] on h6 "Monday Jul 21" at bounding box center [252, 12] width 14 height 8
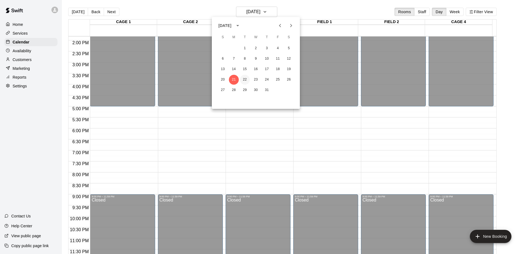
click at [247, 79] on button "22" at bounding box center [245, 80] width 10 height 10
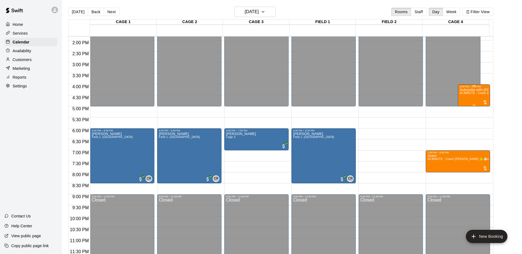
click at [475, 92] on span "60-MINUTE - Coach [PERSON_NAME] 🥎 ⚾️ages [DEMOGRAPHIC_DATA]&under" at bounding box center [514, 93] width 109 height 3
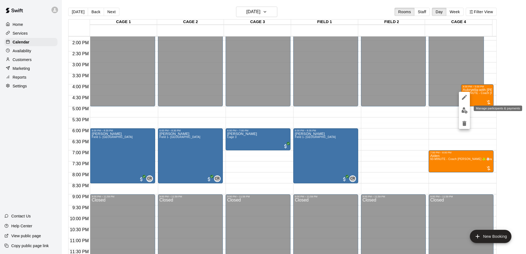
click at [466, 112] on img "edit" at bounding box center [464, 110] width 6 height 6
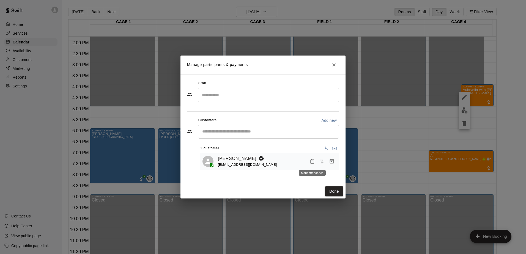
click at [311, 159] on button "Mark attendance" at bounding box center [312, 161] width 9 height 9
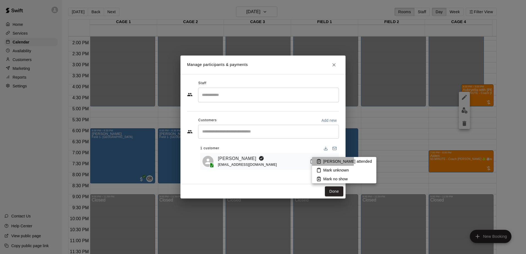
click at [318, 161] on icon at bounding box center [318, 161] width 5 height 5
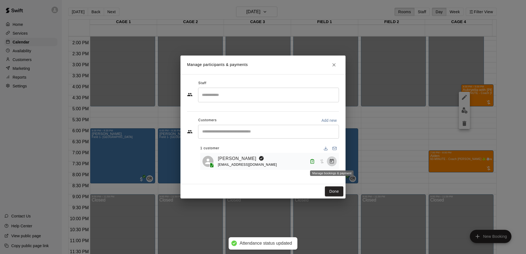
click at [331, 160] on icon "Manage bookings & payment" at bounding box center [332, 161] width 4 height 5
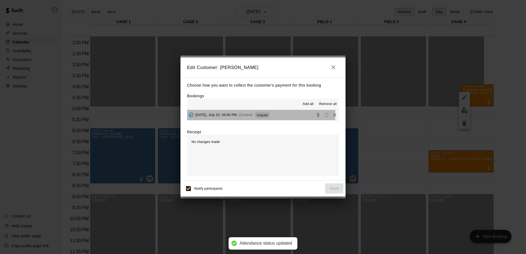
click at [258, 115] on span "Unpaid" at bounding box center [263, 115] width 16 height 4
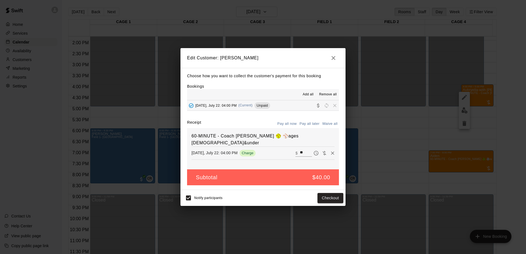
click at [332, 123] on button "Waive all" at bounding box center [330, 124] width 18 height 9
type input "*"
click at [329, 197] on button "Save" at bounding box center [334, 198] width 18 height 10
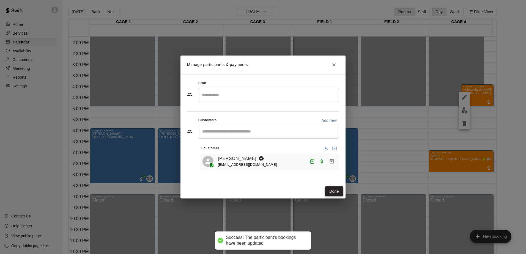
click at [328, 192] on button "Done" at bounding box center [334, 192] width 18 height 10
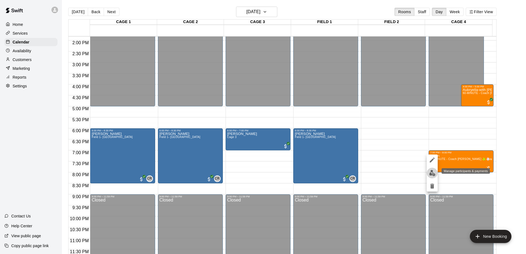
click at [436, 175] on button "edit" at bounding box center [432, 173] width 11 height 11
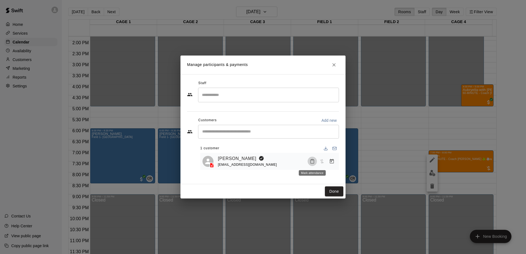
click at [311, 160] on icon "Mark attendance" at bounding box center [312, 161] width 5 height 5
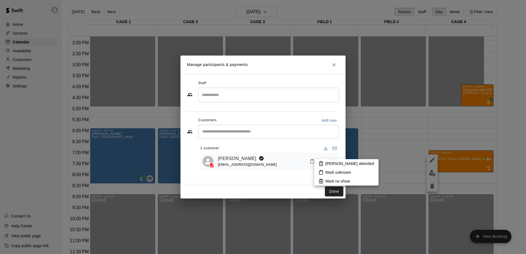
click at [322, 163] on icon at bounding box center [321, 163] width 5 height 5
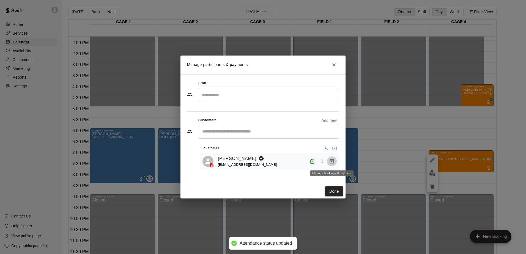
click at [332, 162] on icon "Manage bookings & payment" at bounding box center [332, 161] width 4 height 5
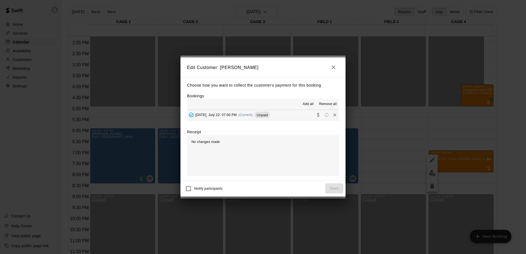
click at [265, 113] on span "Unpaid" at bounding box center [263, 115] width 16 height 4
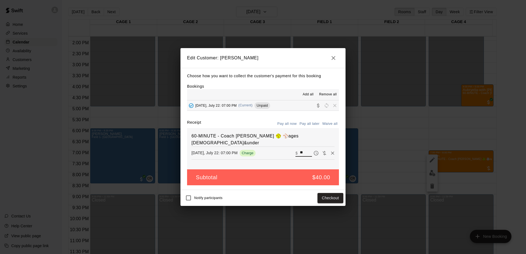
drag, startPoint x: 300, startPoint y: 144, endPoint x: 297, endPoint y: 146, distance: 3.5
click at [300, 150] on input "**" at bounding box center [306, 153] width 12 height 7
type input "*****"
click at [330, 200] on button "Checkout" at bounding box center [331, 198] width 26 height 10
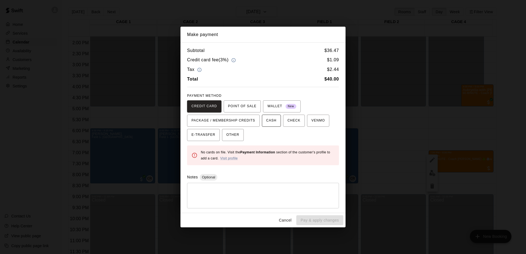
click at [266, 121] on span "CASH" at bounding box center [271, 120] width 10 height 9
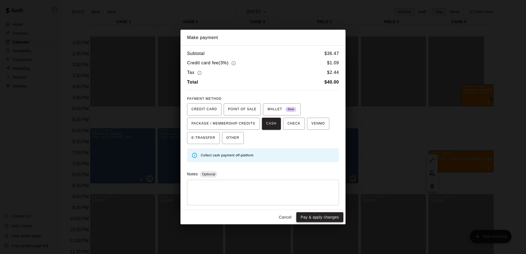
click at [329, 222] on button "Pay & apply changes" at bounding box center [319, 217] width 47 height 10
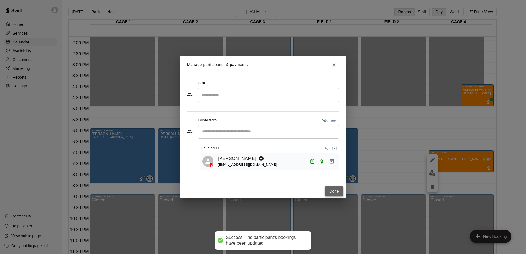
click at [327, 193] on button "Done" at bounding box center [334, 192] width 18 height 10
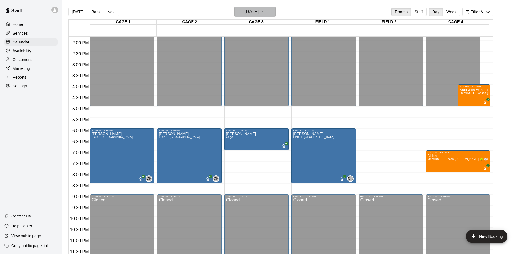
click at [259, 9] on h6 "Tuesday Jul 22" at bounding box center [252, 12] width 14 height 8
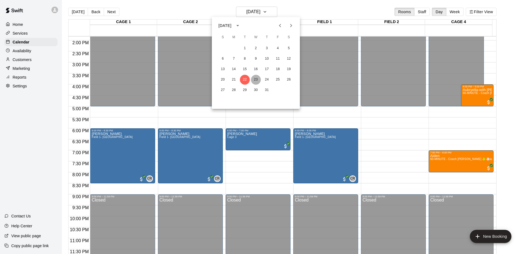
click at [257, 77] on button "23" at bounding box center [256, 80] width 10 height 10
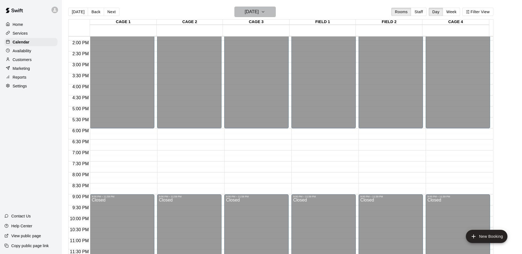
click at [249, 11] on h6 "Wednesday Jul 23" at bounding box center [252, 12] width 14 height 8
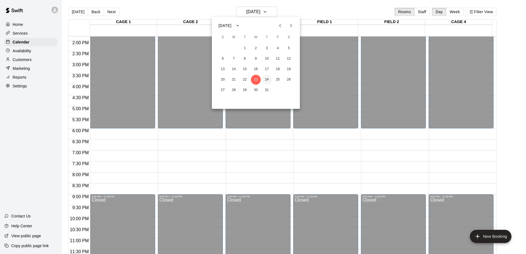
click at [266, 75] on button "24" at bounding box center [267, 80] width 10 height 10
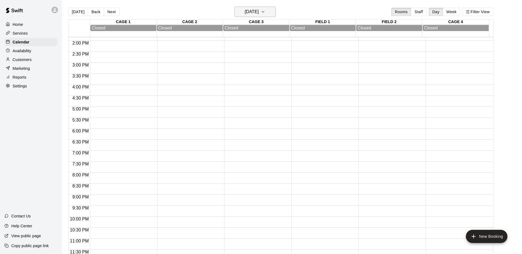
click at [259, 10] on h6 "Thursday Jul 24" at bounding box center [252, 12] width 14 height 8
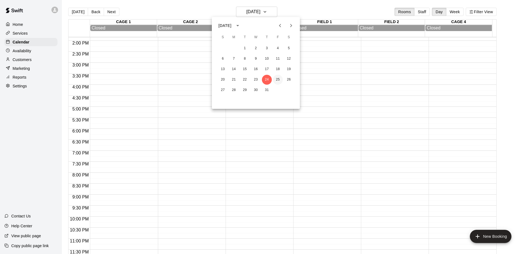
click at [276, 80] on button "25" at bounding box center [278, 80] width 10 height 10
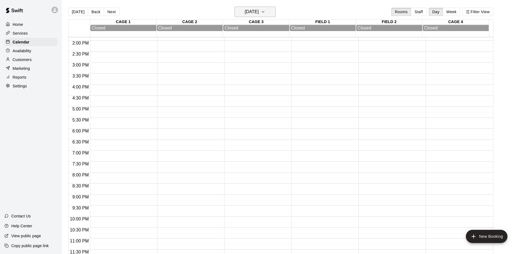
click at [267, 12] on button "Friday Jul 25" at bounding box center [254, 12] width 41 height 10
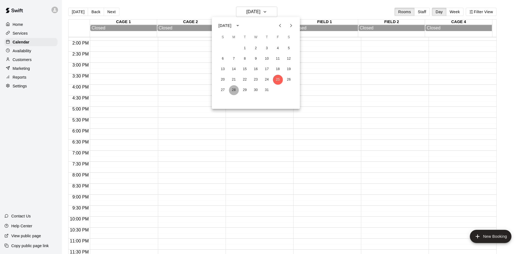
click at [233, 92] on button "28" at bounding box center [234, 90] width 10 height 10
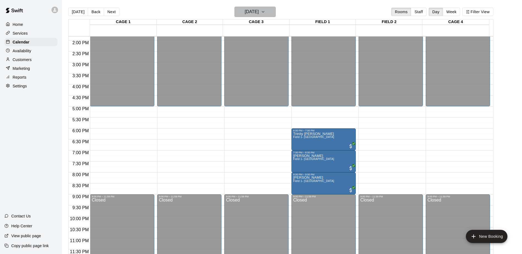
click at [259, 11] on h6 "Monday Jul 28" at bounding box center [252, 12] width 14 height 8
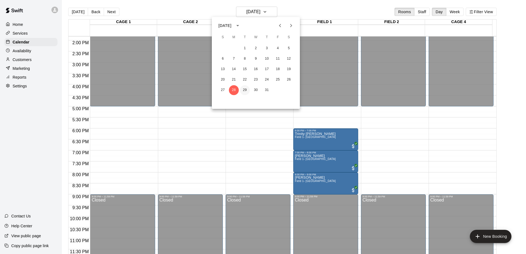
click at [244, 88] on button "29" at bounding box center [245, 90] width 10 height 10
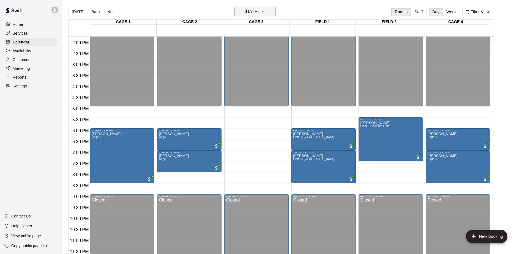
click at [258, 10] on h6 "Tuesday Jul 29" at bounding box center [252, 12] width 14 height 8
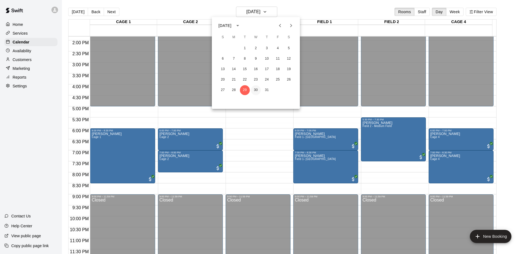
click at [253, 91] on button "30" at bounding box center [256, 90] width 10 height 10
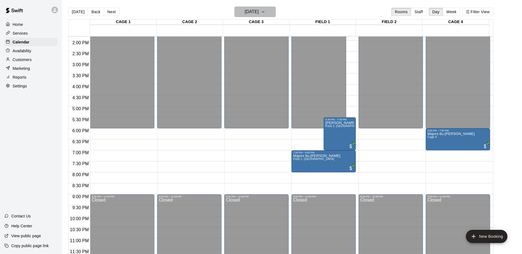
click at [259, 13] on h6 "Wednesday Jul 30" at bounding box center [252, 12] width 14 height 8
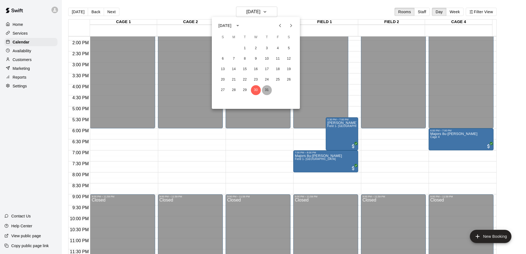
click at [267, 90] on button "31" at bounding box center [267, 90] width 10 height 10
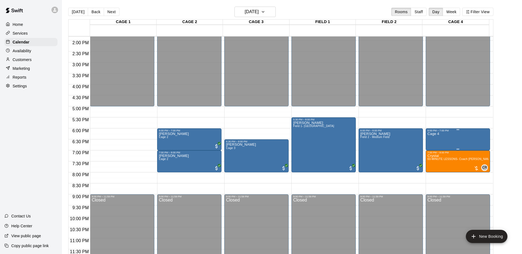
click at [439, 136] on div "Cage 4" at bounding box center [457, 259] width 61 height 254
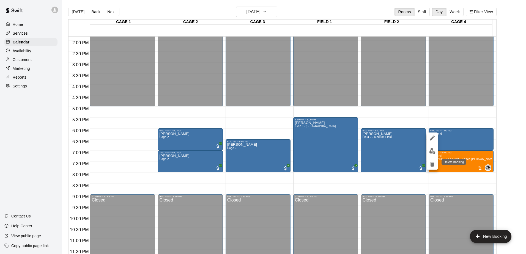
click at [430, 166] on icon "delete" at bounding box center [432, 164] width 7 height 7
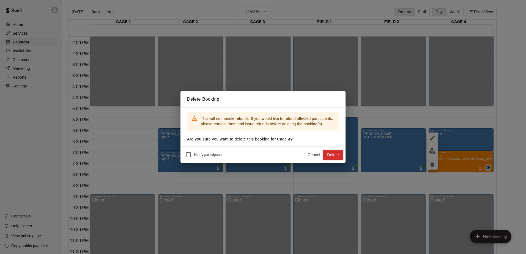
click at [474, 139] on div "Delete Booking This will not handle refunds. If you would like to refund affect…" at bounding box center [263, 127] width 526 height 254
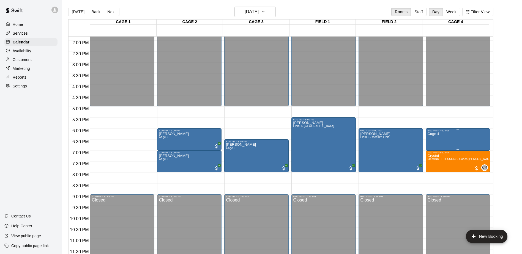
click at [445, 142] on div "Cage 4" at bounding box center [457, 259] width 61 height 254
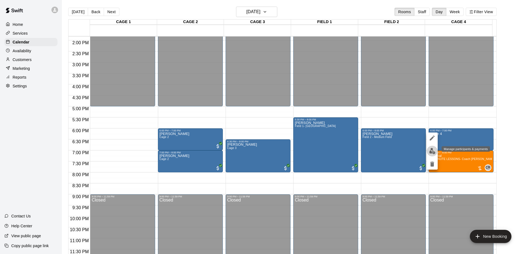
click at [435, 150] on img "edit" at bounding box center [432, 151] width 6 height 6
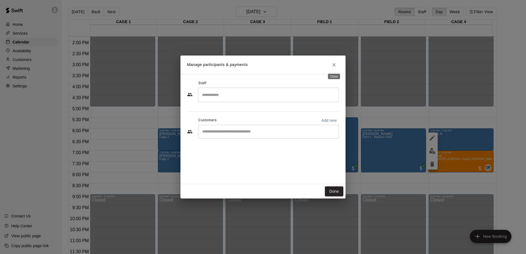
click at [336, 65] on icon "Close" at bounding box center [334, 65] width 6 height 6
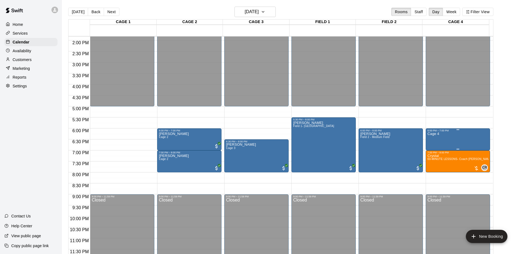
click at [442, 139] on div "Cage 4" at bounding box center [457, 259] width 61 height 254
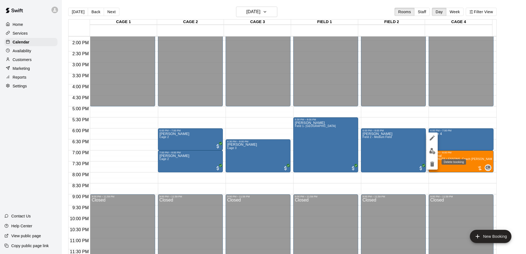
click at [432, 163] on icon "delete" at bounding box center [432, 164] width 4 height 5
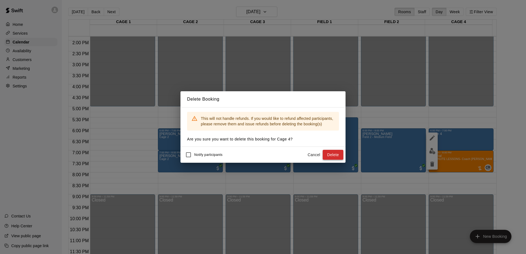
click at [339, 155] on button "Delete" at bounding box center [333, 155] width 21 height 10
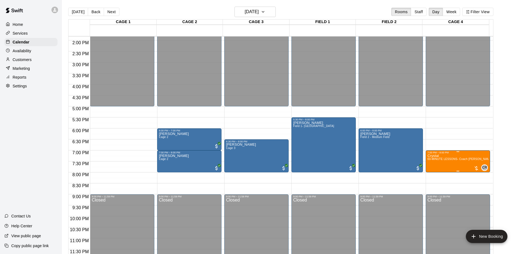
click at [433, 156] on p "Crystal" at bounding box center [457, 156] width 61 height 0
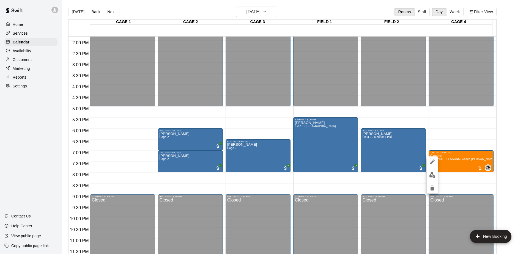
click at [431, 175] on img "edit" at bounding box center [432, 175] width 6 height 6
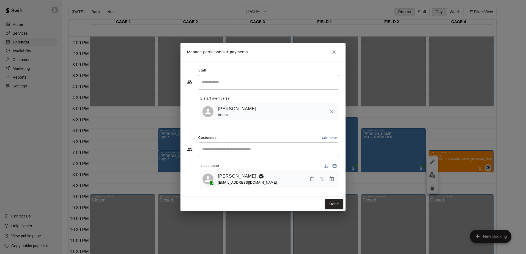
click at [312, 179] on icon "Mark attendance" at bounding box center [312, 179] width 5 height 5
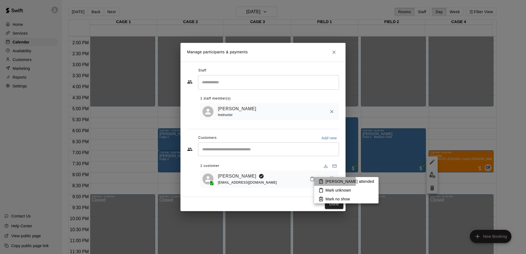
click at [320, 181] on icon at bounding box center [321, 181] width 5 height 5
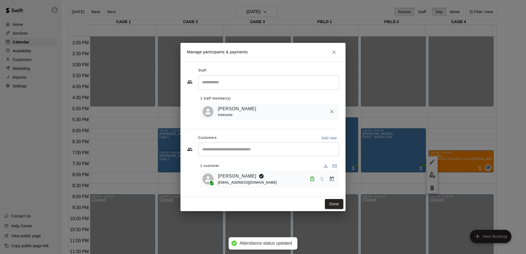
click at [330, 178] on icon "Manage bookings & payment" at bounding box center [332, 179] width 4 height 5
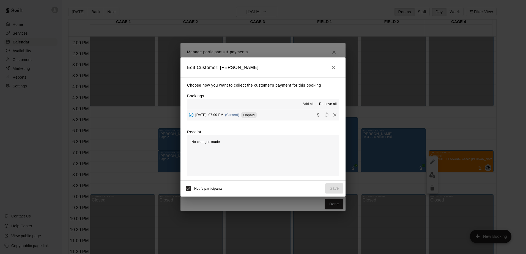
click at [257, 116] on span "Unpaid" at bounding box center [249, 115] width 16 height 4
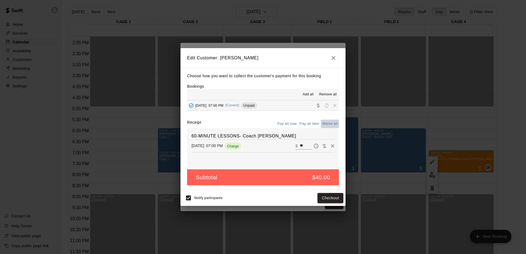
click at [331, 124] on button "Waive all" at bounding box center [330, 124] width 18 height 9
type input "*"
click at [339, 198] on button "Save" at bounding box center [334, 198] width 18 height 10
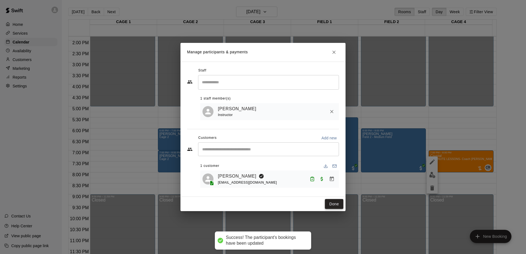
click at [332, 206] on button "Done" at bounding box center [334, 204] width 18 height 10
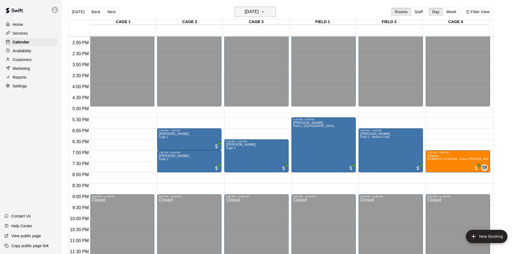
click at [271, 13] on button "Thursday Jul 31" at bounding box center [254, 12] width 41 height 10
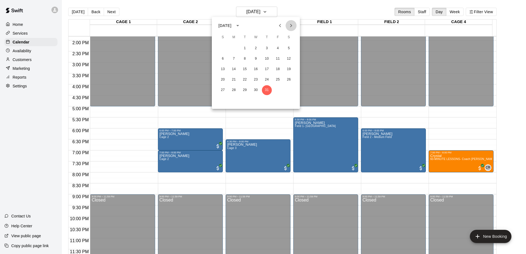
click at [292, 24] on icon "Next month" at bounding box center [291, 25] width 7 height 7
click at [278, 46] on button "1" at bounding box center [278, 48] width 10 height 10
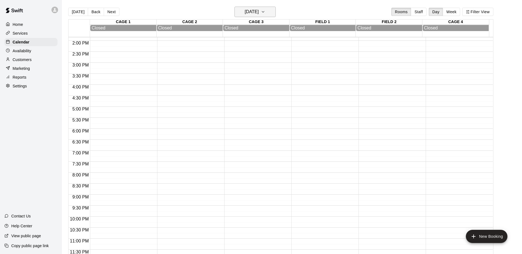
click at [265, 12] on icon "button" at bounding box center [263, 12] width 4 height 7
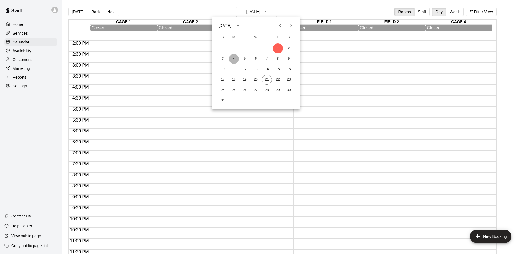
click at [234, 61] on button "4" at bounding box center [234, 59] width 10 height 10
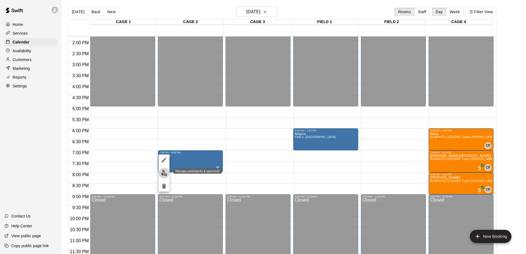
click at [162, 175] on img "edit" at bounding box center [164, 173] width 6 height 6
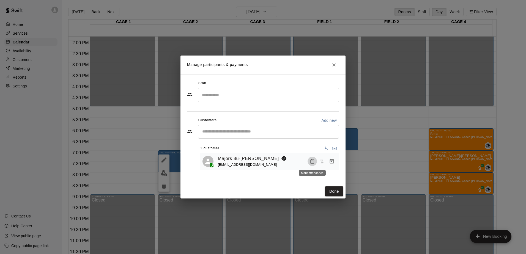
click at [313, 162] on icon "Mark attendance" at bounding box center [312, 161] width 5 height 5
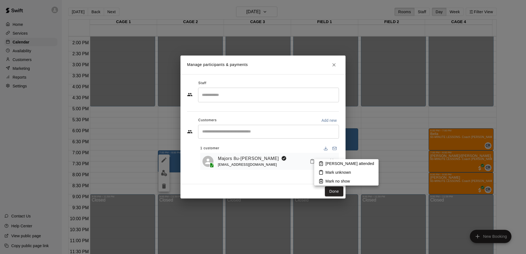
click at [319, 162] on icon at bounding box center [321, 163] width 5 height 5
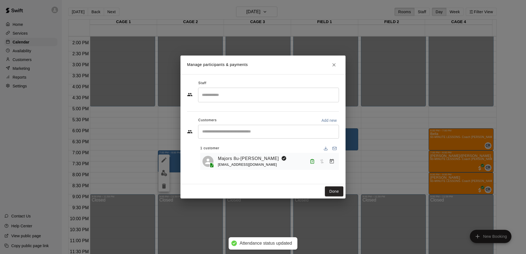
click at [332, 161] on icon "Manage bookings & payment" at bounding box center [332, 162] width 6 height 6
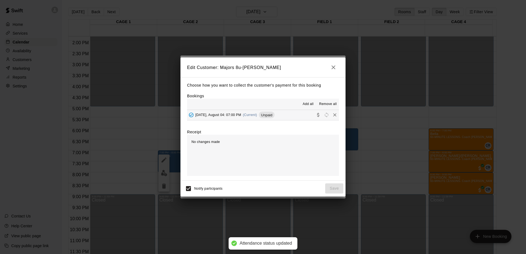
click at [266, 117] on span "Unpaid" at bounding box center [267, 115] width 16 height 4
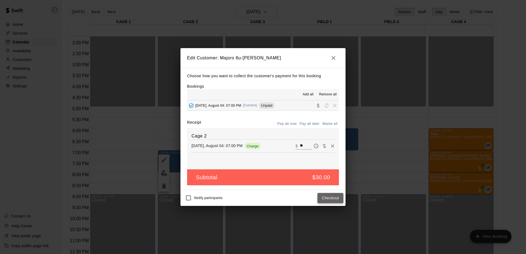
click at [324, 197] on button "Checkout" at bounding box center [331, 198] width 26 height 10
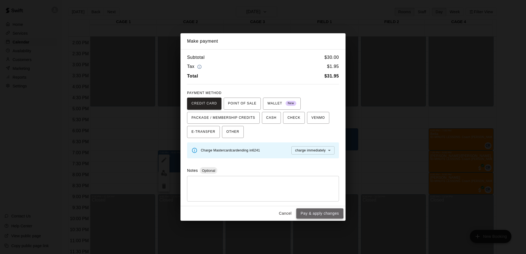
click at [315, 213] on button "Pay & apply changes" at bounding box center [319, 214] width 47 height 10
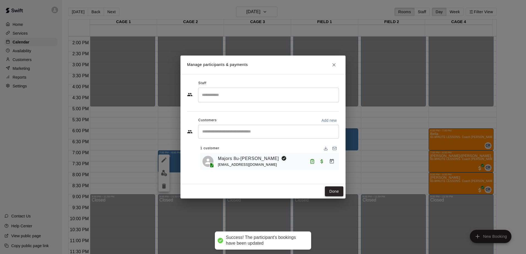
click at [330, 192] on button "Done" at bounding box center [334, 192] width 18 height 10
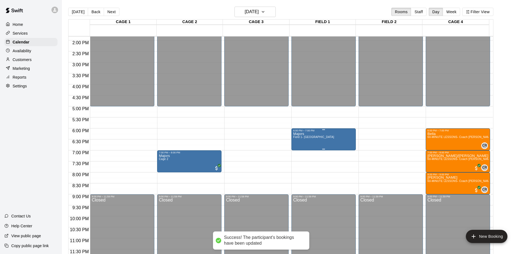
click at [328, 140] on div "Majors Field 1- Big Field" at bounding box center [323, 259] width 61 height 254
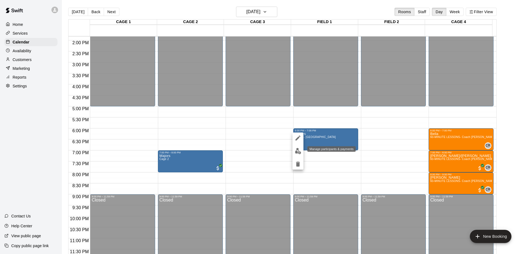
click at [295, 154] on img "edit" at bounding box center [298, 151] width 6 height 6
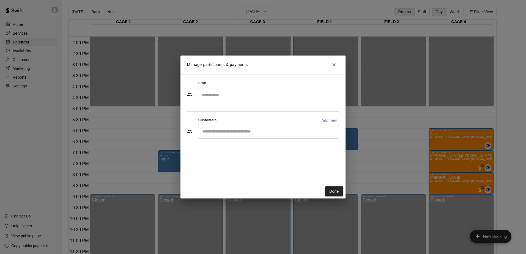
click at [270, 135] on div "​" at bounding box center [268, 132] width 141 height 14
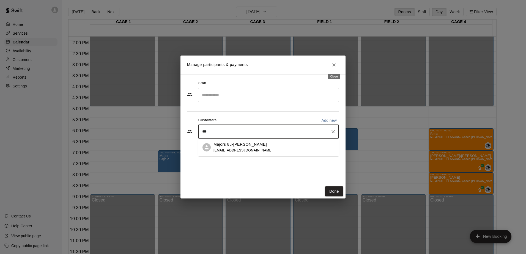
type input "***"
click at [334, 65] on icon "Close" at bounding box center [334, 65] width 6 height 6
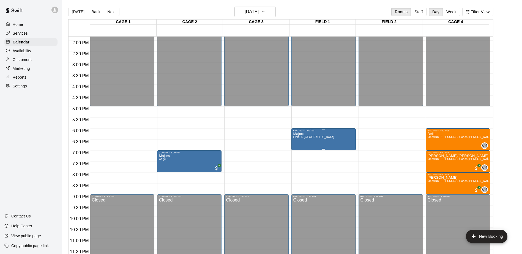
click at [309, 138] on span "Field 1- [GEOGRAPHIC_DATA]" at bounding box center [313, 137] width 41 height 3
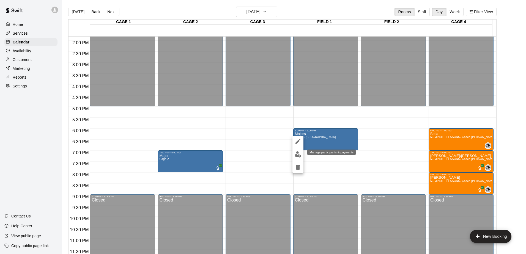
click at [299, 154] on img "edit" at bounding box center [298, 154] width 6 height 6
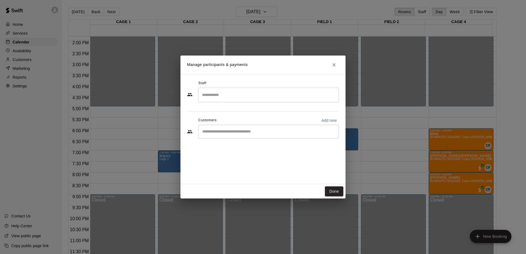
click at [246, 101] on div "​" at bounding box center [268, 95] width 141 height 15
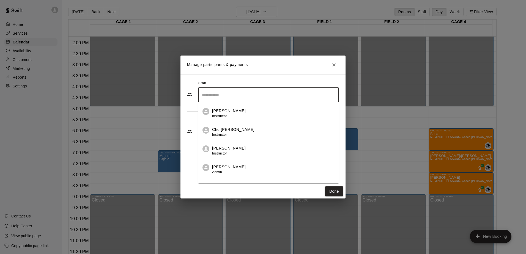
click at [185, 159] on div "Staff ​ Cassie Roberto Instructor Cho Tofte Instructor Carlos Roberto Instructo…" at bounding box center [263, 129] width 165 height 110
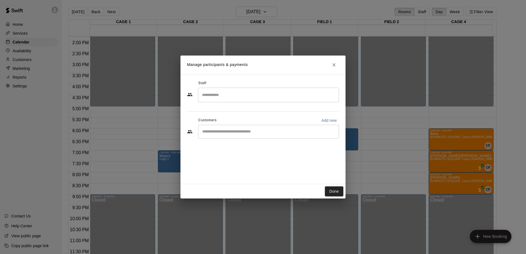
click at [214, 126] on div "​" at bounding box center [268, 132] width 141 height 14
type input "***"
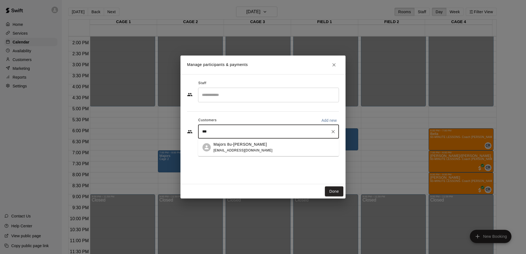
click at [215, 151] on span "avalcarcel08@yahoo.com" at bounding box center [243, 151] width 59 height 4
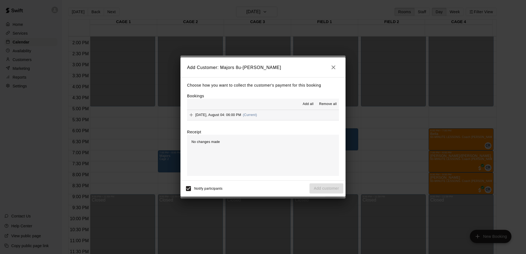
click at [306, 104] on span "Add all" at bounding box center [308, 105] width 11 height 6
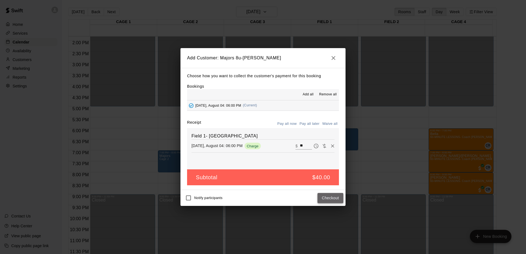
click at [326, 199] on button "Checkout" at bounding box center [331, 198] width 26 height 10
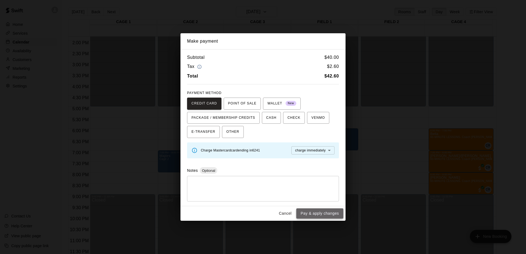
click at [325, 214] on button "Pay & apply changes" at bounding box center [319, 214] width 47 height 10
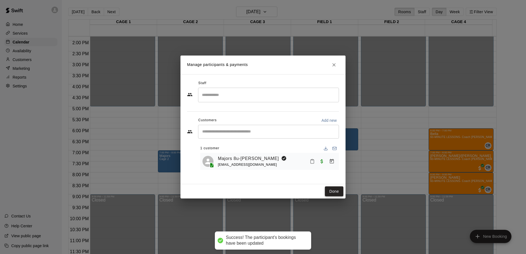
click at [332, 194] on button "Done" at bounding box center [334, 192] width 18 height 10
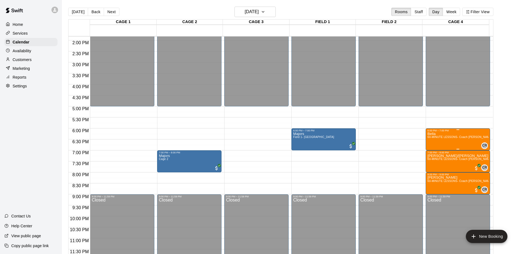
click at [433, 136] on span "60-MINUTE LESSONS- Coach [PERSON_NAME]" at bounding box center [459, 137] width 65 height 3
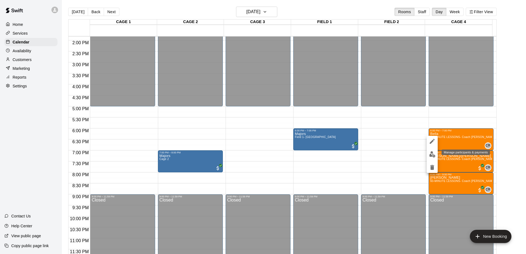
click at [432, 158] on button "edit" at bounding box center [432, 154] width 11 height 11
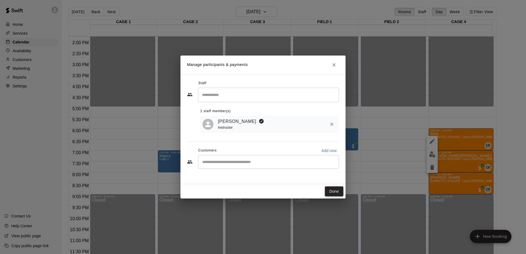
click at [328, 189] on button "Done" at bounding box center [334, 192] width 18 height 10
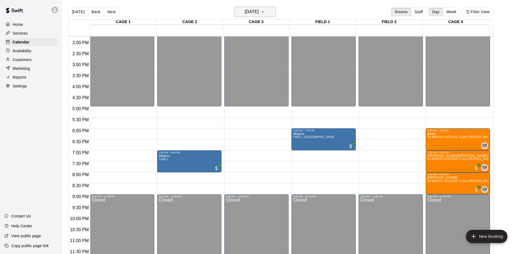
click at [258, 12] on h6 "Monday Aug 04" at bounding box center [252, 12] width 14 height 8
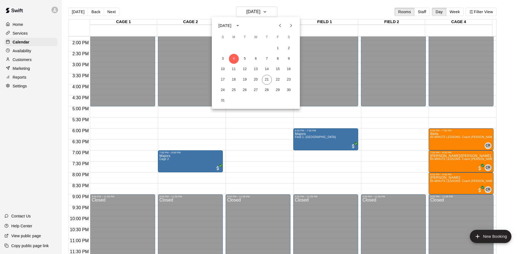
click at [191, 113] on div at bounding box center [263, 127] width 526 height 254
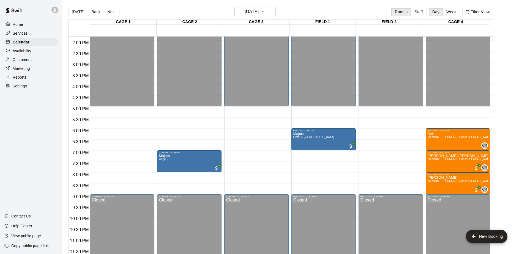
click at [20, 78] on p "Reports" at bounding box center [20, 78] width 14 height 6
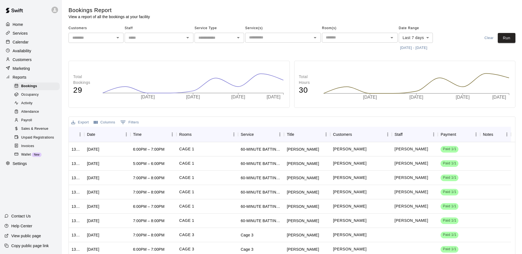
click at [26, 129] on div "Sales & Revenue" at bounding box center [36, 129] width 47 height 8
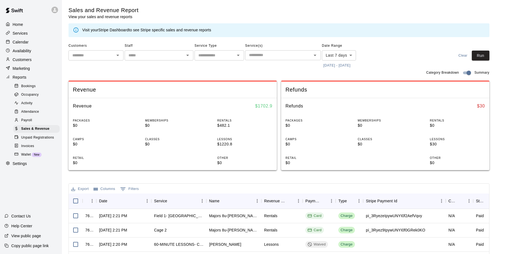
click at [335, 56] on body "Home Services Calendar Availability Customers Marketing Reports Bookings Occupa…" at bounding box center [263, 189] width 526 height 378
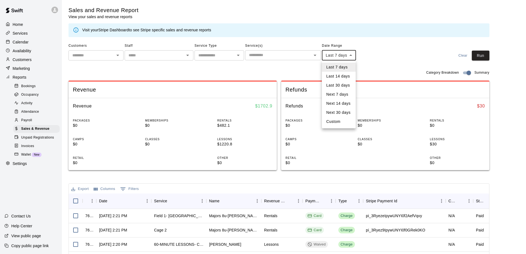
click at [337, 118] on li "Custom" at bounding box center [339, 121] width 34 height 9
type input "******"
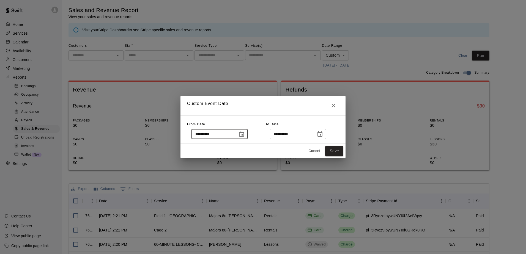
drag, startPoint x: 218, startPoint y: 137, endPoint x: 165, endPoint y: 130, distance: 53.2
click at [165, 130] on div "**********" at bounding box center [263, 127] width 526 height 254
type input "**********"
drag, startPoint x: 306, startPoint y: 137, endPoint x: 263, endPoint y: 135, distance: 43.5
click at [263, 135] on div "**********" at bounding box center [263, 129] width 152 height 19
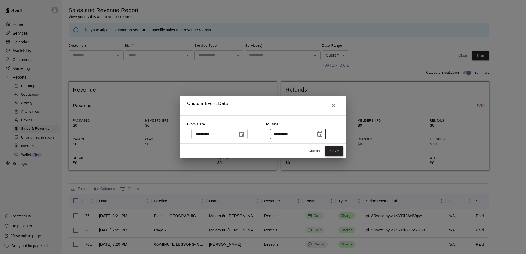
type input "**********"
click at [341, 152] on button "Save" at bounding box center [334, 151] width 18 height 10
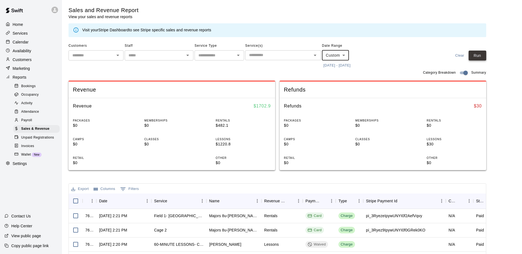
click at [483, 57] on button "Run" at bounding box center [478, 56] width 18 height 10
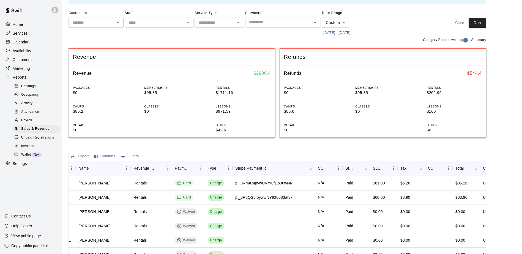
scroll to position [28, 0]
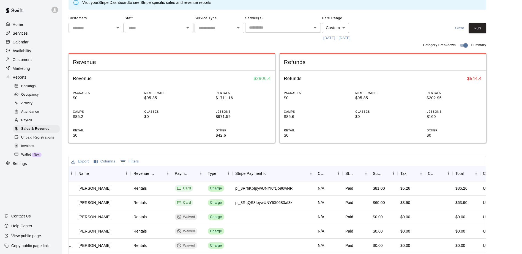
click at [85, 162] on button "Export" at bounding box center [80, 161] width 20 height 9
click at [80, 171] on li "Download as CSV" at bounding box center [91, 172] width 42 height 9
